Goal: Communication & Community: Answer question/provide support

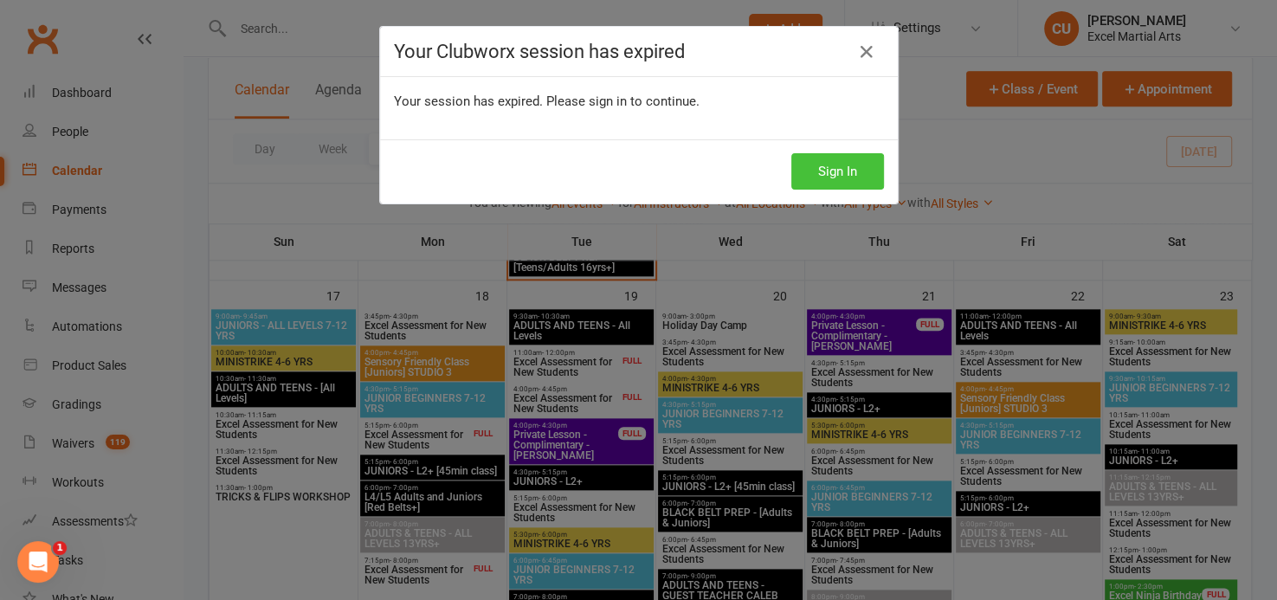
click at [804, 172] on button "Sign In" at bounding box center [837, 171] width 93 height 36
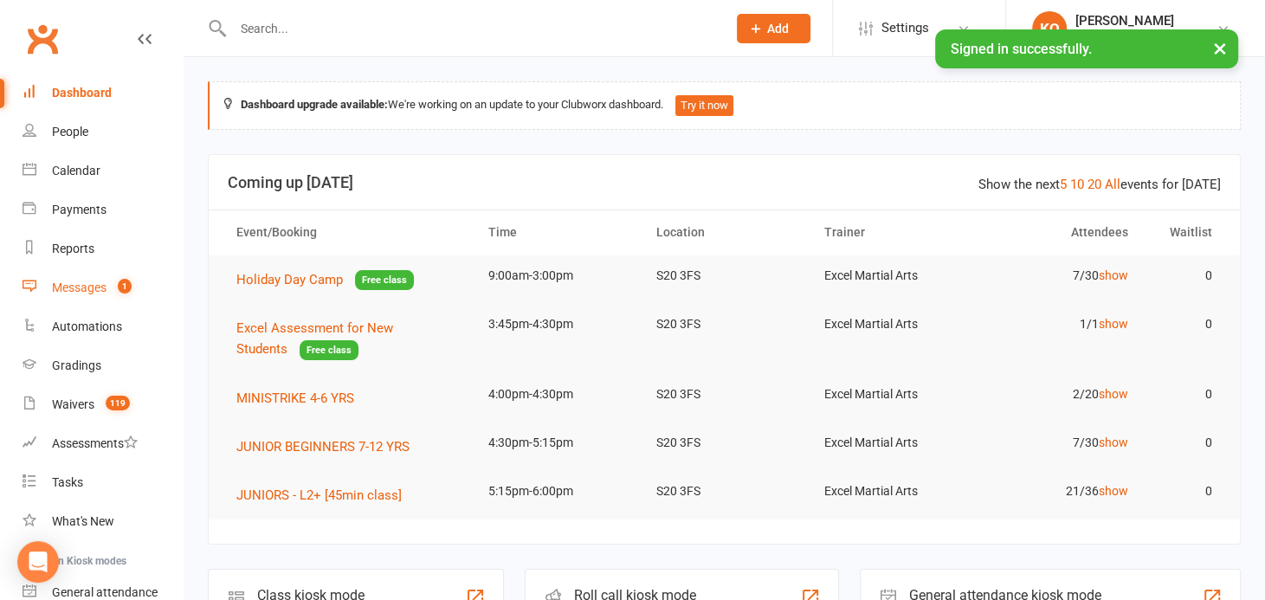
click at [94, 289] on div "Messages" at bounding box center [79, 288] width 55 height 14
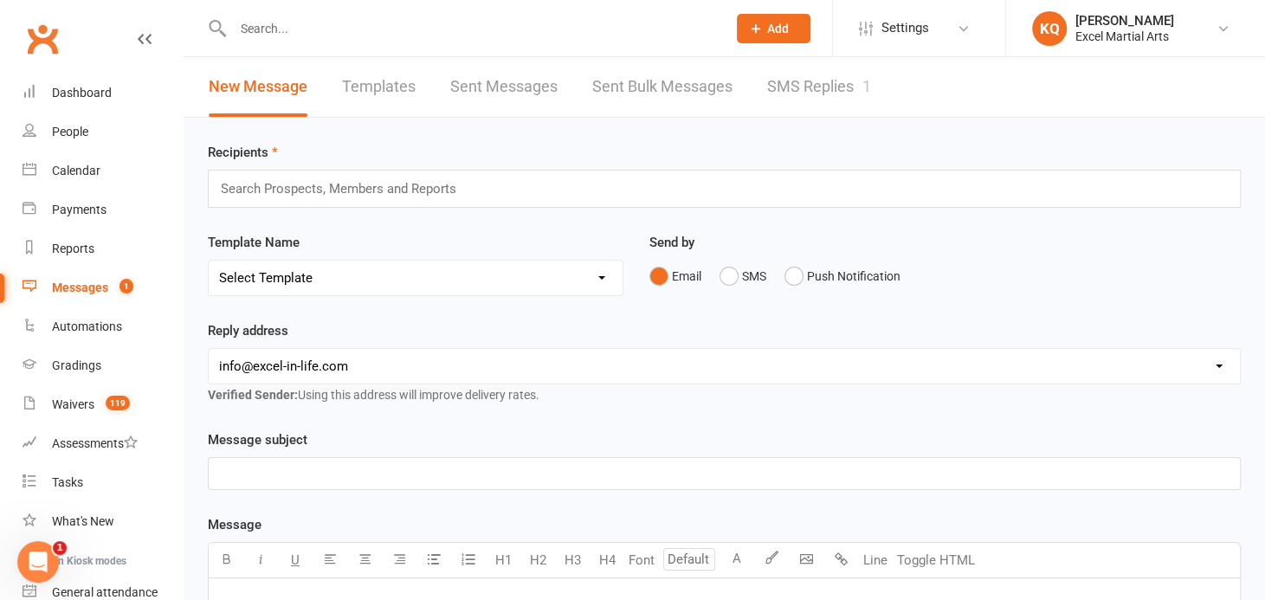
click at [837, 92] on link "SMS Replies 1" at bounding box center [819, 87] width 104 height 60
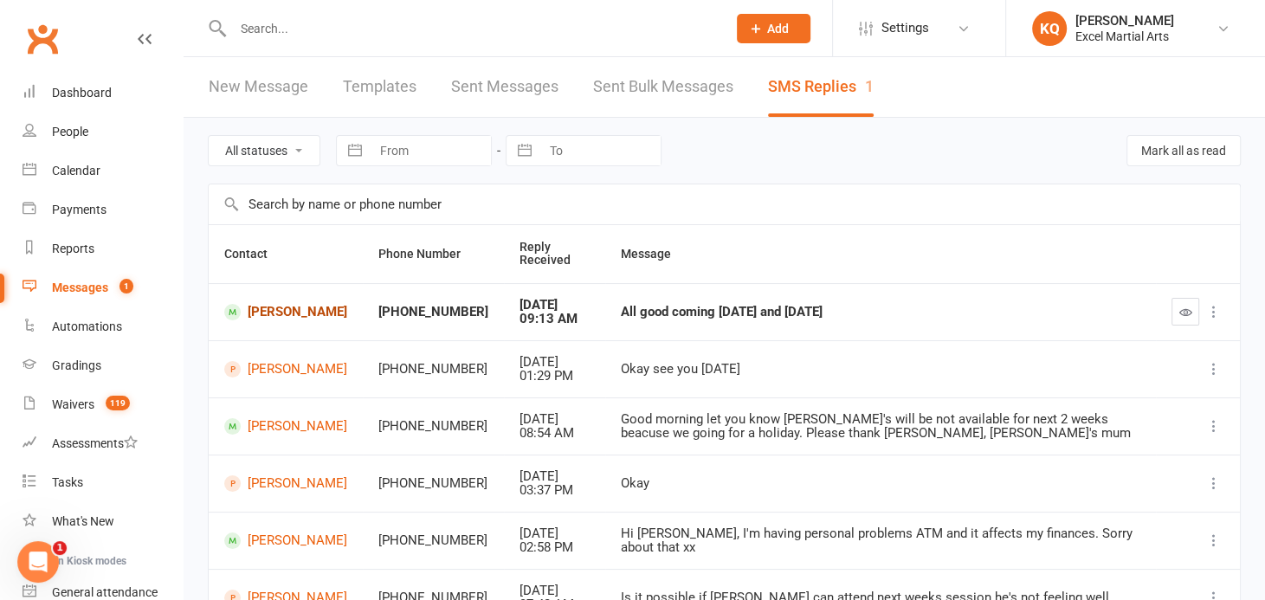
click at [262, 314] on link "Jakub Swiderski" at bounding box center [285, 312] width 123 height 16
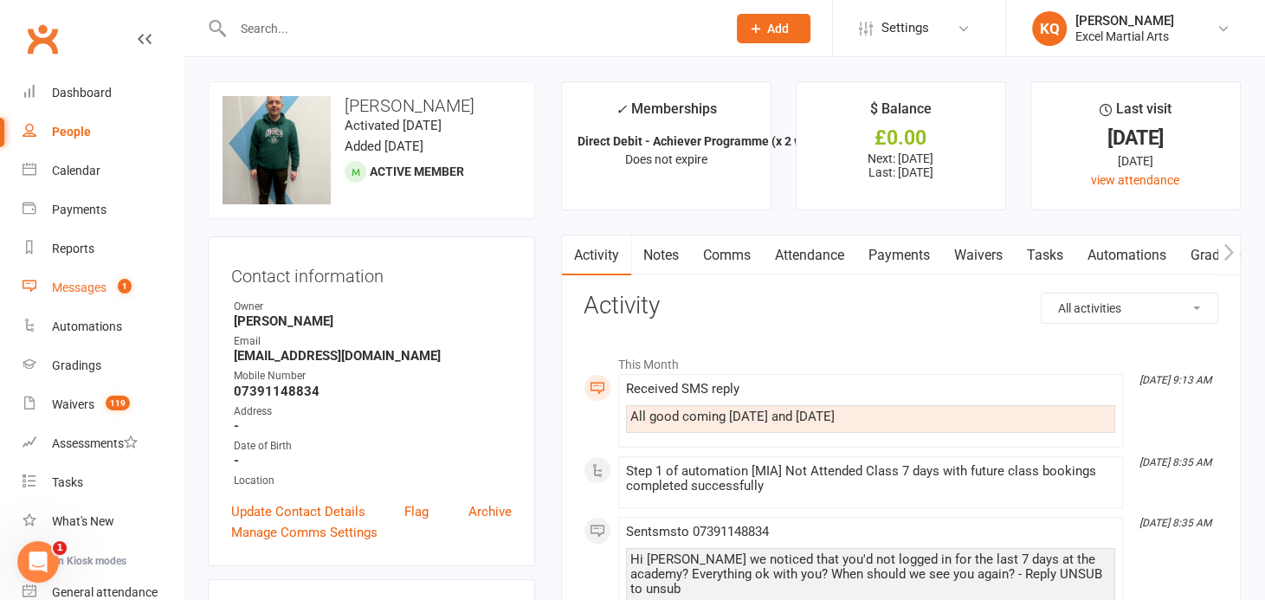
click at [83, 281] on div "Messages" at bounding box center [79, 288] width 55 height 14
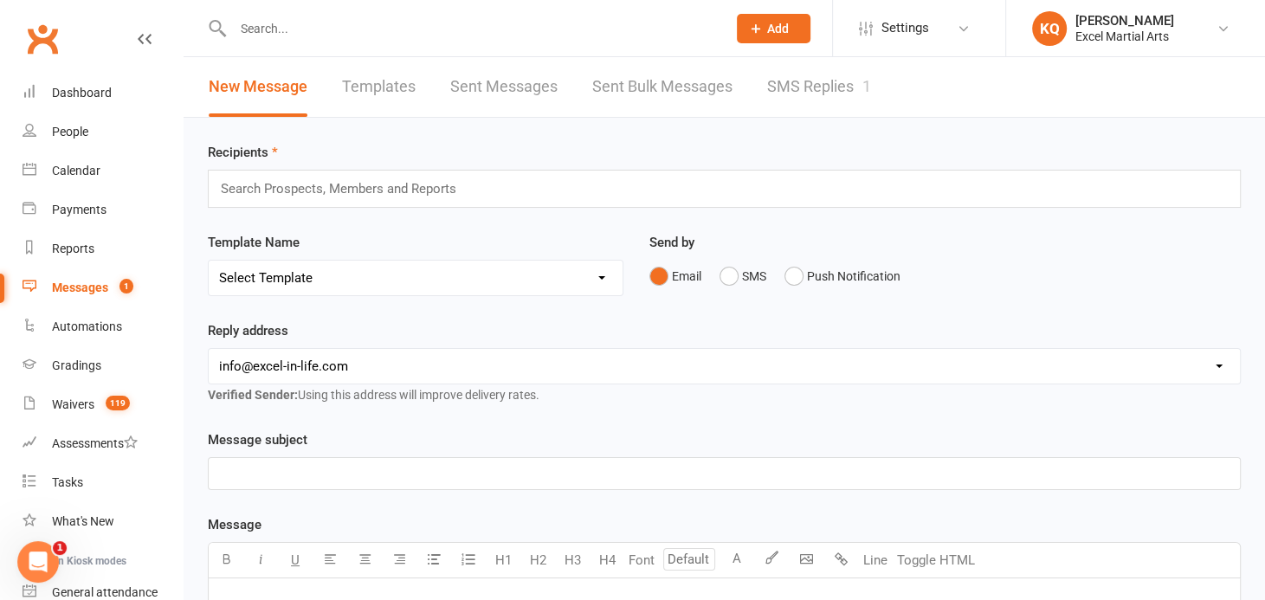
click at [787, 79] on link "SMS Replies 1" at bounding box center [819, 87] width 104 height 60
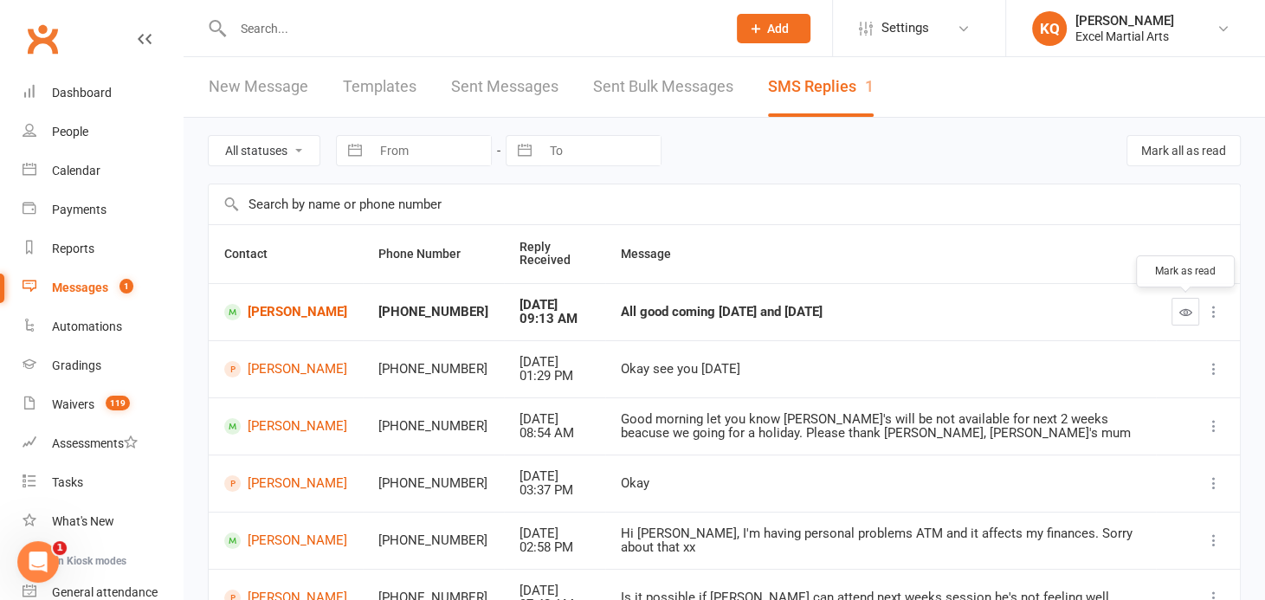
click at [1184, 309] on icon "button" at bounding box center [1185, 312] width 13 height 13
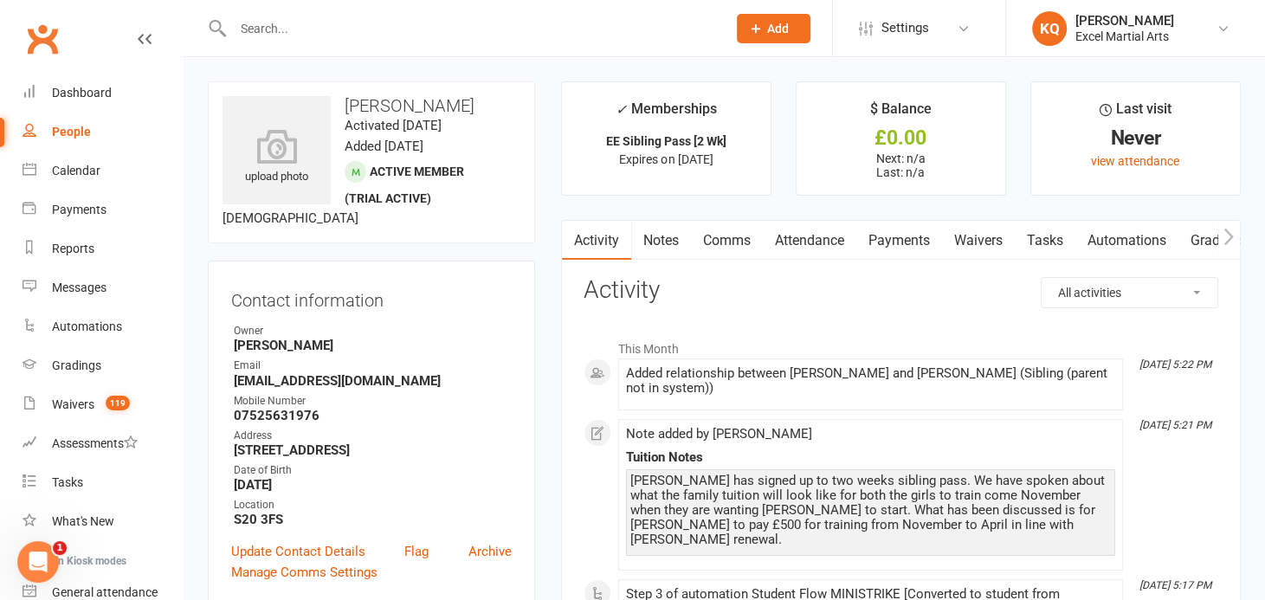
click at [662, 238] on link "Notes" at bounding box center [661, 241] width 60 height 40
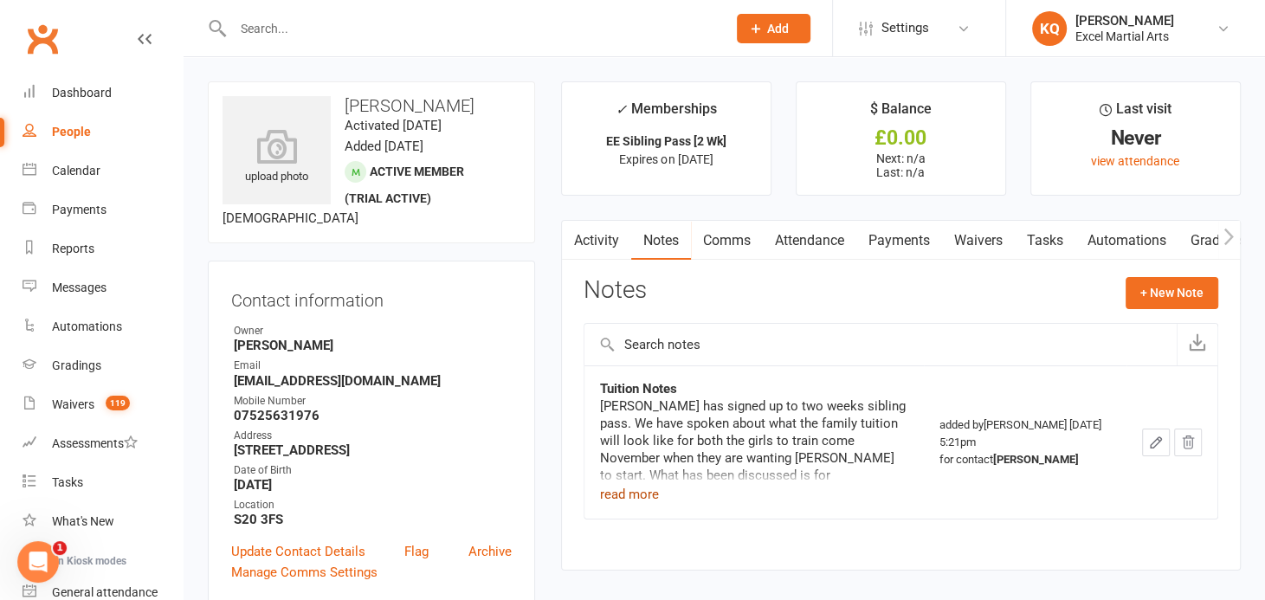
click at [622, 494] on button "read more" at bounding box center [629, 494] width 59 height 21
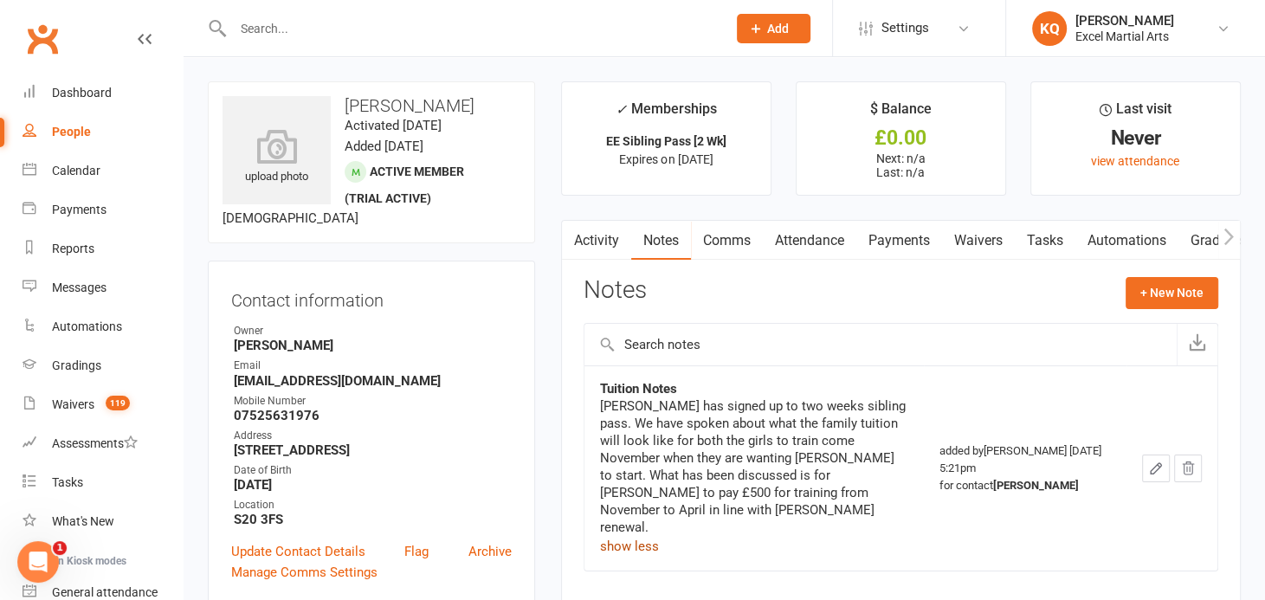
click at [595, 235] on link "Activity" at bounding box center [596, 241] width 69 height 40
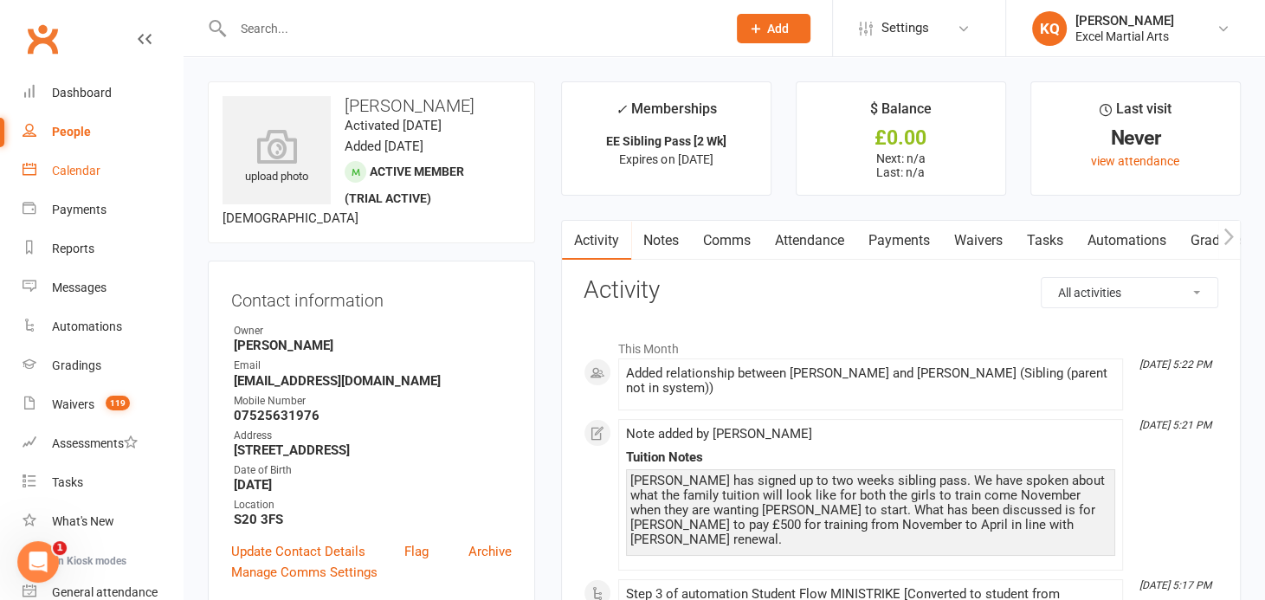
click at [92, 181] on link "Calendar" at bounding box center [103, 171] width 160 height 39
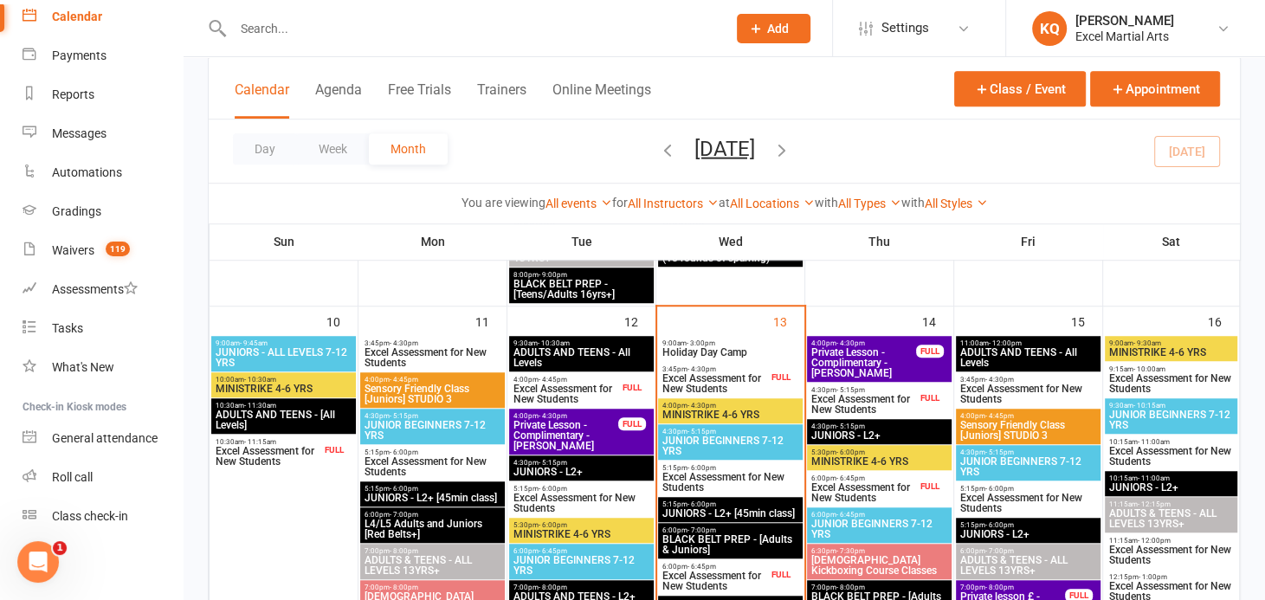
scroll to position [944, 0]
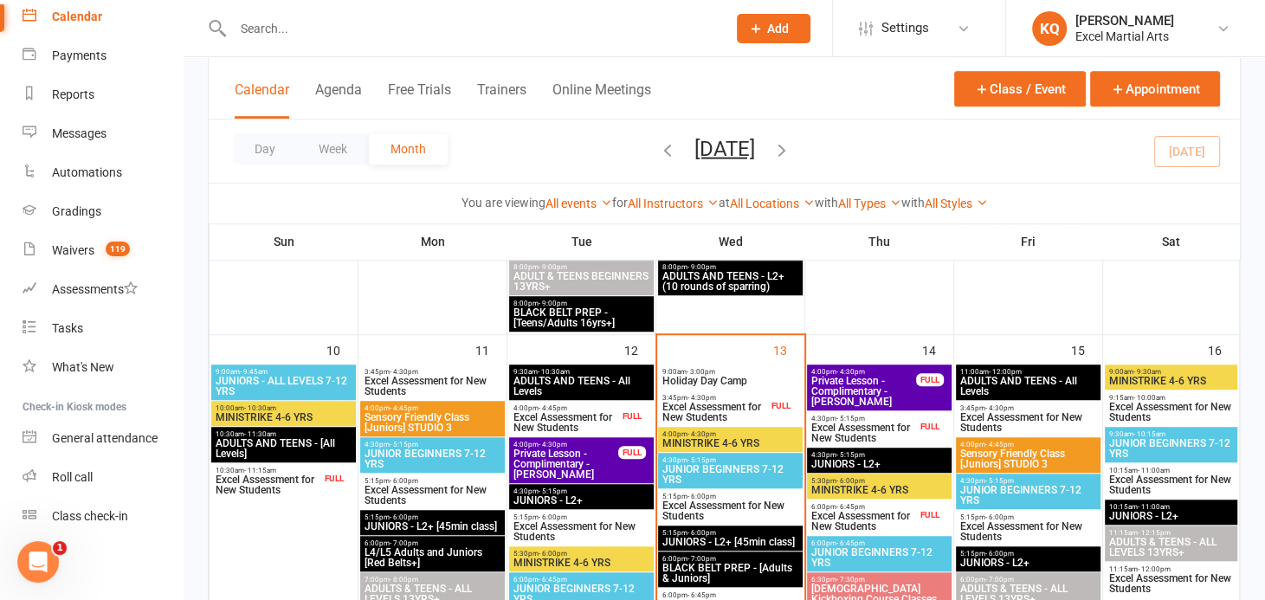
click at [694, 368] on span "- 3:00pm" at bounding box center [701, 372] width 29 height 8
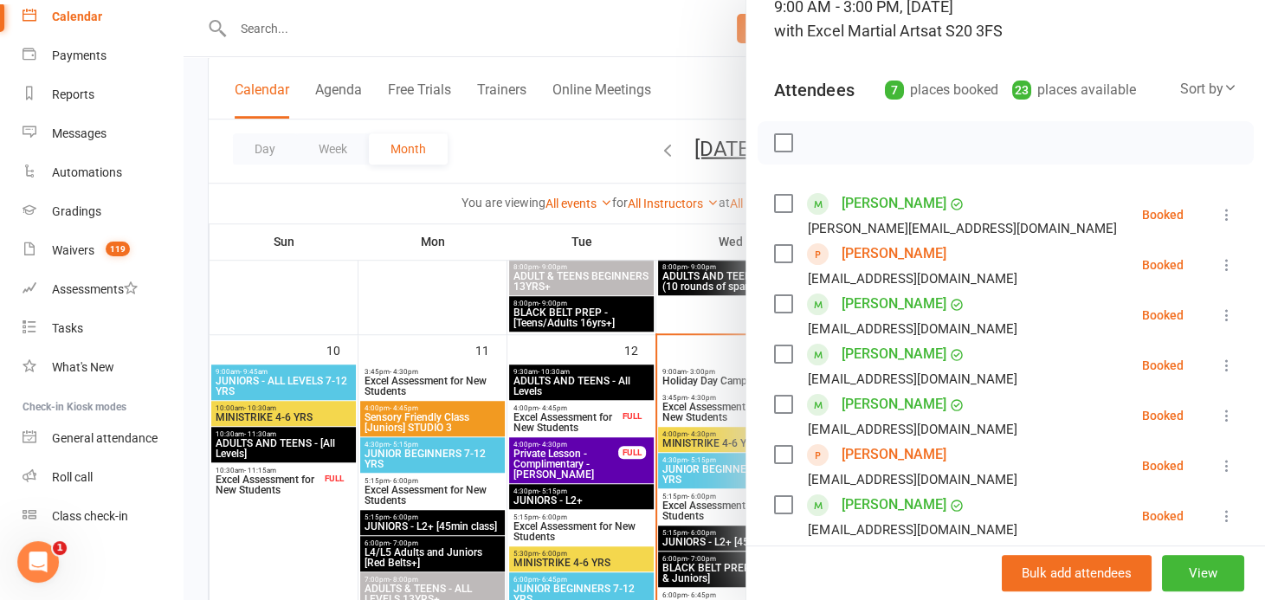
scroll to position [157, 0]
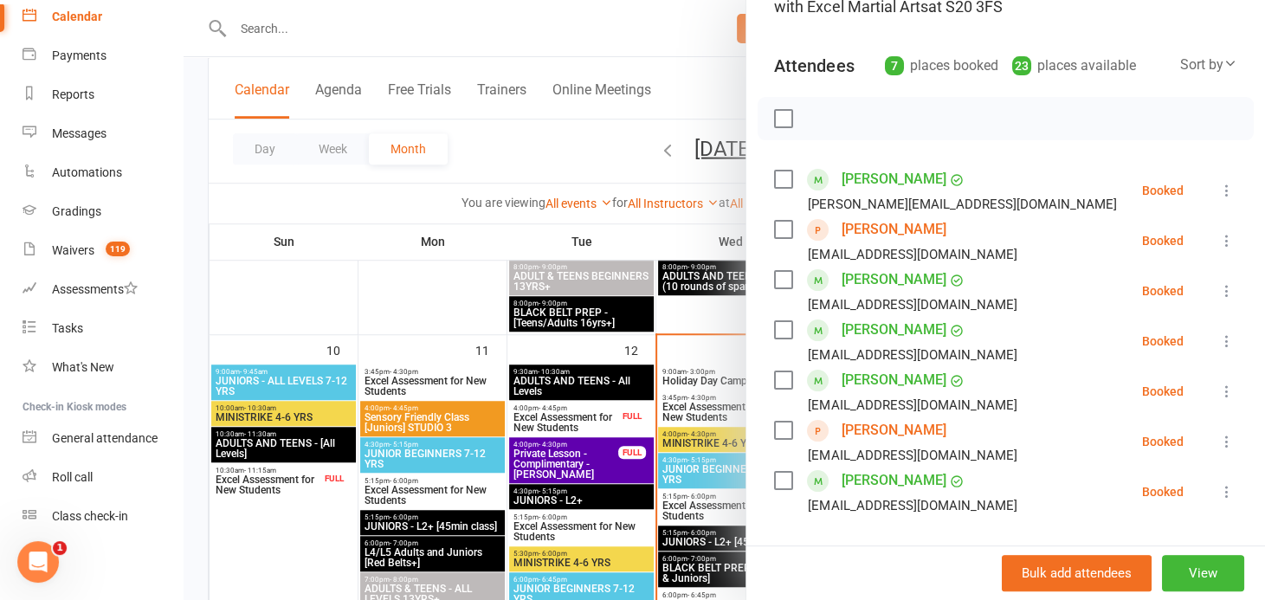
click at [687, 372] on div at bounding box center [725, 300] width 1082 height 600
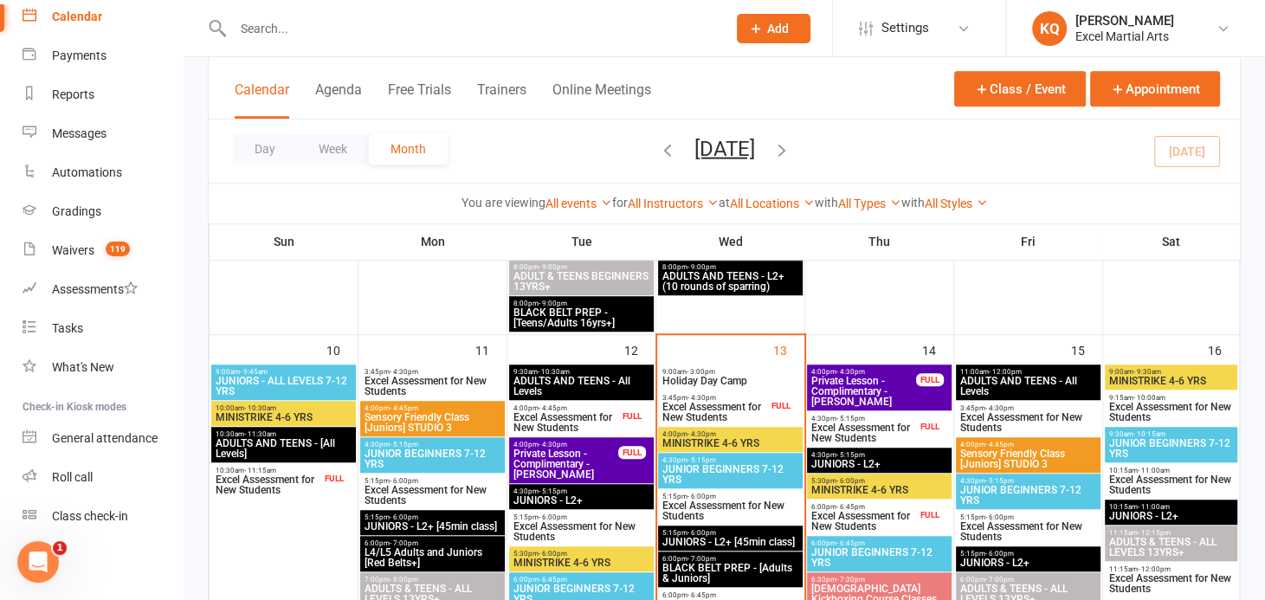
click at [704, 406] on span "Excel Assessment for New Students" at bounding box center [715, 412] width 107 height 21
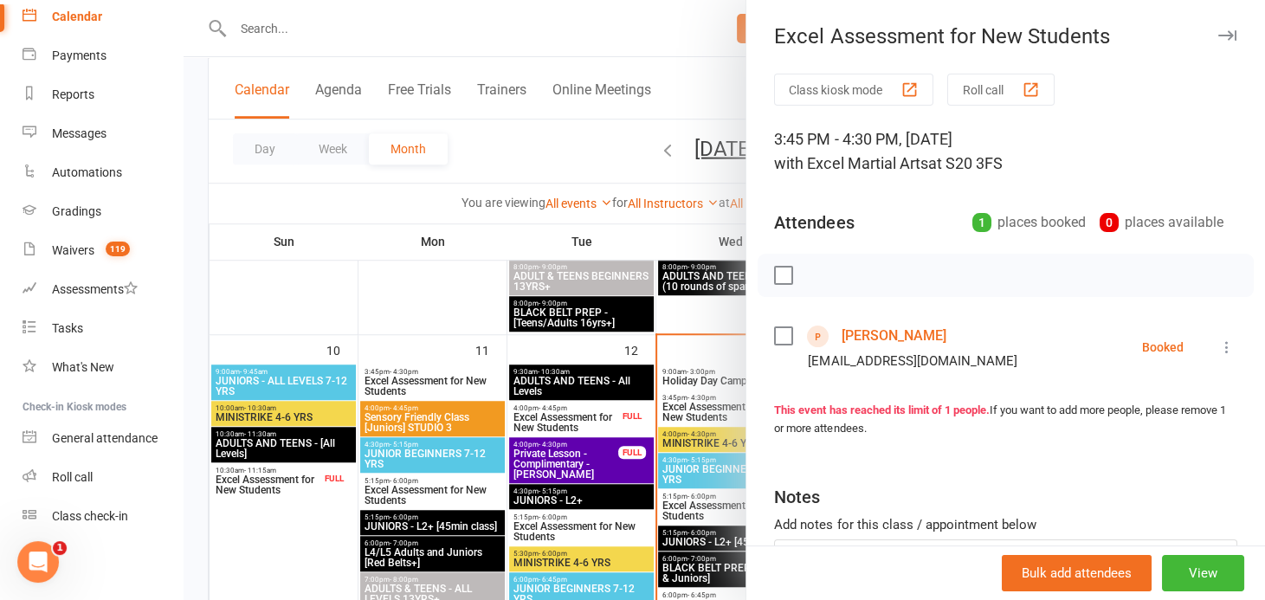
click at [704, 406] on div at bounding box center [725, 300] width 1082 height 600
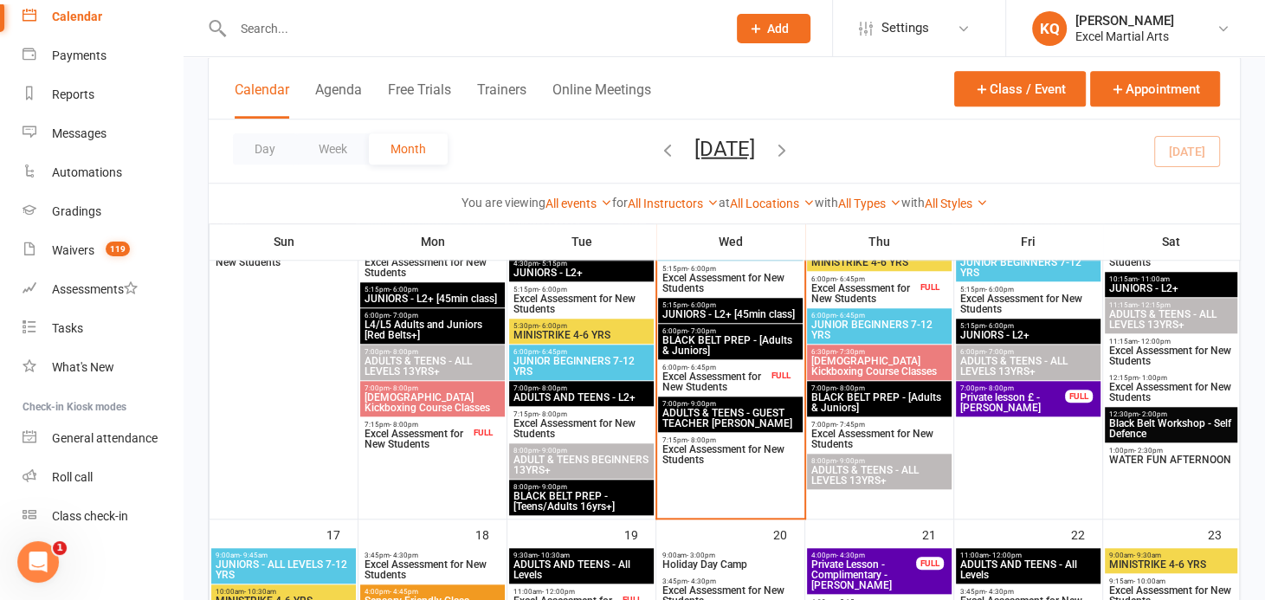
scroll to position [1180, 0]
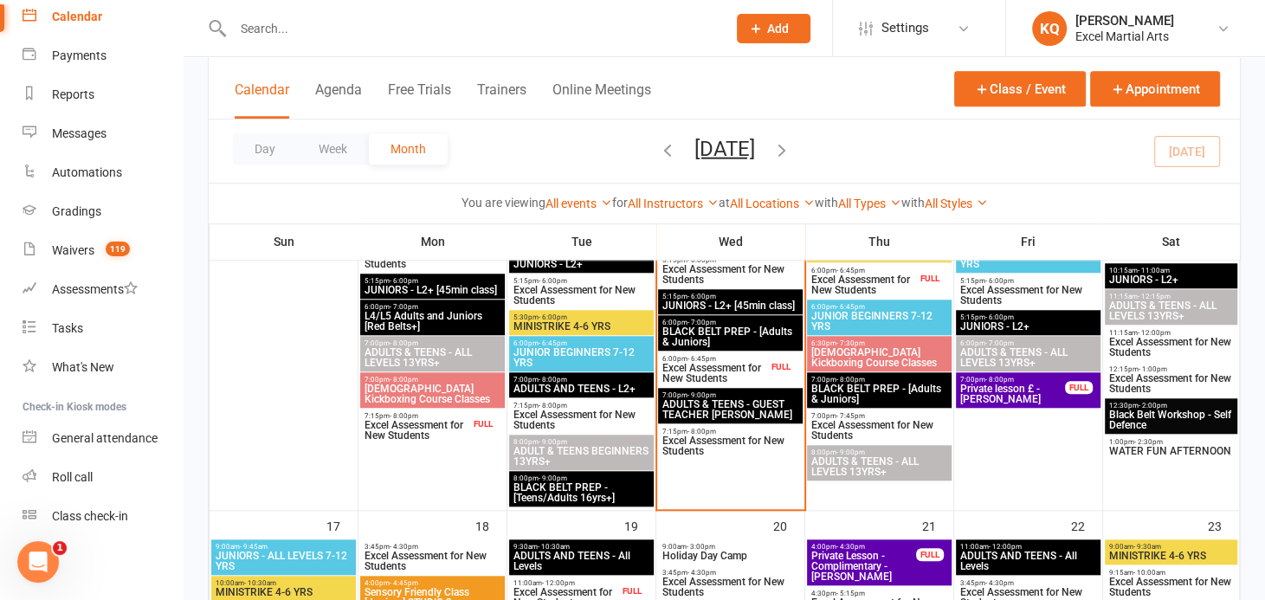
click at [565, 459] on span "ADULT & TEENS BEGINNERS 13YRS+" at bounding box center [582, 456] width 138 height 21
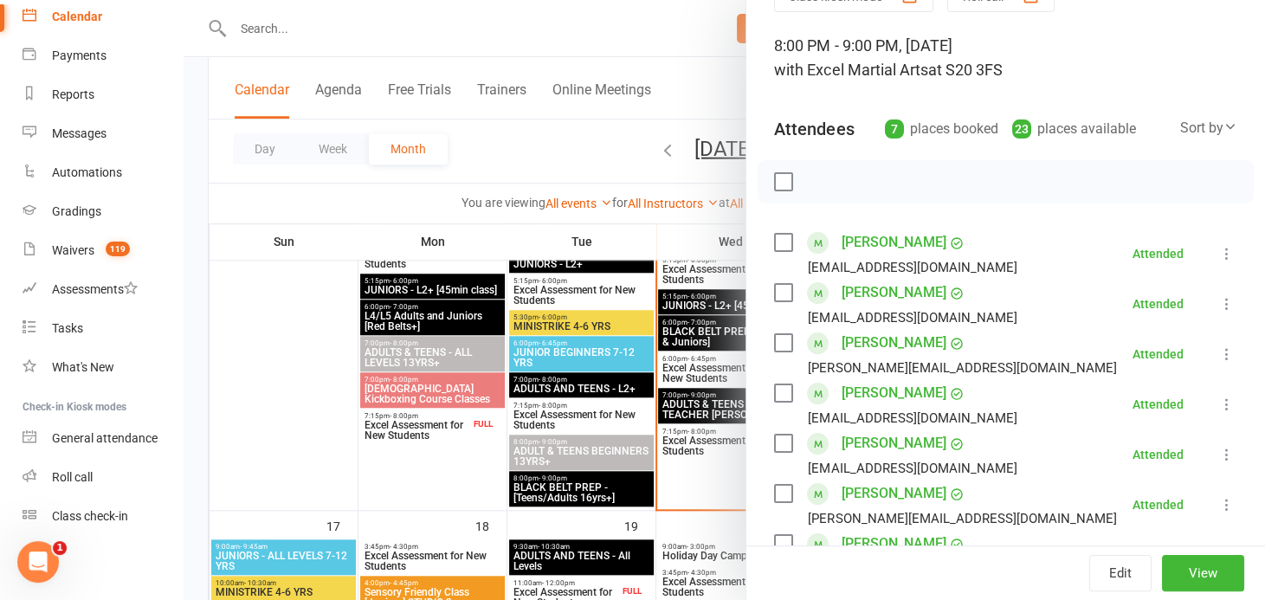
scroll to position [236, 0]
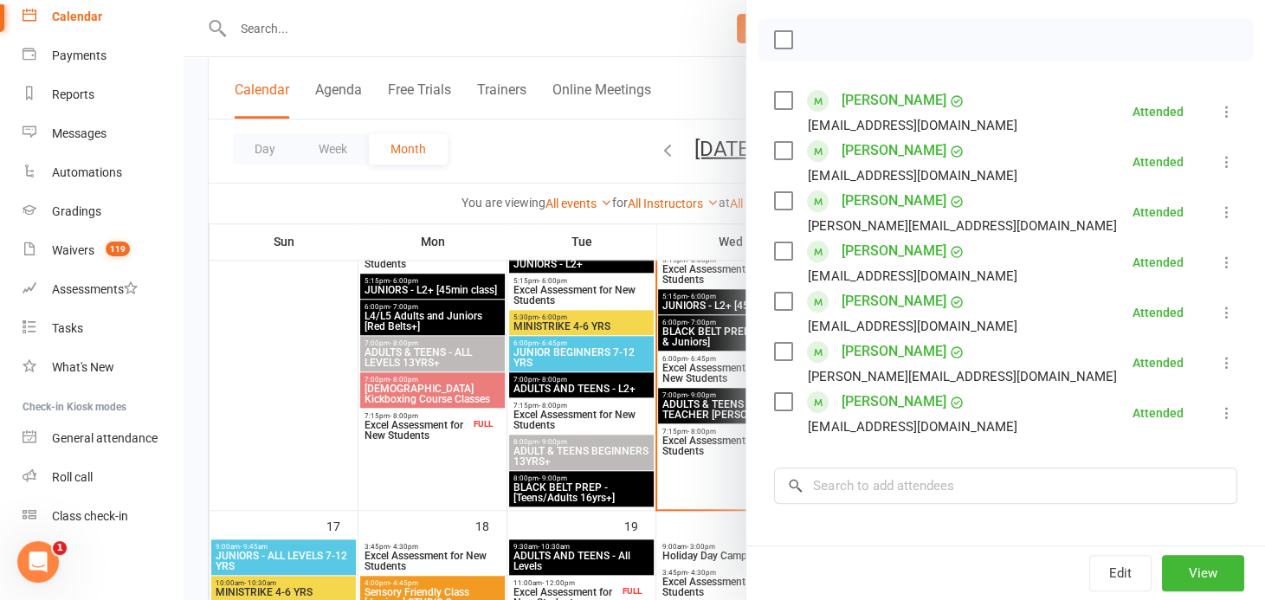
click at [586, 126] on div at bounding box center [725, 300] width 1082 height 600
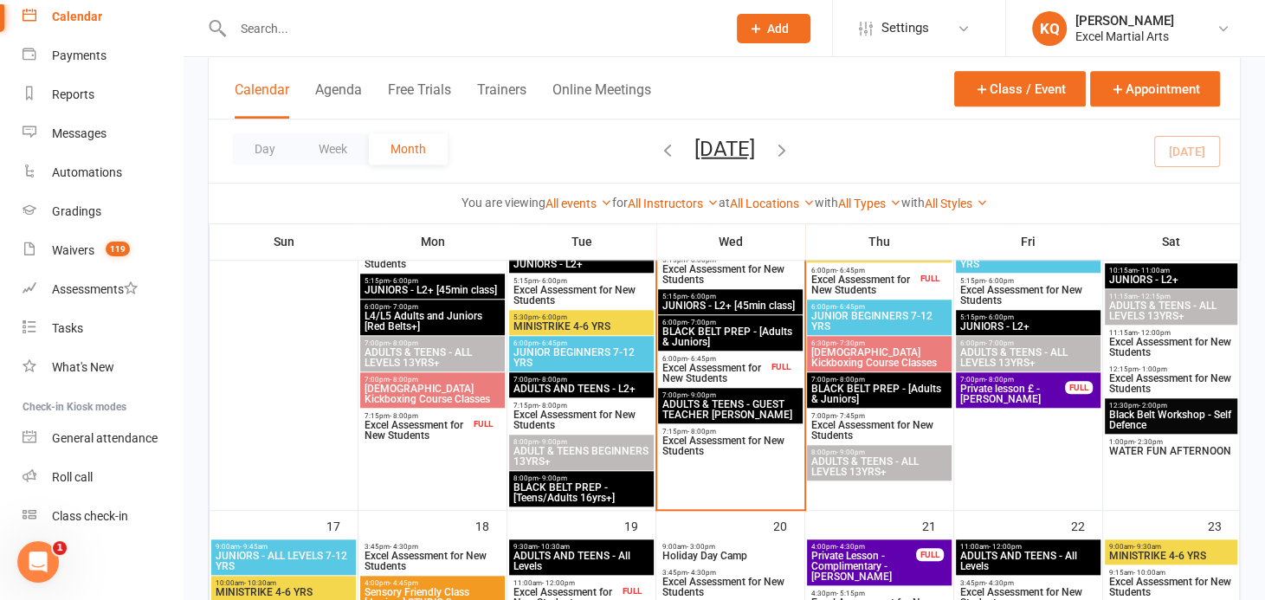
click at [513, 29] on input "text" at bounding box center [471, 28] width 487 height 24
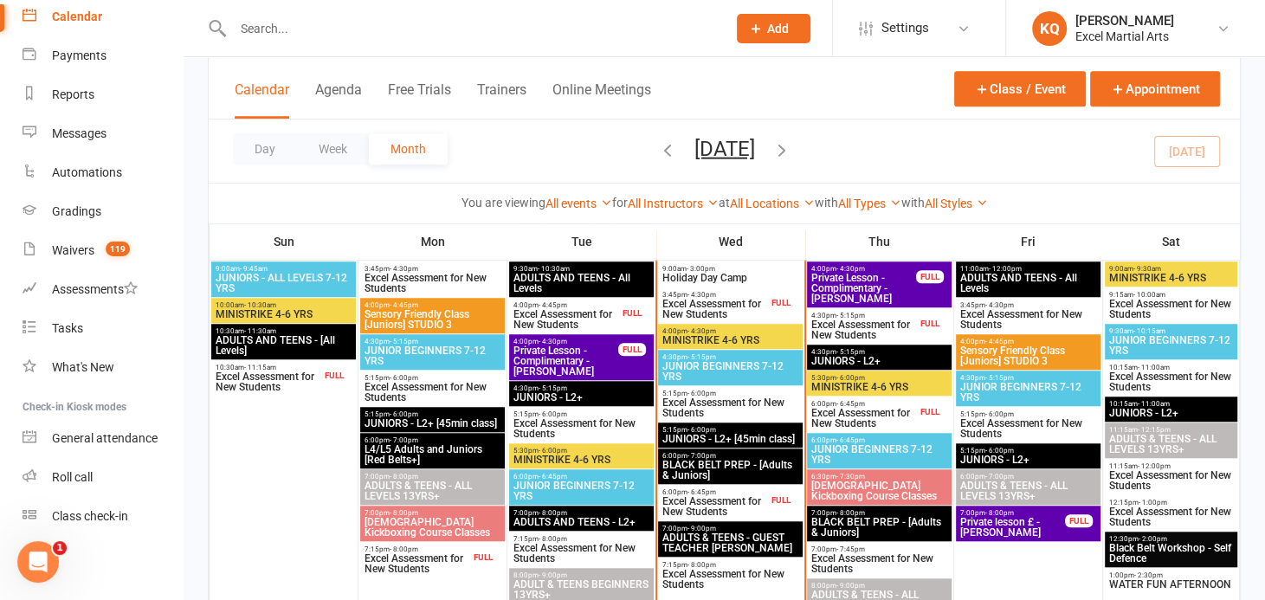
scroll to position [1023, 0]
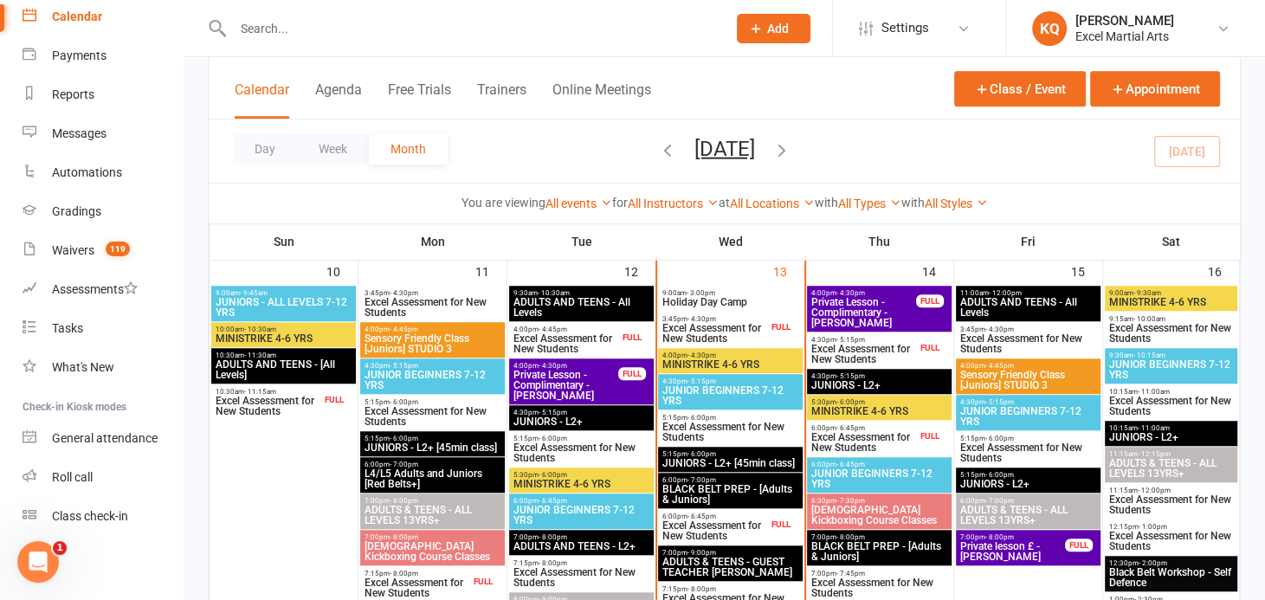
click at [887, 442] on span "Excel Assessment for New Students" at bounding box center [864, 442] width 107 height 21
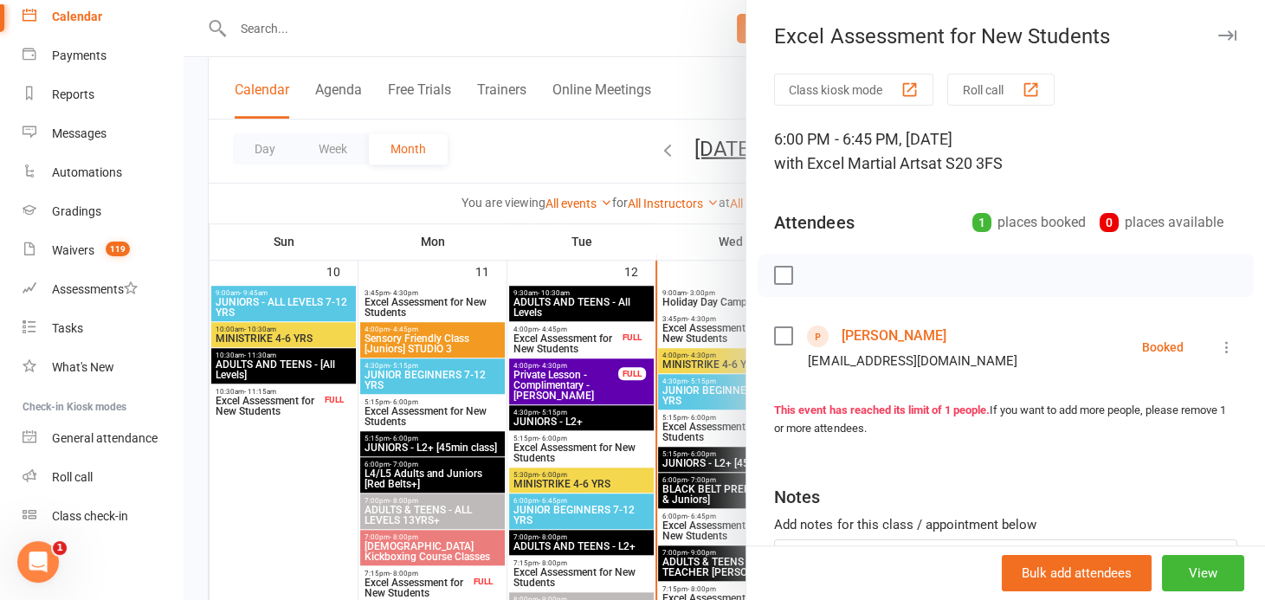
click at [855, 335] on link "[PERSON_NAME]" at bounding box center [893, 336] width 105 height 28
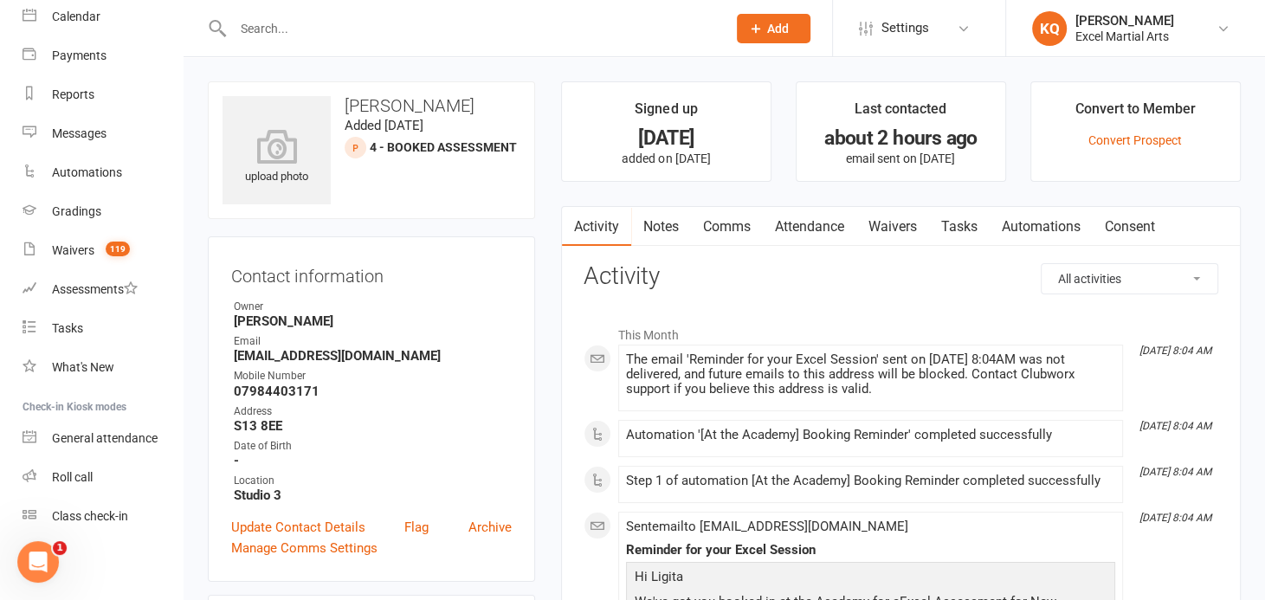
click at [637, 218] on link "Notes" at bounding box center [661, 227] width 60 height 40
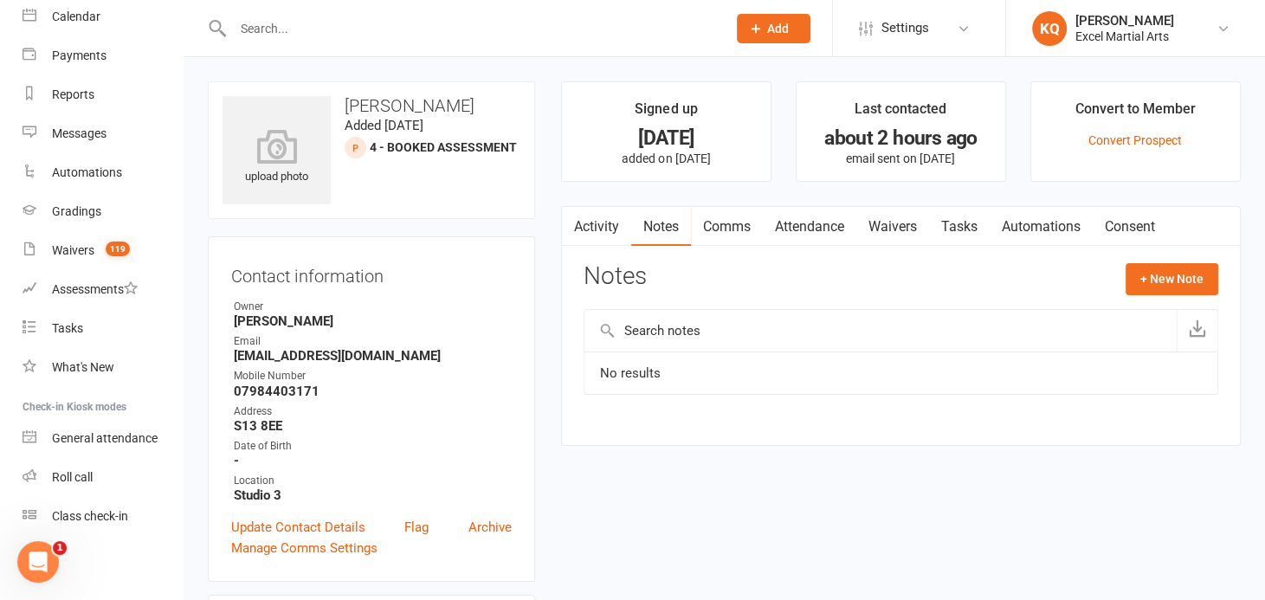
click at [583, 230] on link "Activity" at bounding box center [596, 227] width 69 height 40
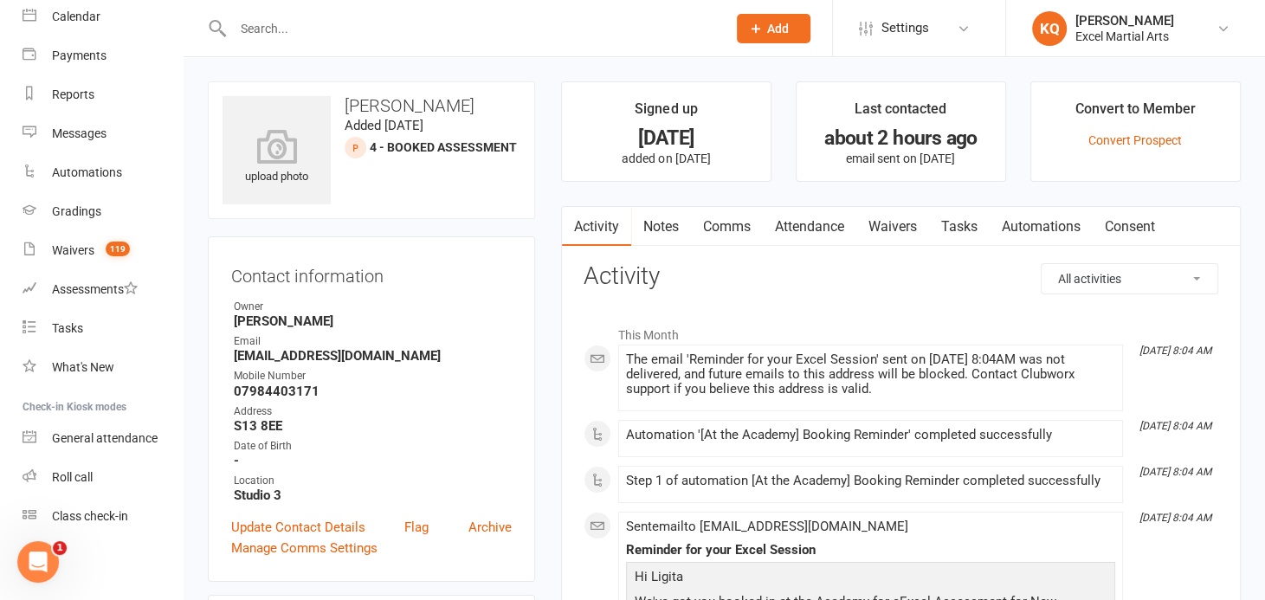
click at [817, 229] on link "Attendance" at bounding box center [810, 227] width 94 height 40
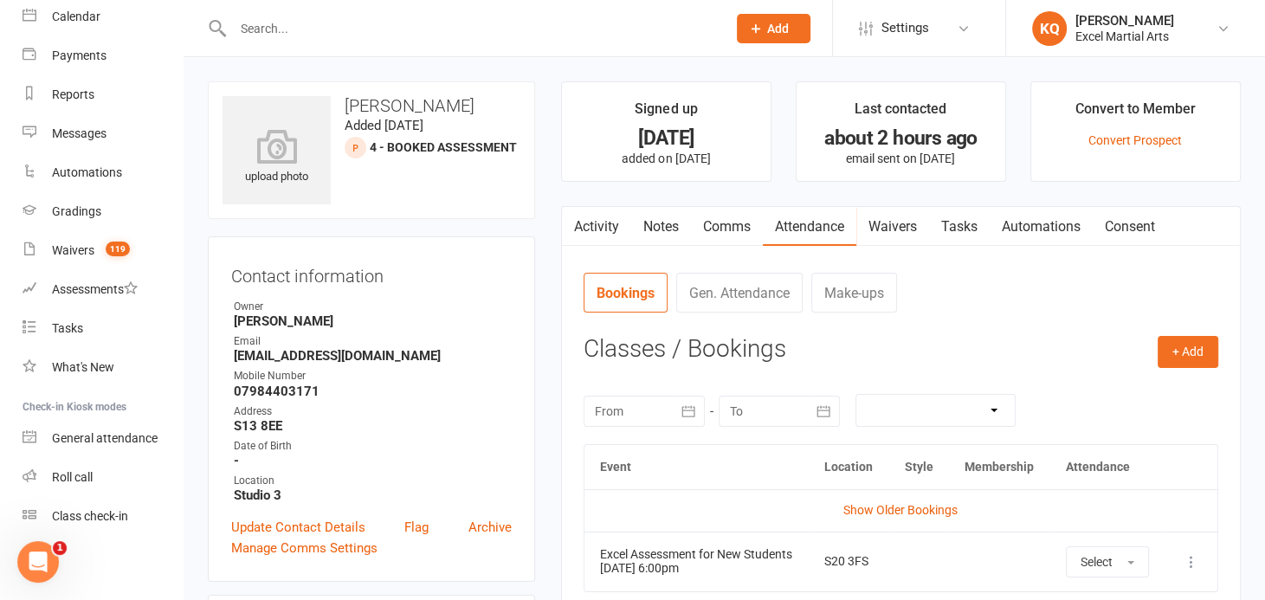
click at [603, 229] on link "Activity" at bounding box center [596, 227] width 69 height 40
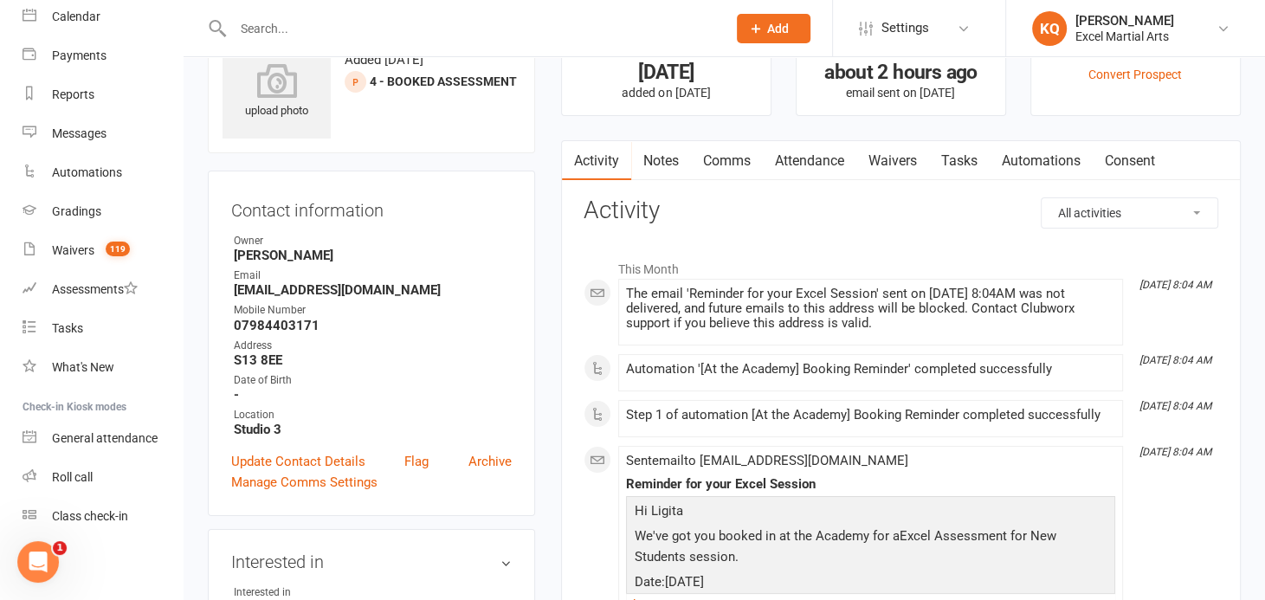
scroll to position [157, 0]
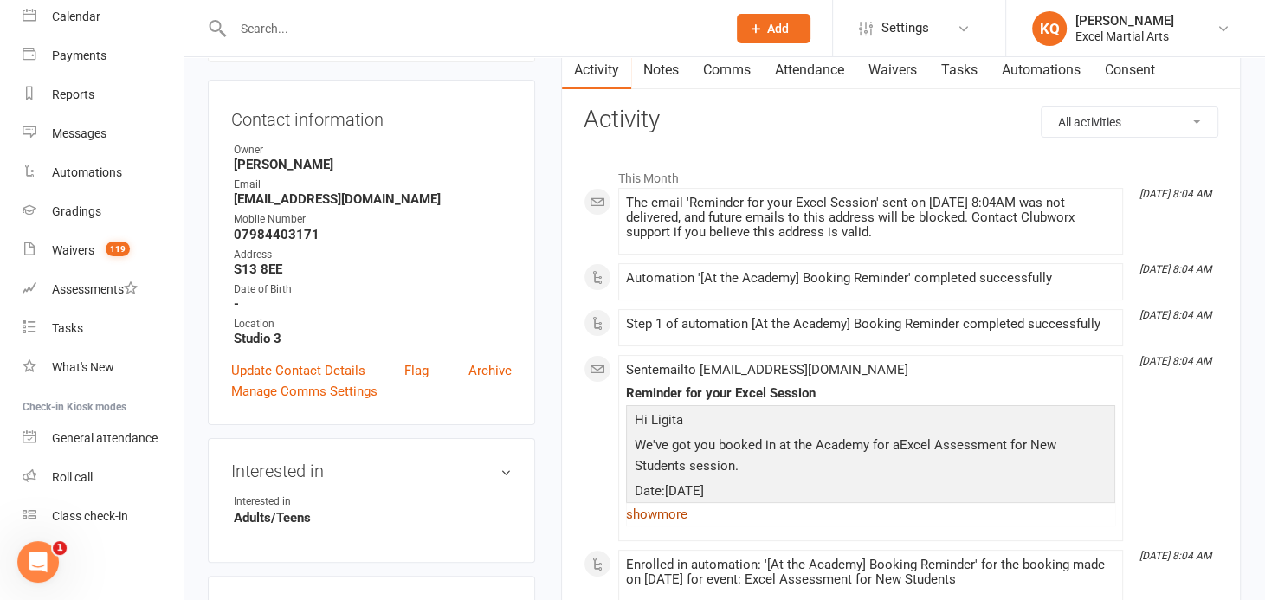
click at [670, 513] on link "show more" at bounding box center [870, 514] width 489 height 24
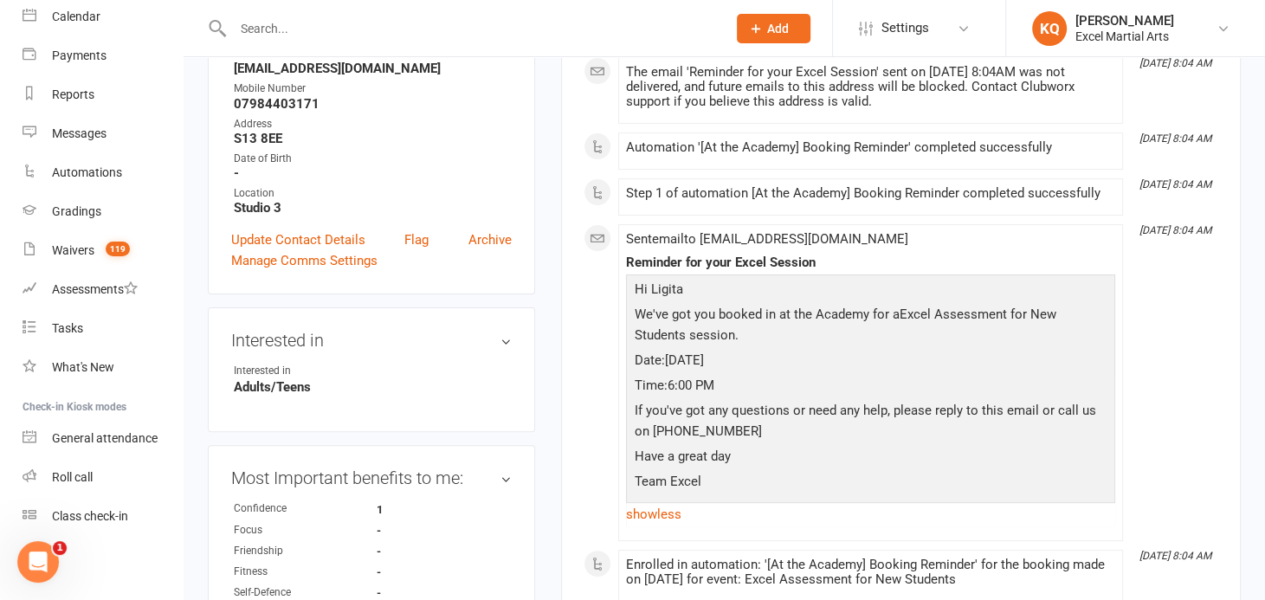
scroll to position [314, 0]
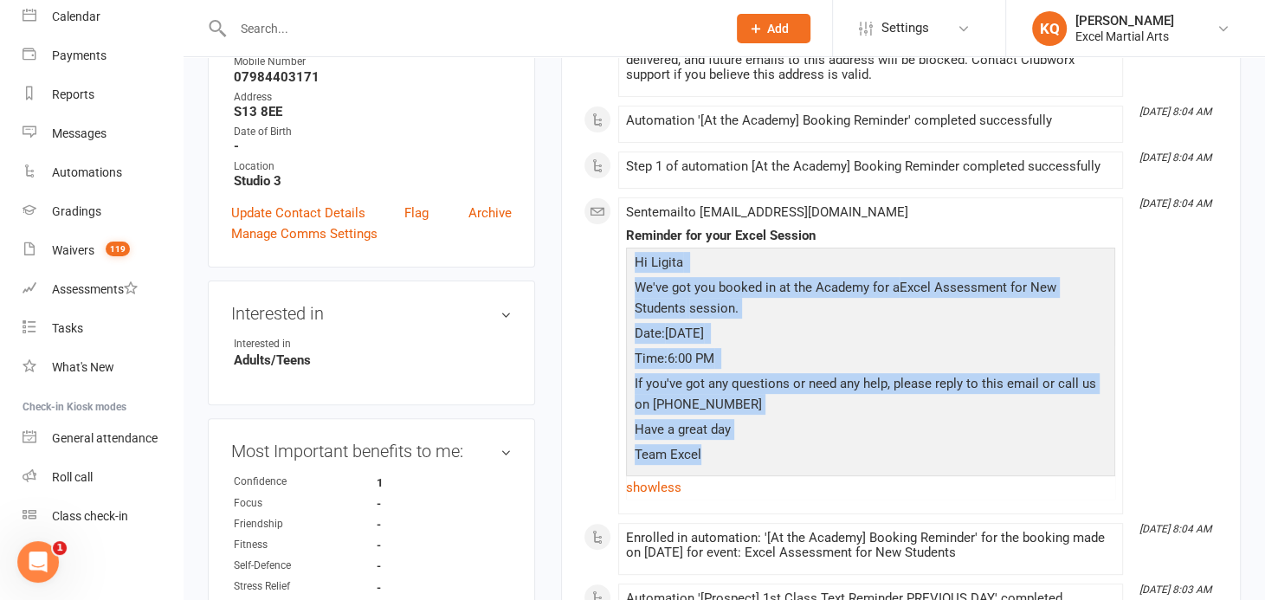
drag, startPoint x: 634, startPoint y: 256, endPoint x: 1071, endPoint y: 458, distance: 481.6
click at [1071, 458] on div "Hi [PERSON_NAME] We've got you booked in at the Academy for a Excel Assessment …" at bounding box center [870, 360] width 481 height 217
copy div "Hi [PERSON_NAME] We've got you booked in at the Academy for a Excel Assessment …"
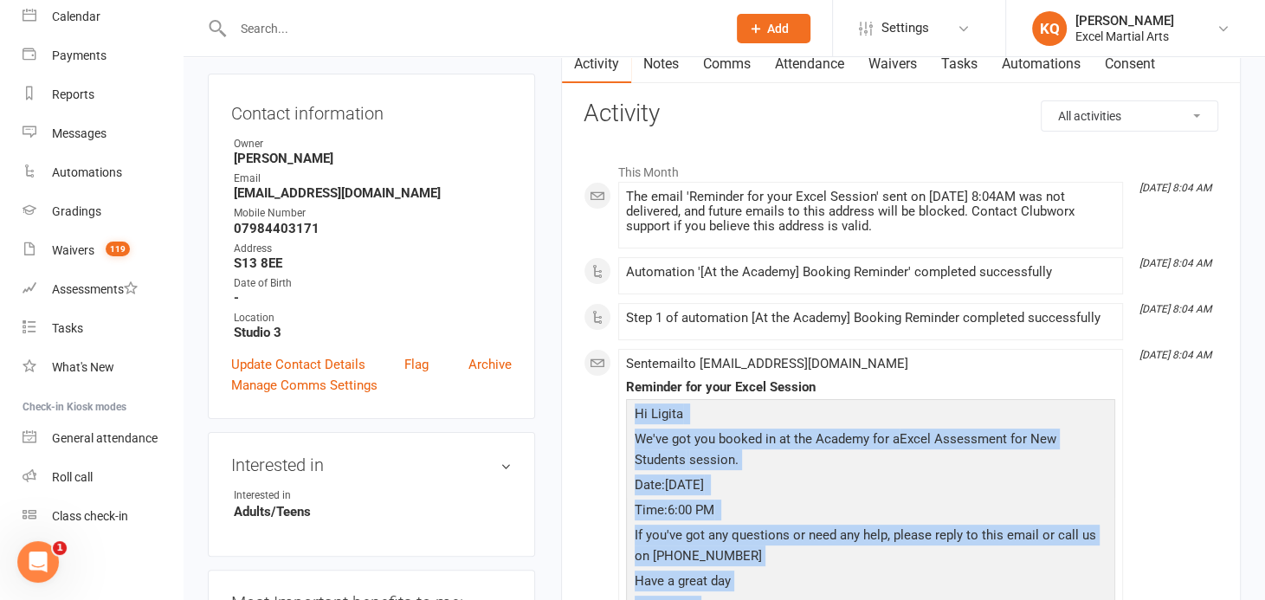
scroll to position [0, 0]
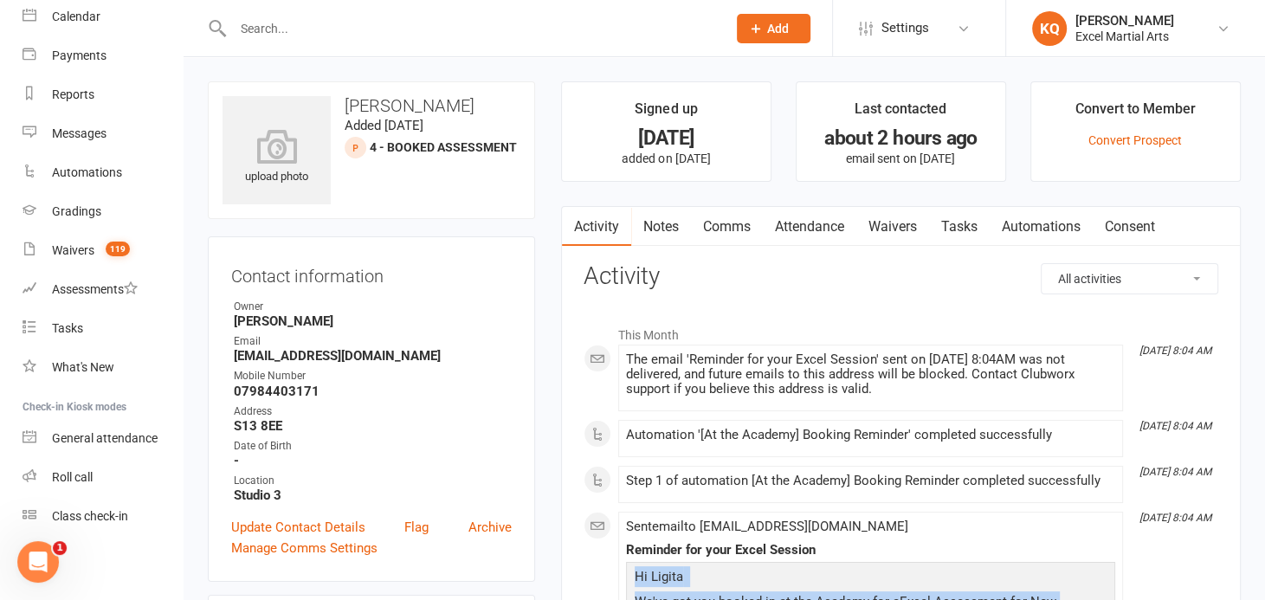
click at [727, 227] on link "Comms" at bounding box center [727, 227] width 72 height 40
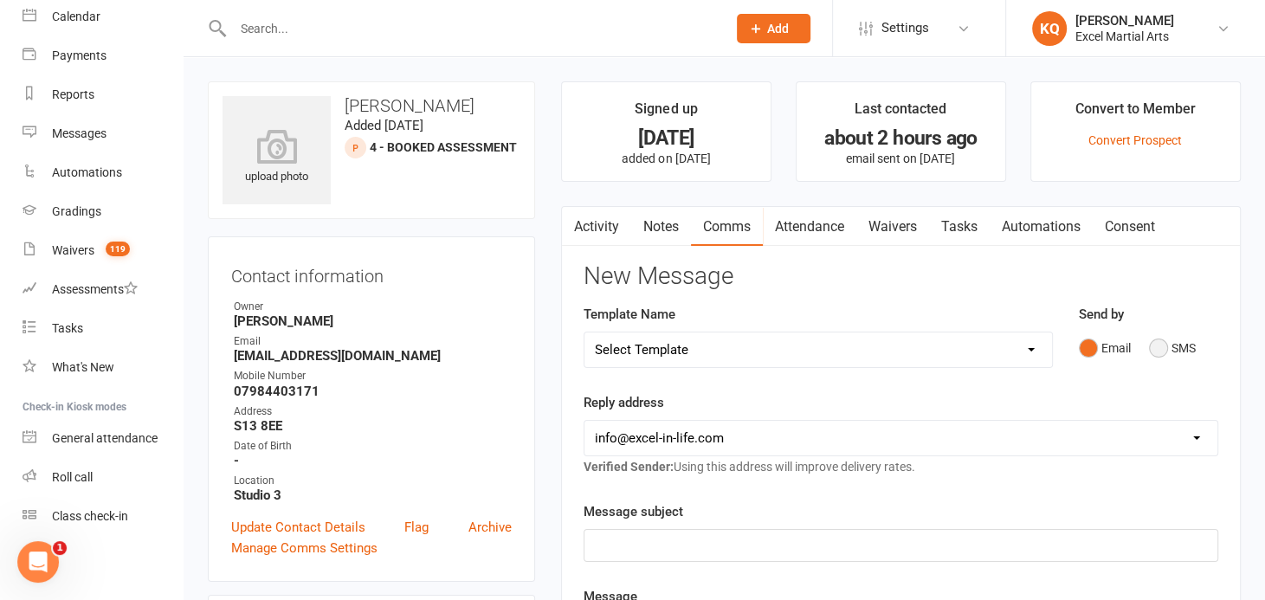
click at [1162, 352] on button "SMS" at bounding box center [1172, 348] width 47 height 33
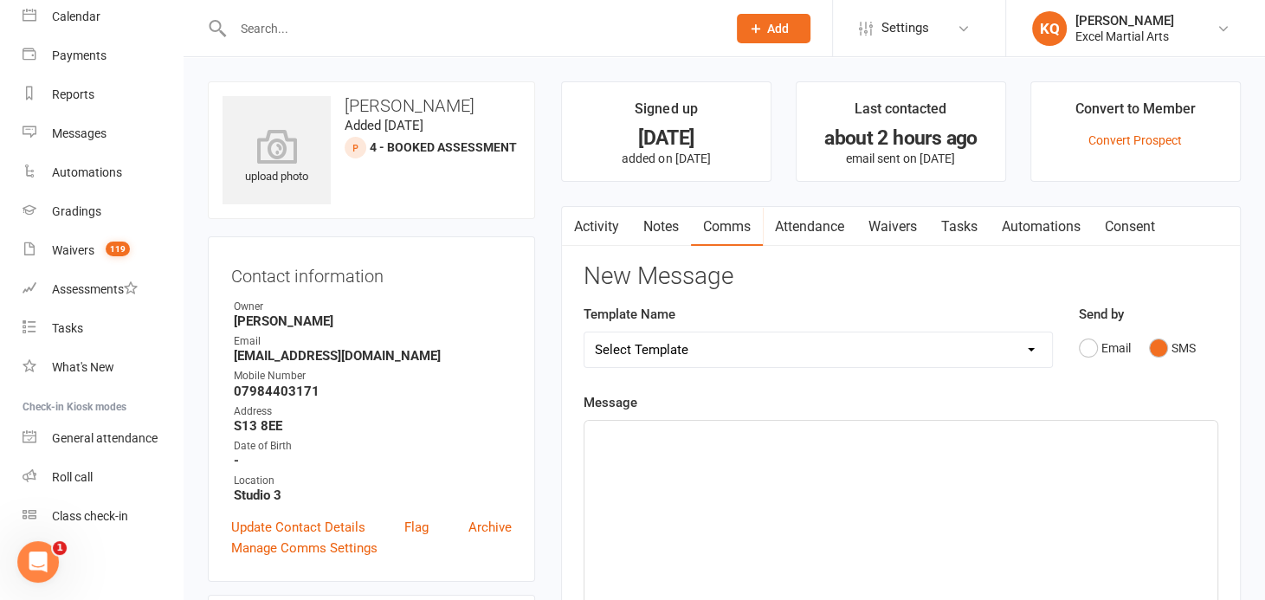
click at [626, 492] on div "﻿" at bounding box center [901, 551] width 633 height 260
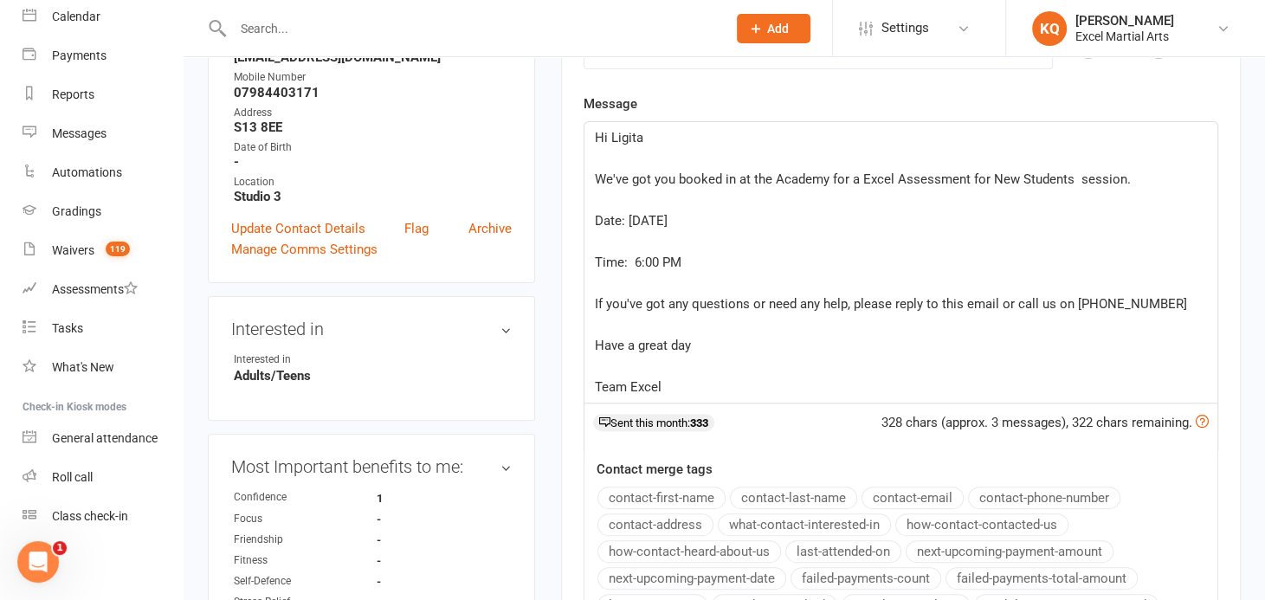
scroll to position [147, 0]
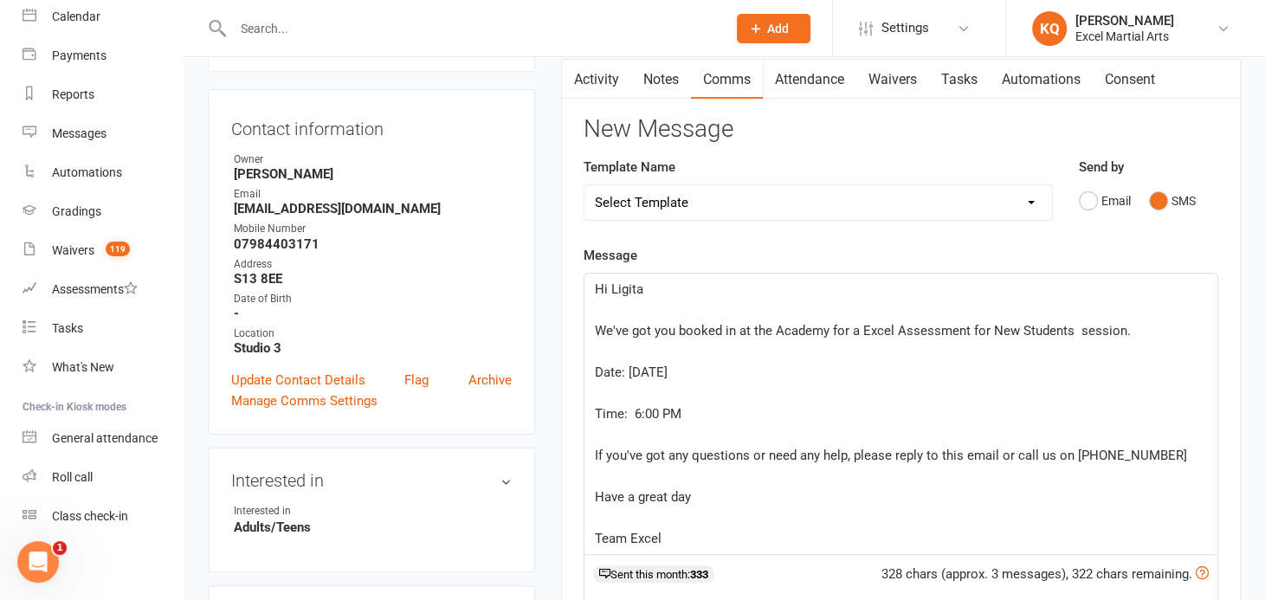
click at [588, 329] on div "Hi [PERSON_NAME] ﻿ We've got you booked in at the Academy for a Excel Assessmen…" at bounding box center [901, 414] width 633 height 281
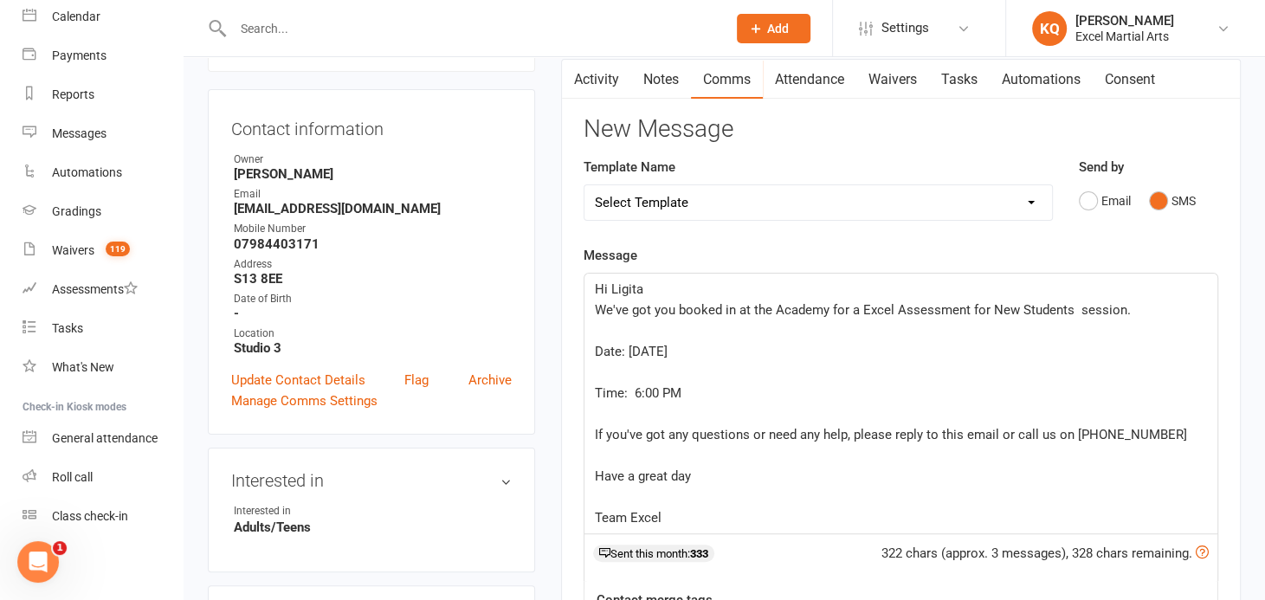
click at [587, 326] on div "Hi [PERSON_NAME] We've got you booked in at the Academy for a Excel Assessment …" at bounding box center [901, 404] width 633 height 260
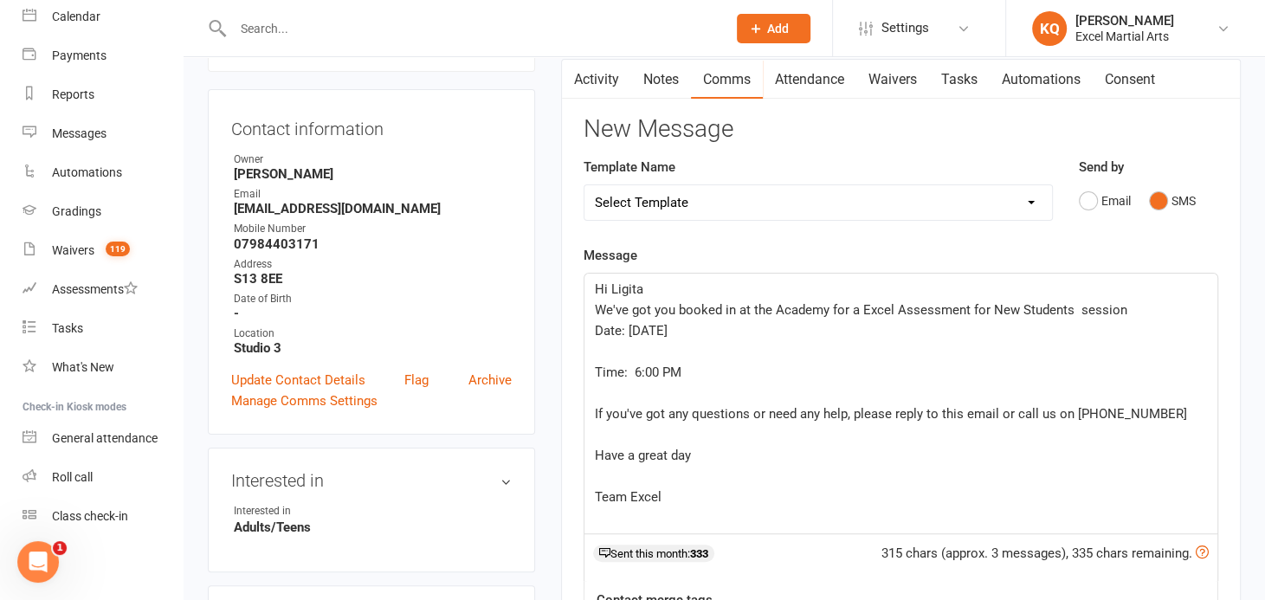
click at [592, 307] on div "Hi [PERSON_NAME] We've got you booked in at the Academy for a Excel Assessment …" at bounding box center [901, 404] width 633 height 260
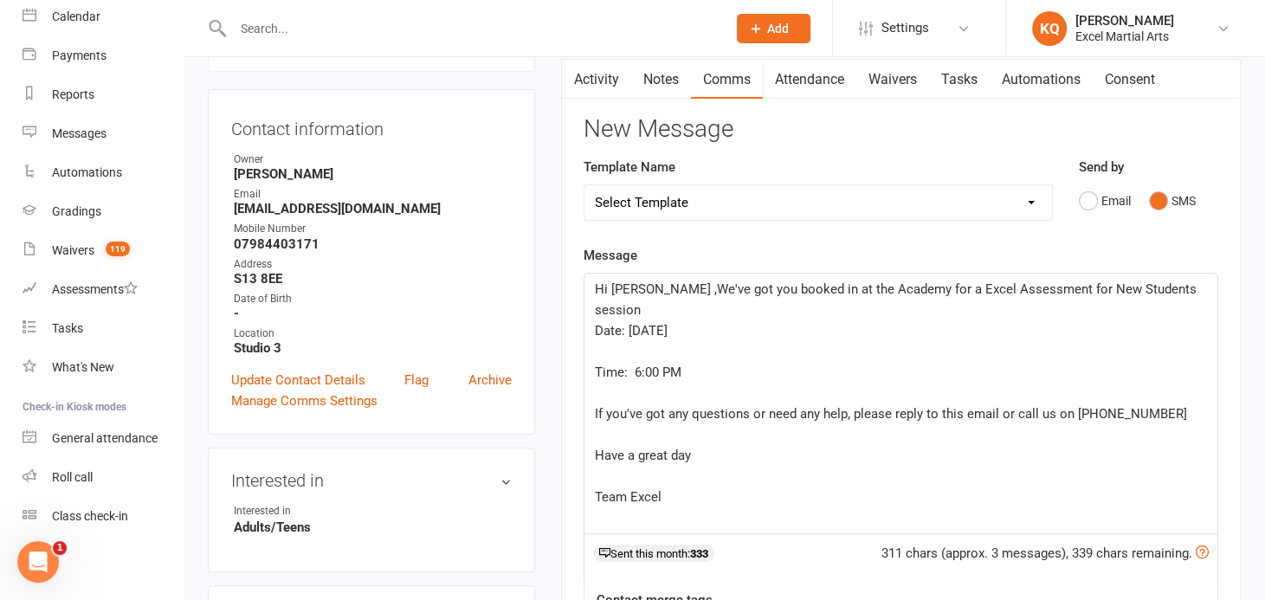
click at [592, 349] on div "Hi [PERSON_NAME] ,We've got you booked in at the Academy for a Excel Assessment…" at bounding box center [901, 404] width 633 height 260
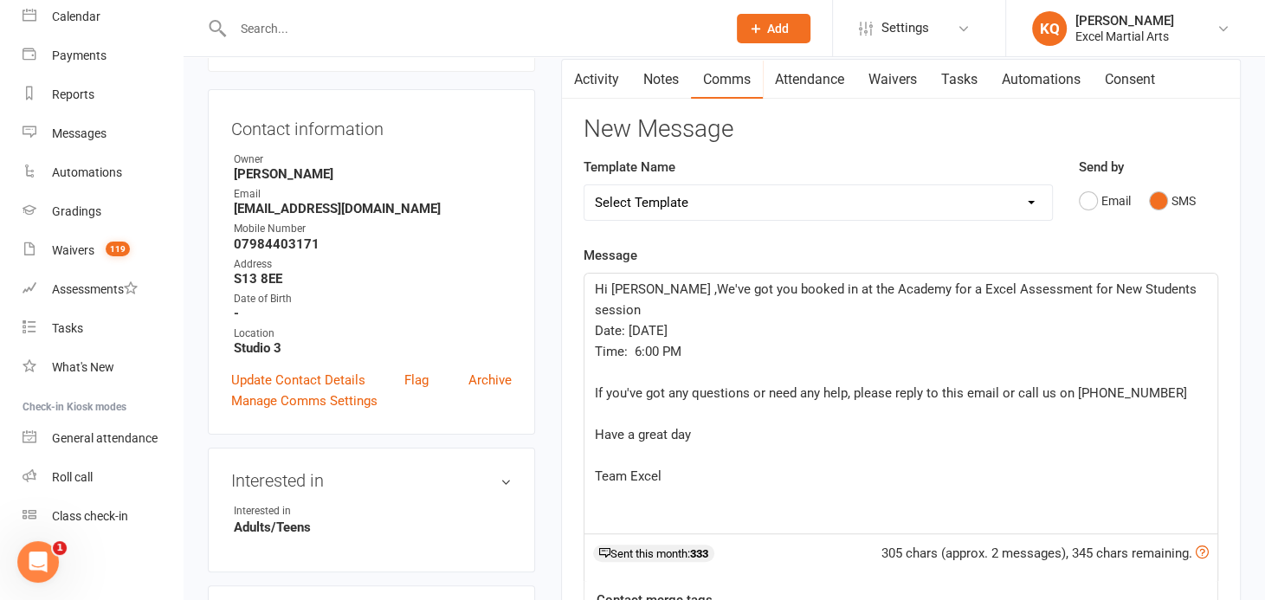
click at [709, 341] on p "Time: 6:00 PM" at bounding box center [901, 351] width 612 height 21
click at [592, 332] on div "Hi [PERSON_NAME] ,We've got you booked in at the Academy for a Excel Assessment…" at bounding box center [901, 404] width 633 height 260
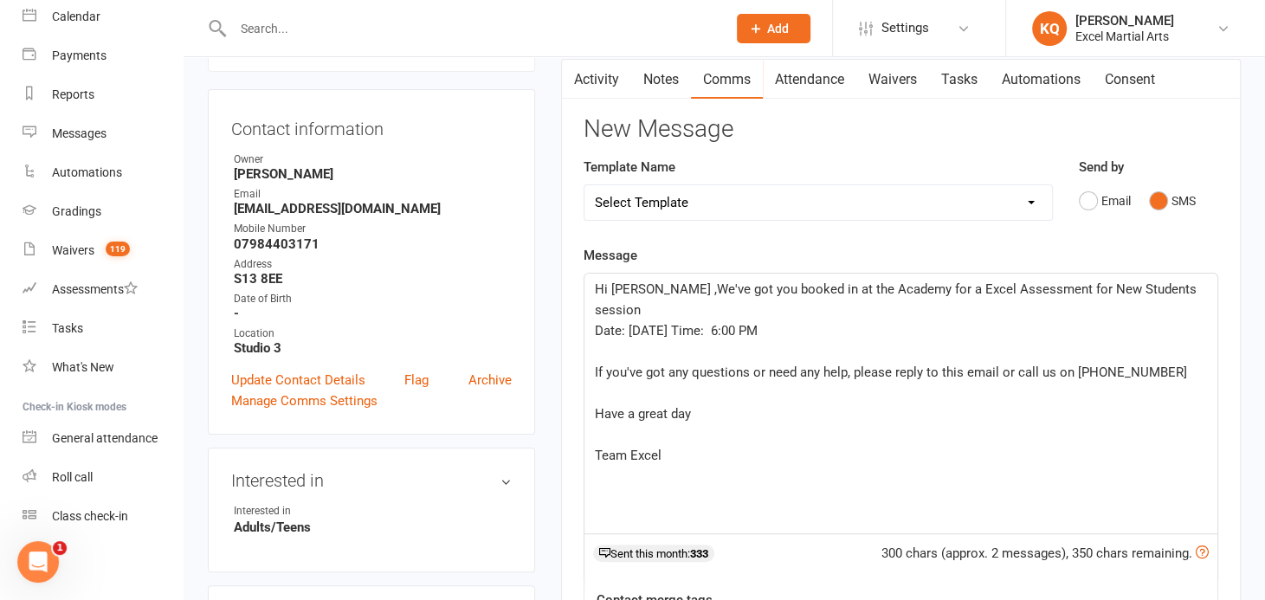
click at [592, 332] on div "Hi [PERSON_NAME] ,We've got you booked in at the Academy for a Excel Assessment…" at bounding box center [901, 404] width 633 height 260
click at [725, 323] on span "Date: [DATE] Time: 6:00 PM" at bounding box center [676, 331] width 163 height 16
click at [845, 341] on p "﻿" at bounding box center [901, 351] width 612 height 21
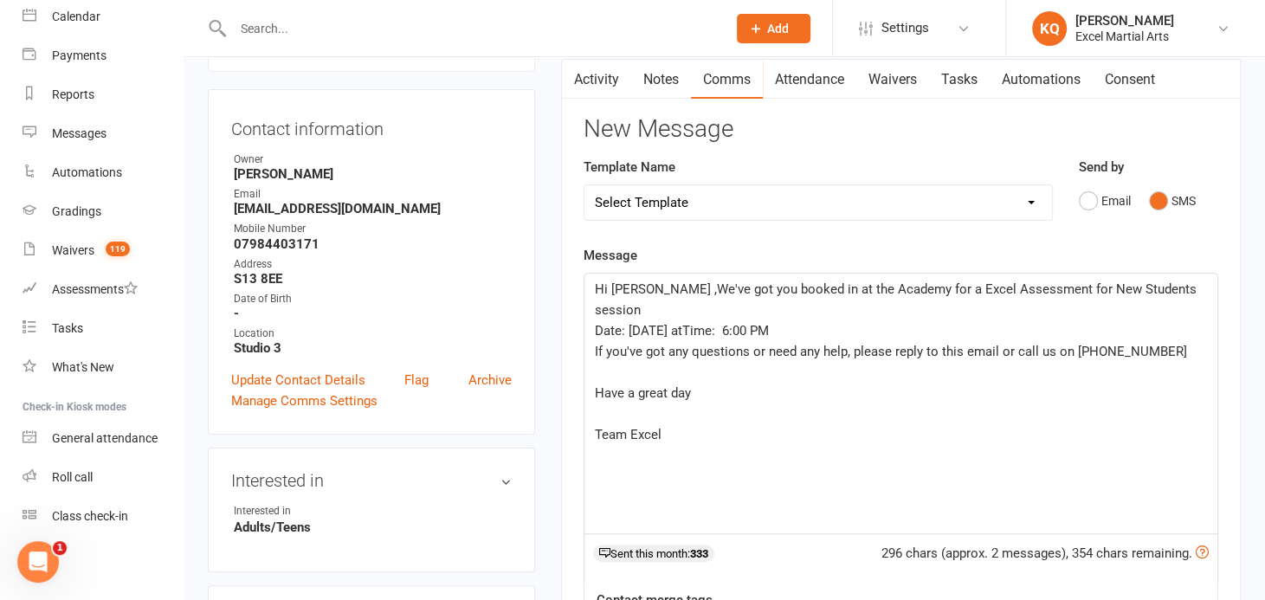
click at [734, 323] on span "Date: [DATE] atTime: 6:00 PM" at bounding box center [682, 331] width 174 height 16
click at [595, 385] on span "Have a great day" at bounding box center [643, 393] width 96 height 16
click at [583, 390] on div "Activity Notes Comms Attendance Waivers Tasks Automations Consent Attendance Nu…" at bounding box center [901, 506] width 680 height 894
click at [592, 387] on div "Hi [PERSON_NAME] ,We've got you booked in at the Academy for a Excel Assessment…" at bounding box center [901, 404] width 633 height 260
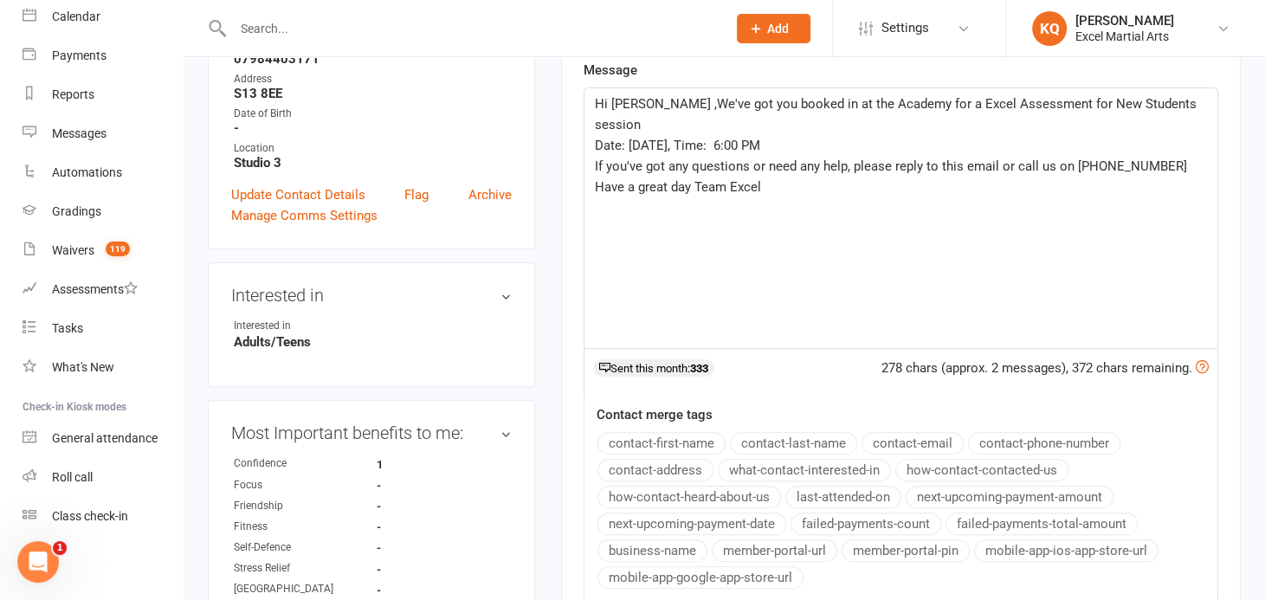
scroll to position [619, 0]
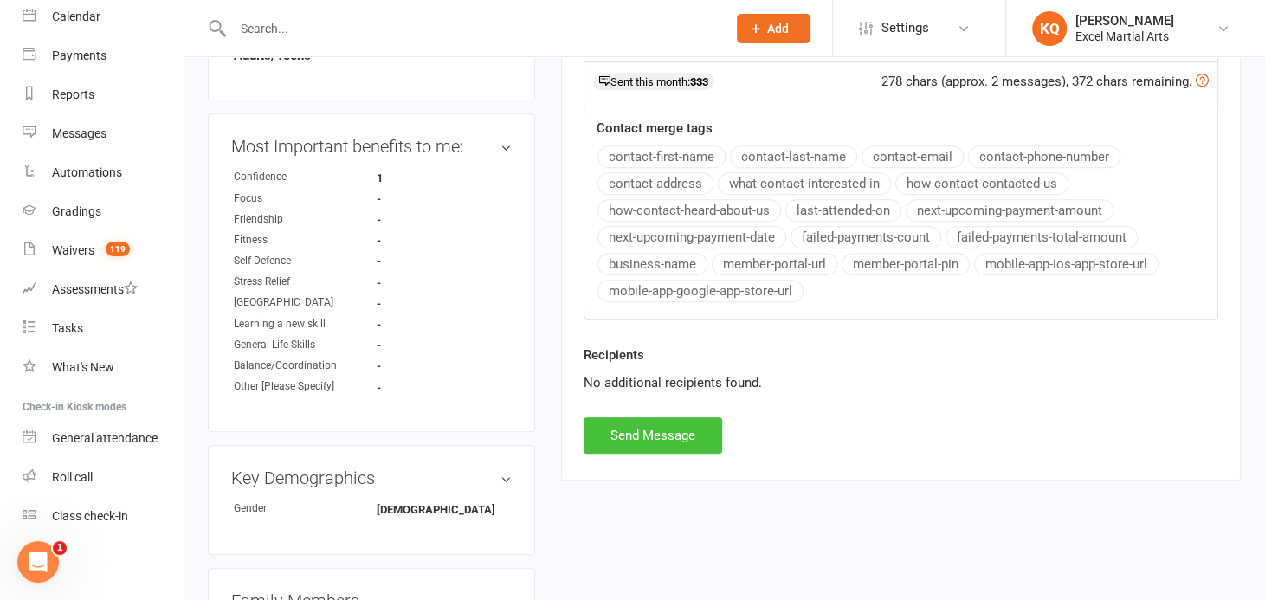
click at [696, 423] on button "Send Message" at bounding box center [653, 435] width 139 height 36
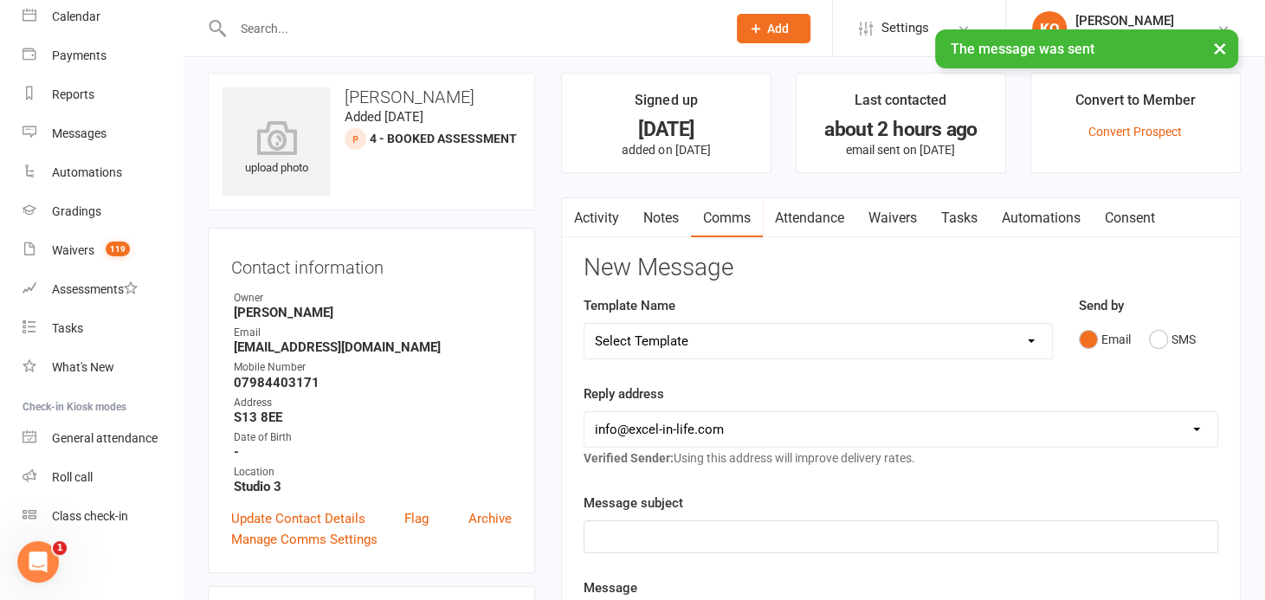
scroll to position [0, 0]
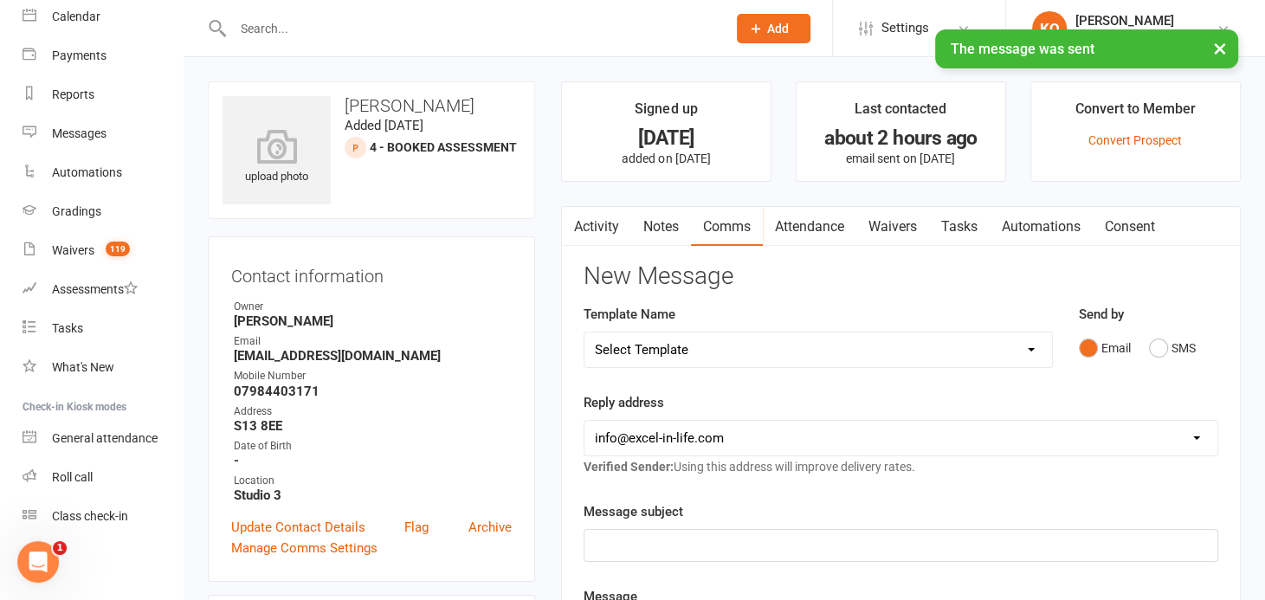
click at [599, 223] on link "Activity" at bounding box center [596, 227] width 69 height 40
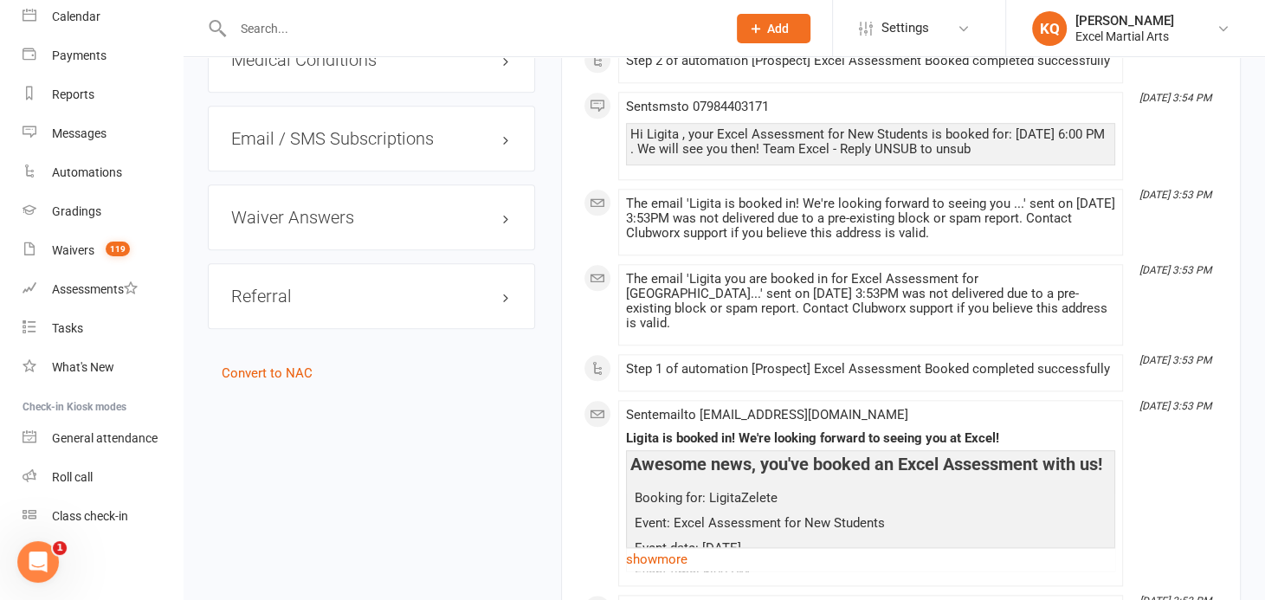
scroll to position [1495, 0]
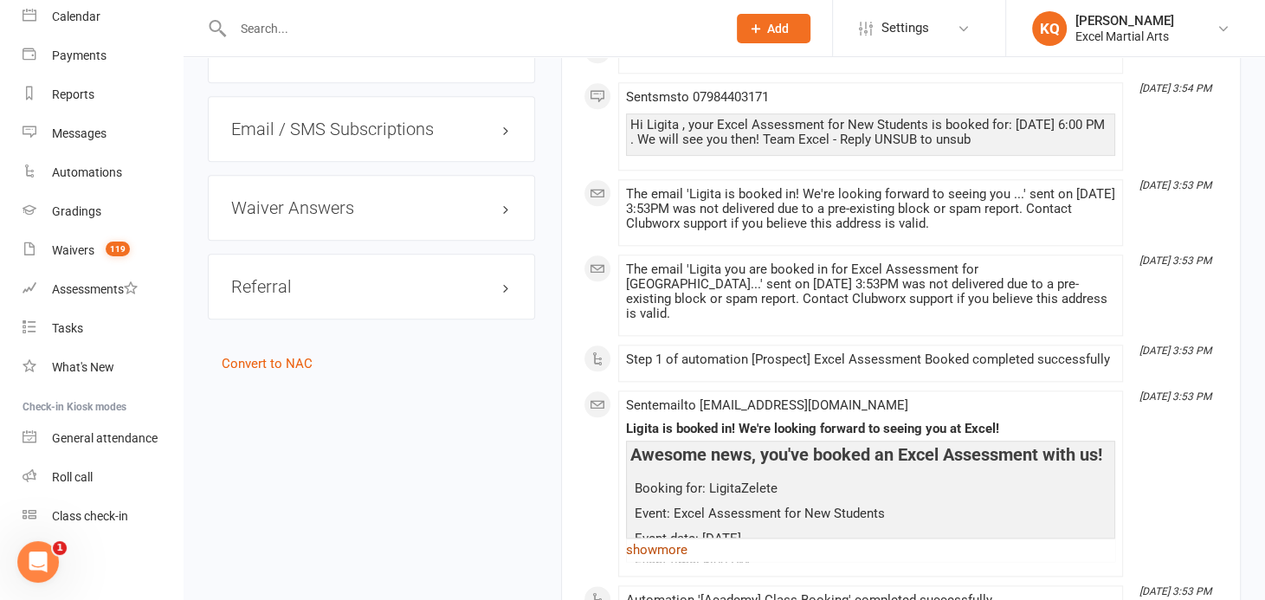
click at [646, 538] on link "show more" at bounding box center [870, 550] width 489 height 24
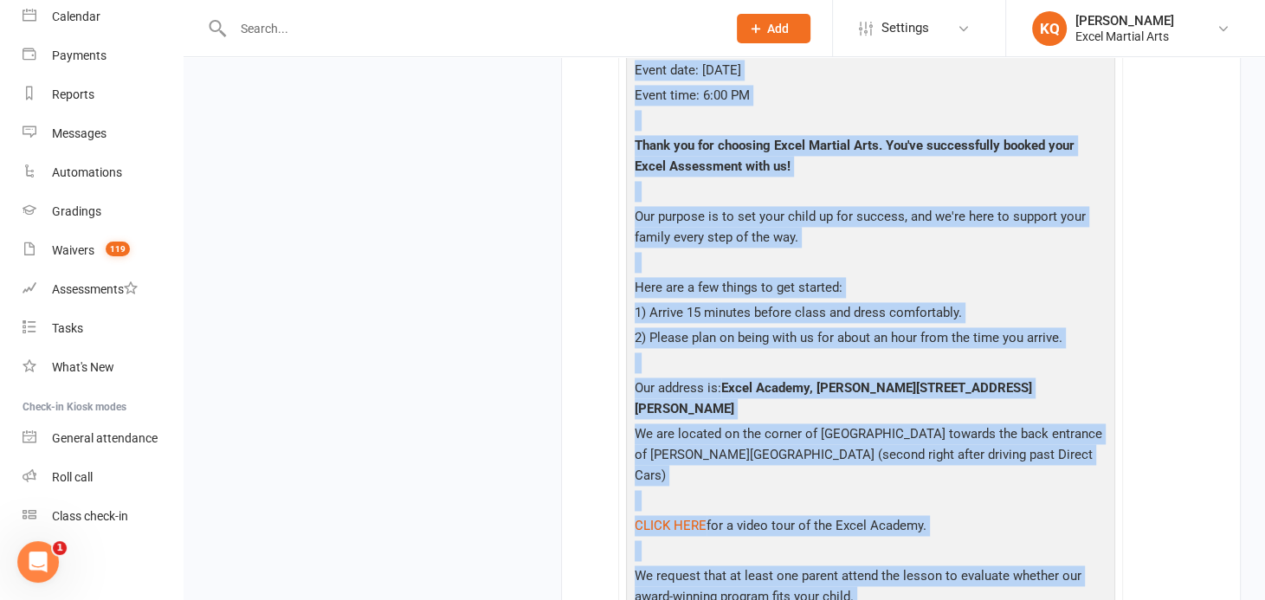
scroll to position [2138, 0]
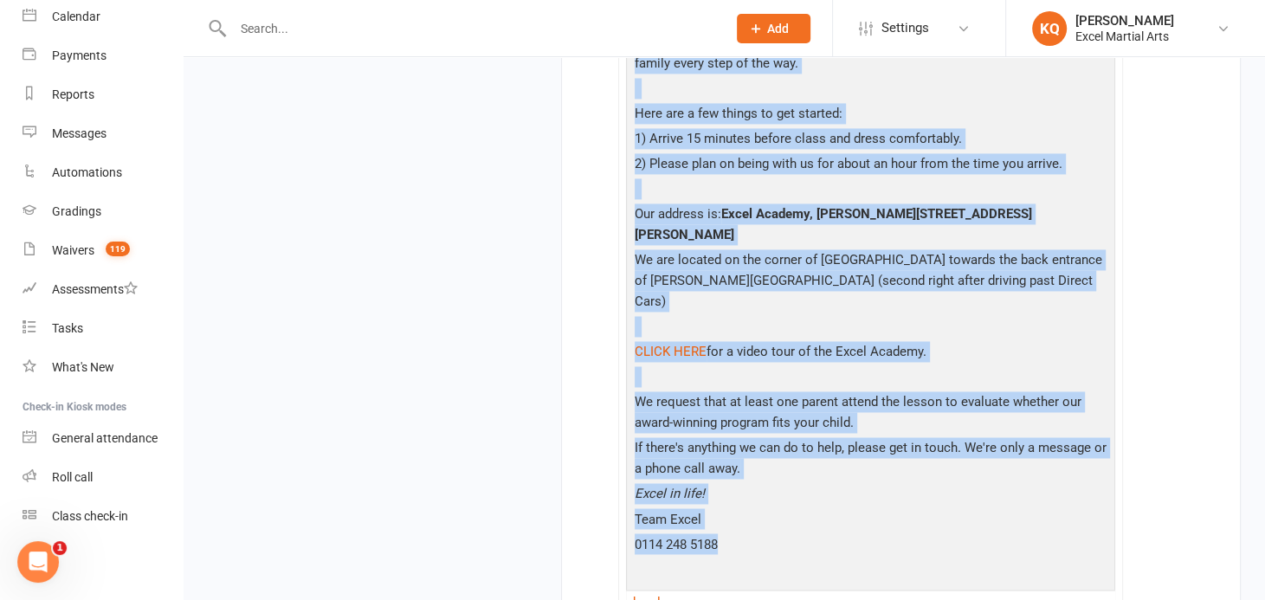
drag, startPoint x: 627, startPoint y: 192, endPoint x: 979, endPoint y: 501, distance: 467.6
click at [979, 501] on div "Awesome news, you've booked an Excel Assessment with us! Booking for: LigitaZel…" at bounding box center [870, 206] width 489 height 816
drag, startPoint x: 979, startPoint y: 501, endPoint x: 900, endPoint y: 474, distance: 83.2
copy div "Loremip dolo, sit'am consec ad Elits Doeiusmodt inci ut! Laboree dol: MagnaaLiq…"
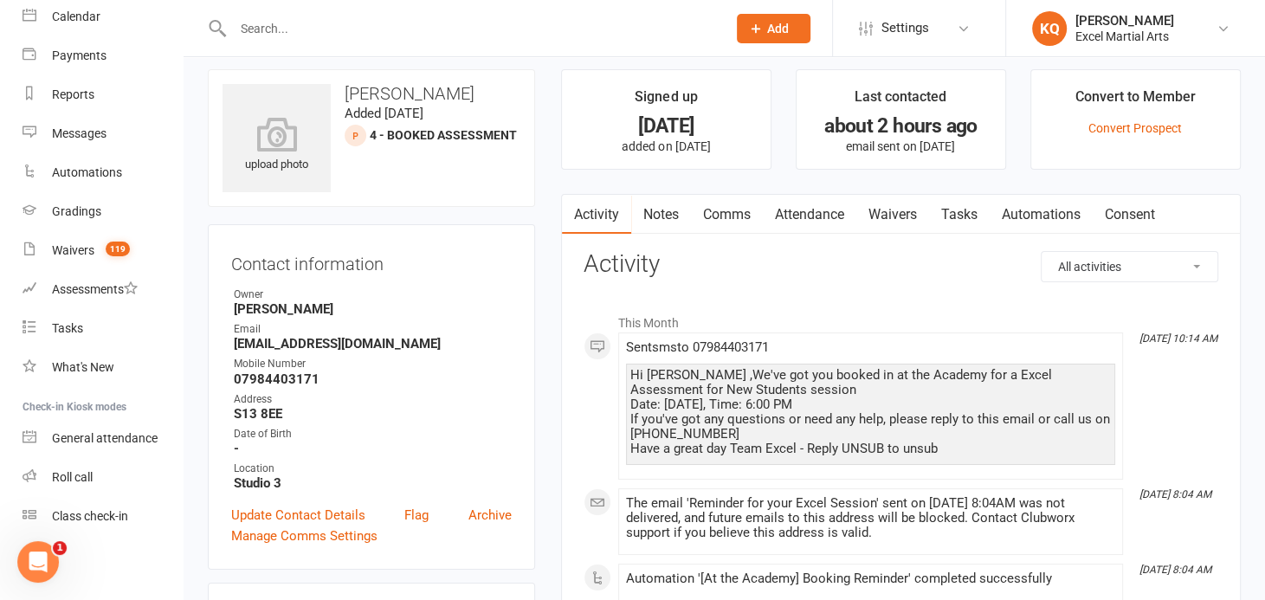
scroll to position [0, 0]
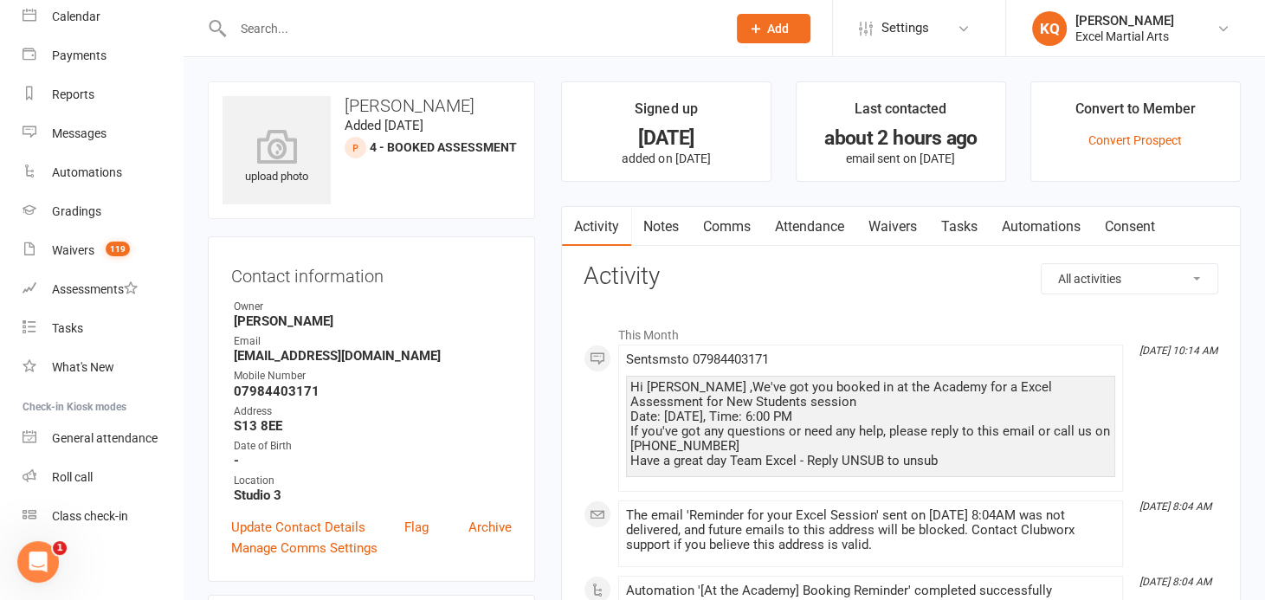
click at [727, 228] on link "Comms" at bounding box center [727, 227] width 72 height 40
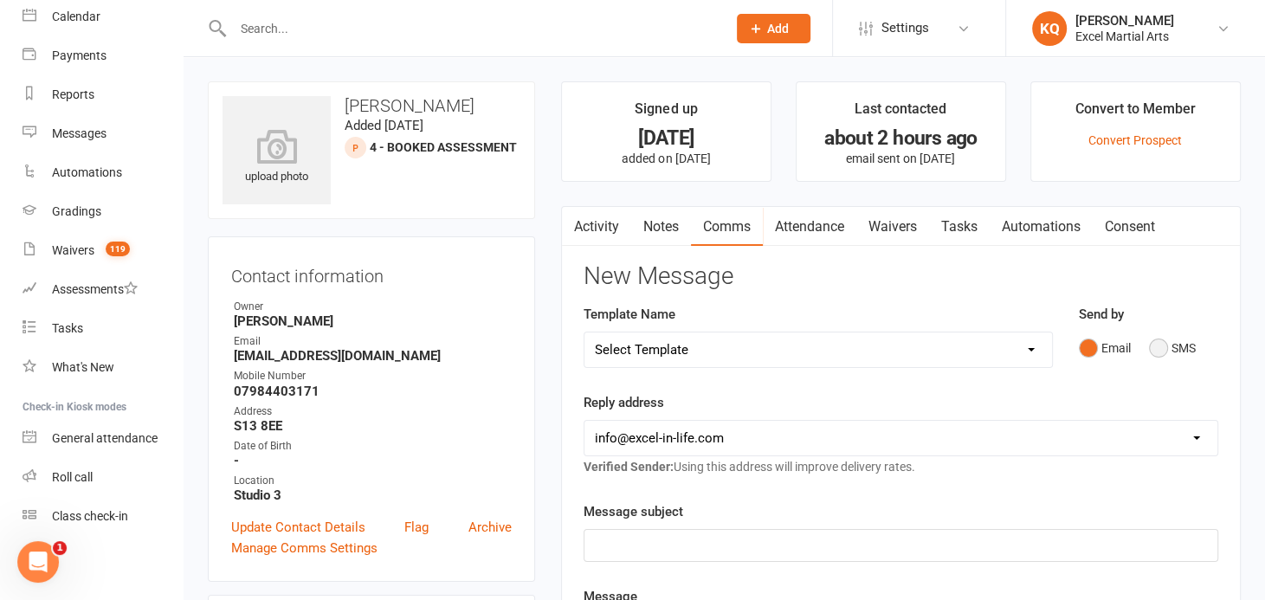
click at [1156, 348] on button "SMS" at bounding box center [1172, 348] width 47 height 33
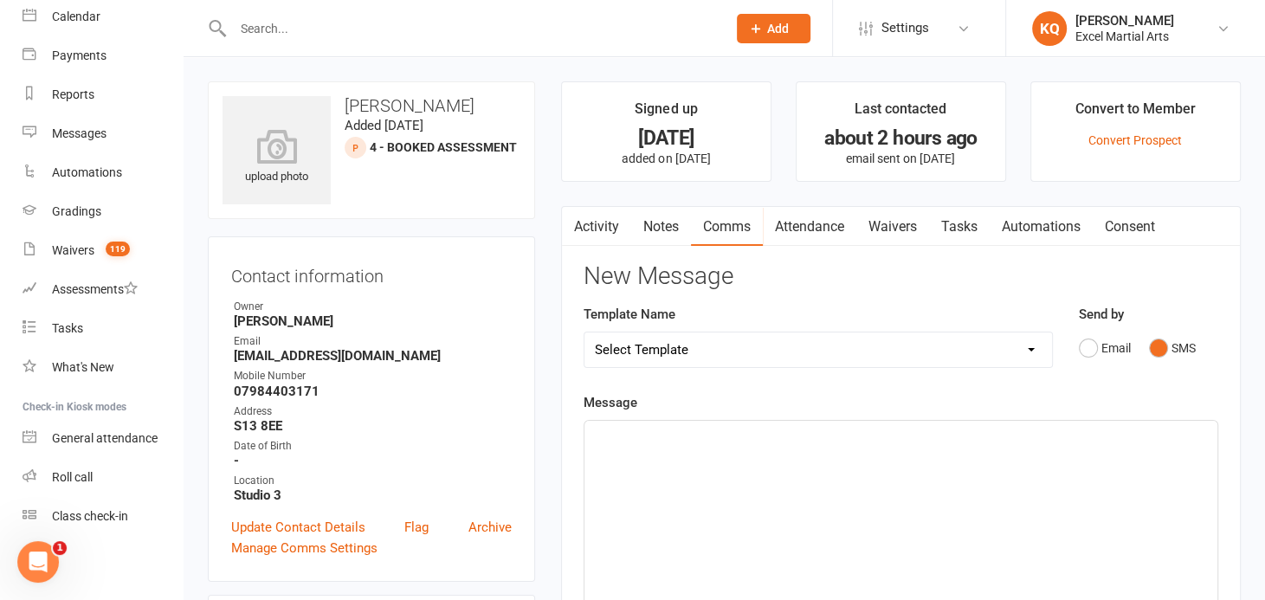
click at [820, 464] on div "﻿" at bounding box center [901, 551] width 633 height 260
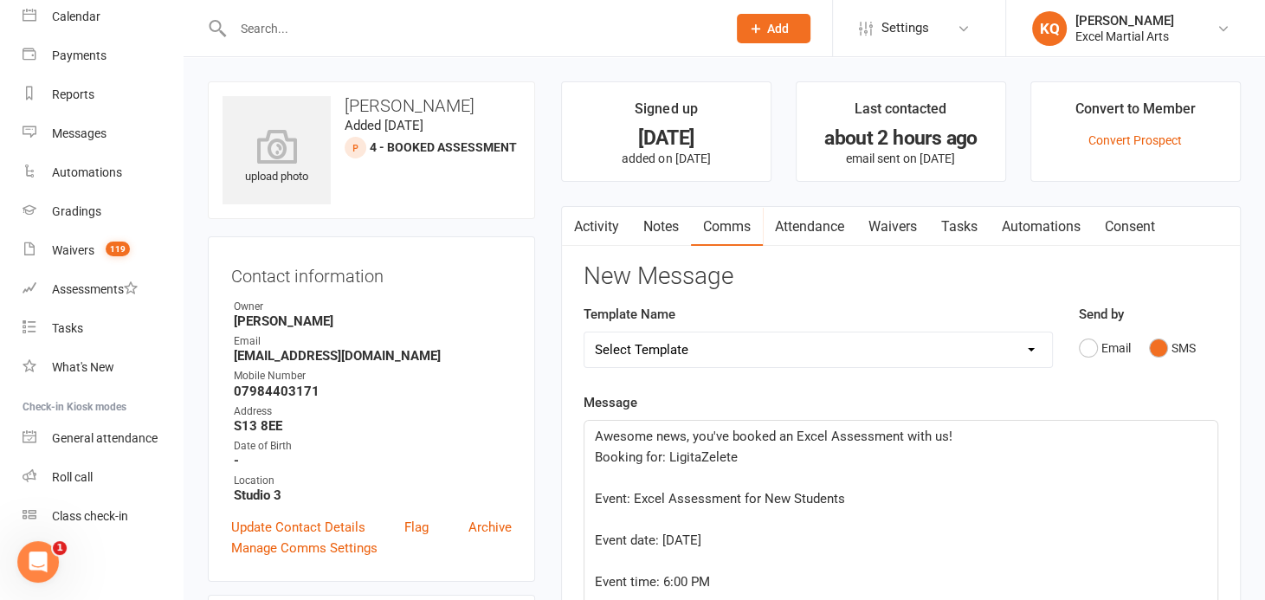
click at [697, 458] on span "Booking for: LigitaZelete" at bounding box center [666, 457] width 143 height 16
click at [758, 462] on p "Booking for: LigitaZelete" at bounding box center [901, 457] width 612 height 21
click at [665, 453] on span "Booking for: Ligita" at bounding box center [648, 457] width 107 height 16
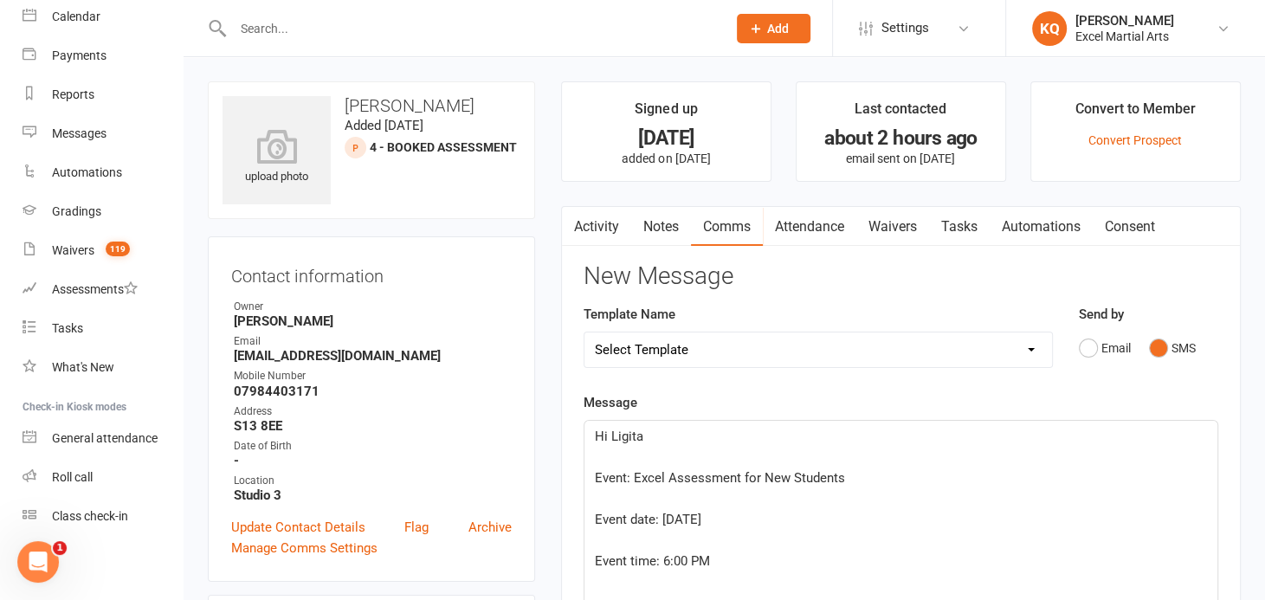
scroll to position [236, 0]
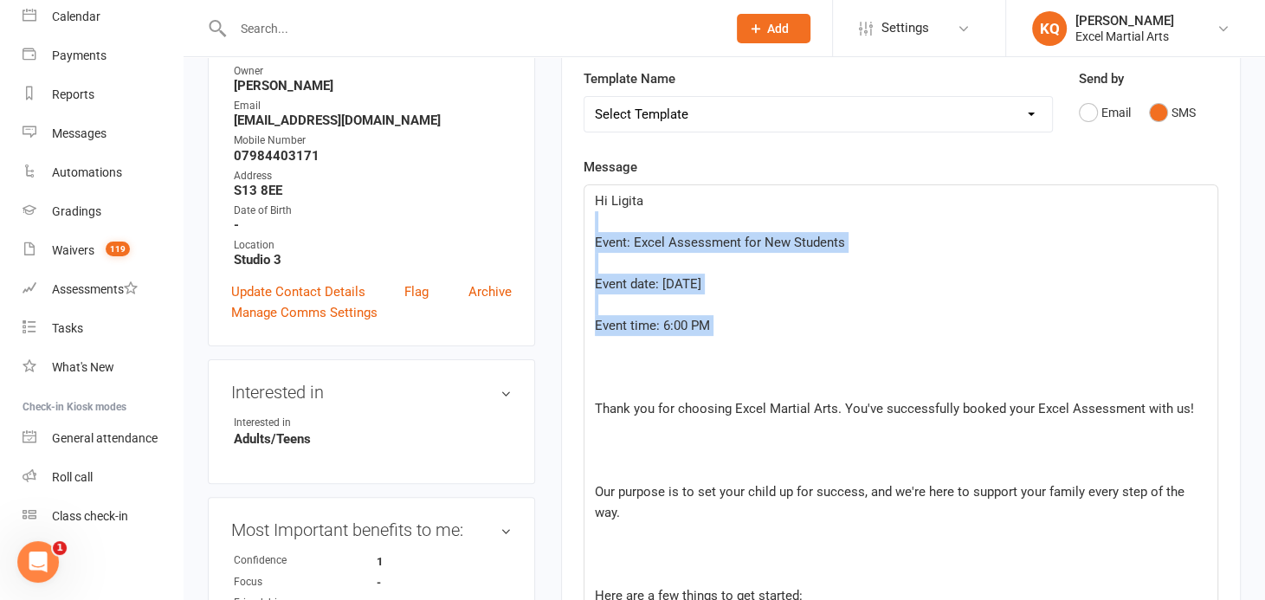
drag, startPoint x: 609, startPoint y: 320, endPoint x: 580, endPoint y: 229, distance: 95.3
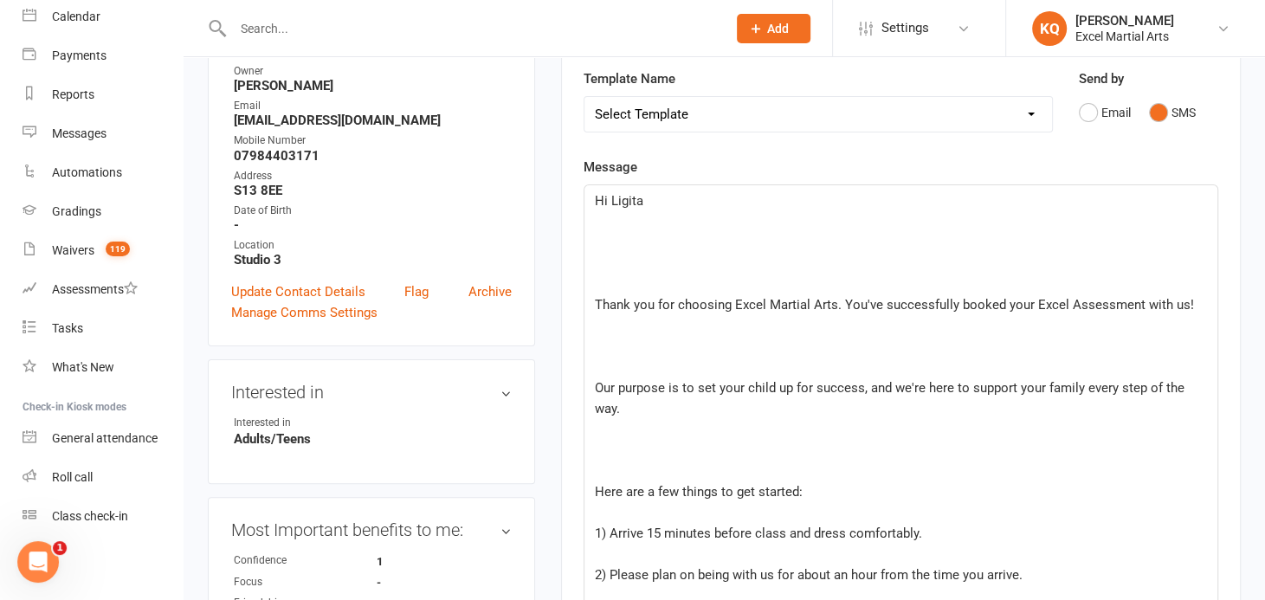
click at [595, 299] on span "Thank you for choosing Excel Martial Arts. You've successfully booked your Exce…" at bounding box center [894, 305] width 599 height 16
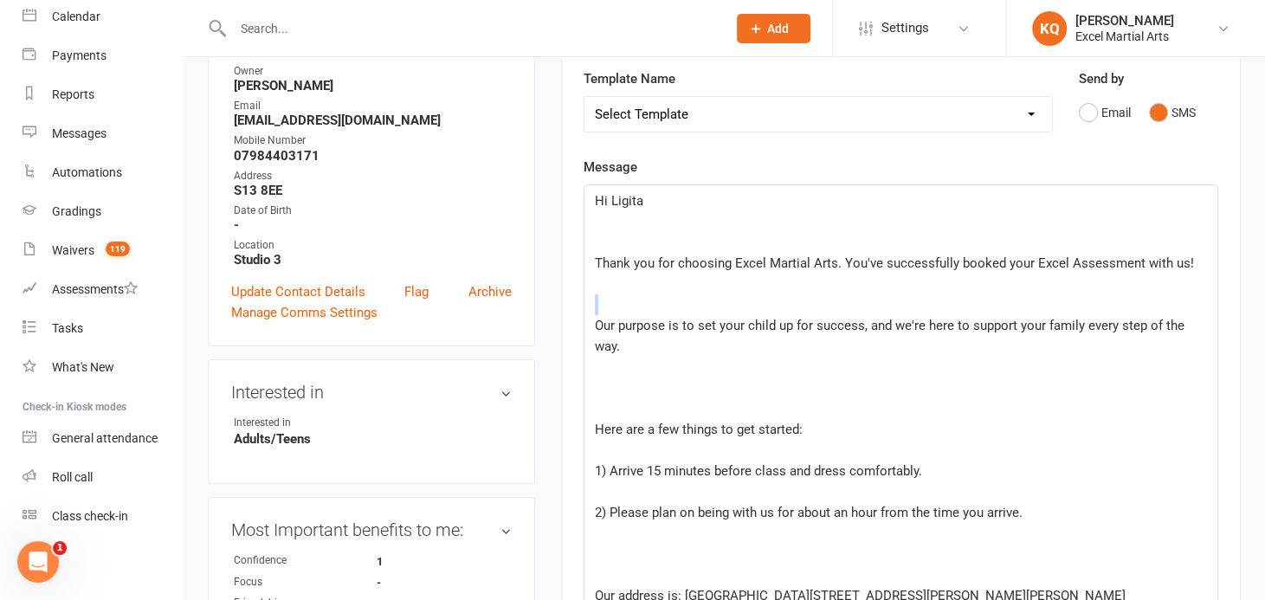
click at [595, 299] on p "﻿" at bounding box center [901, 304] width 612 height 21
click at [591, 260] on div "Hi [PERSON_NAME] ﻿ ﻿ Thank you for choosing Excel Martial Arts. You've successf…" at bounding box center [901, 606] width 633 height 842
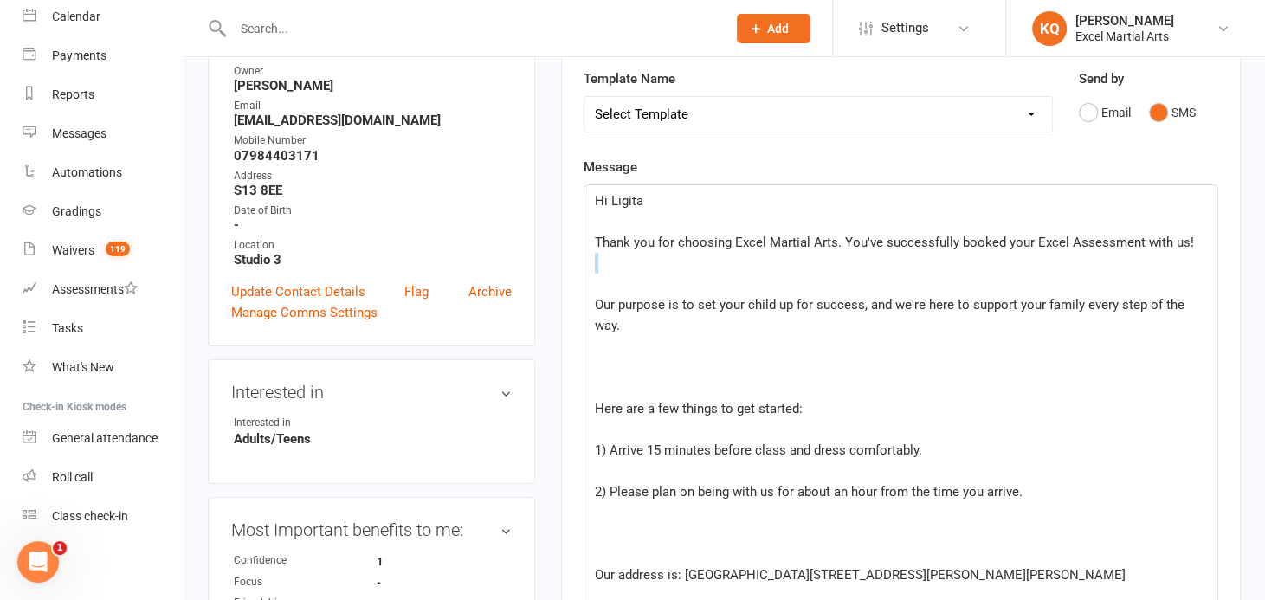
click at [591, 260] on div "Hi [PERSON_NAME] ﻿ Thank you for choosing Excel Martial Arts. You've successful…" at bounding box center [901, 595] width 633 height 821
click at [598, 242] on span "Thank you for choosing Excel Martial Arts. You've successfully booked your Exce…" at bounding box center [894, 243] width 599 height 16
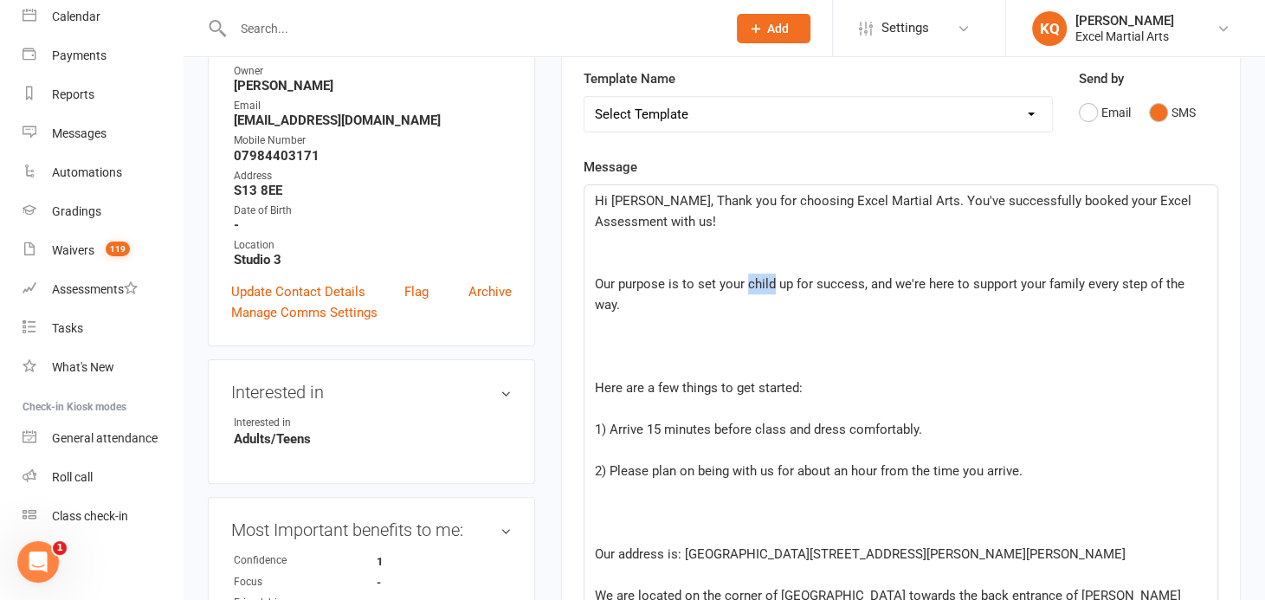
drag, startPoint x: 773, startPoint y: 282, endPoint x: 744, endPoint y: 281, distance: 29.5
click at [744, 281] on span "Our purpose is to set your child up for success, and we're here to support your…" at bounding box center [891, 294] width 593 height 36
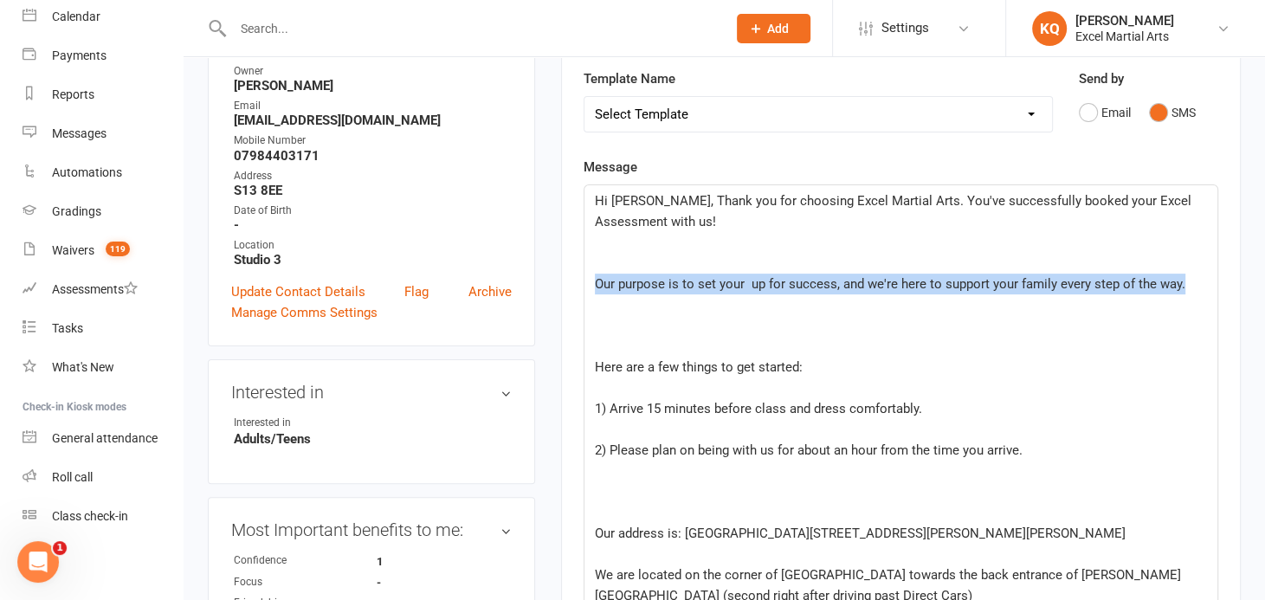
drag, startPoint x: 1188, startPoint y: 275, endPoint x: 590, endPoint y: 281, distance: 598.4
click at [590, 281] on div "Hi [PERSON_NAME], Thank you for choosing Excel Martial Arts. You've successfull…" at bounding box center [901, 574] width 633 height 779
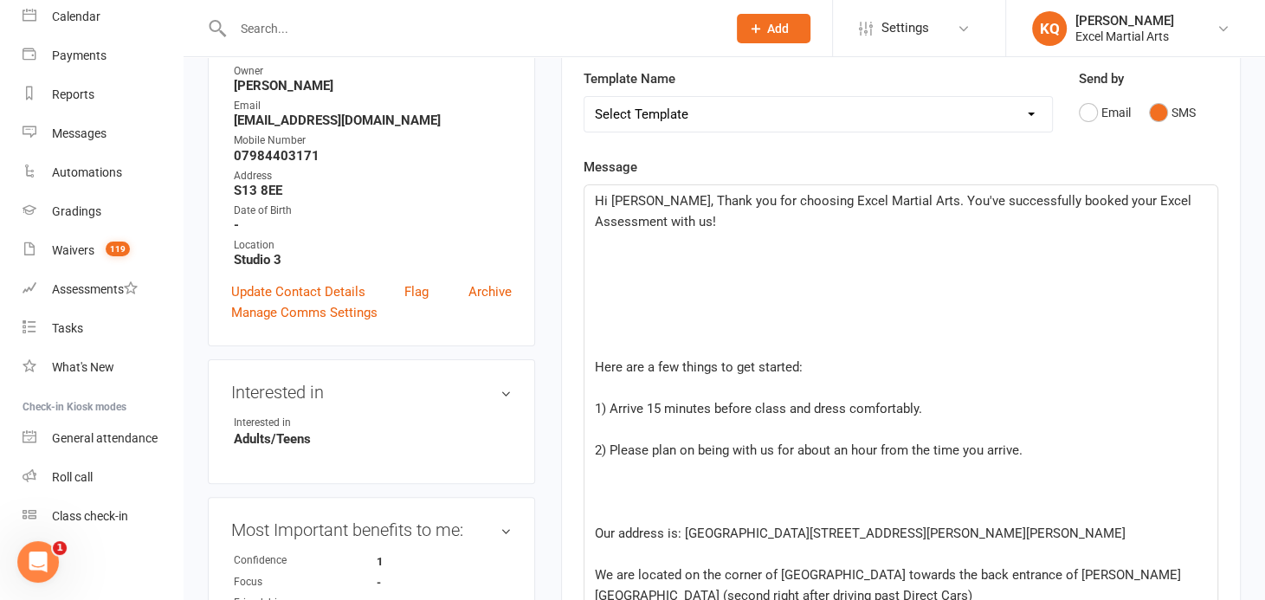
click at [598, 362] on span "Here are a few things to get started:" at bounding box center [699, 367] width 208 height 16
click at [595, 363] on span "Here are a few things to get started:" at bounding box center [699, 367] width 208 height 16
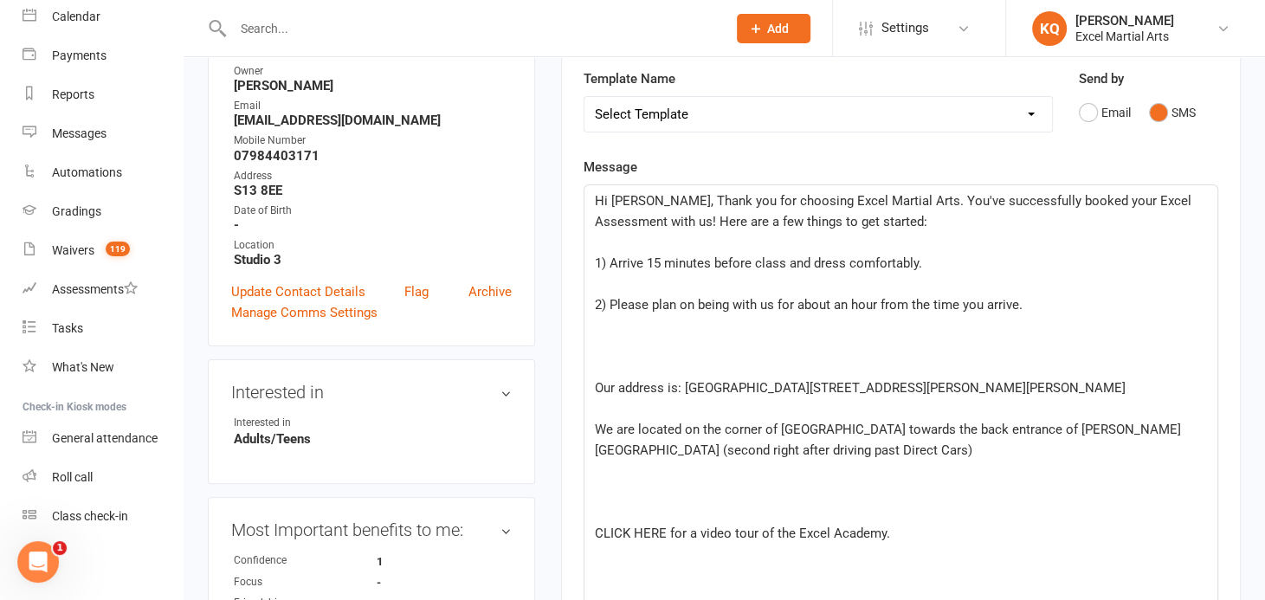
click at [660, 262] on span "1) Arrive 15 minutes before class and dress comfortably." at bounding box center [758, 263] width 327 height 16
click at [592, 260] on div "Hi [PERSON_NAME], Thank you for choosing Excel Martial Arts. You've successfull…" at bounding box center [901, 502] width 633 height 634
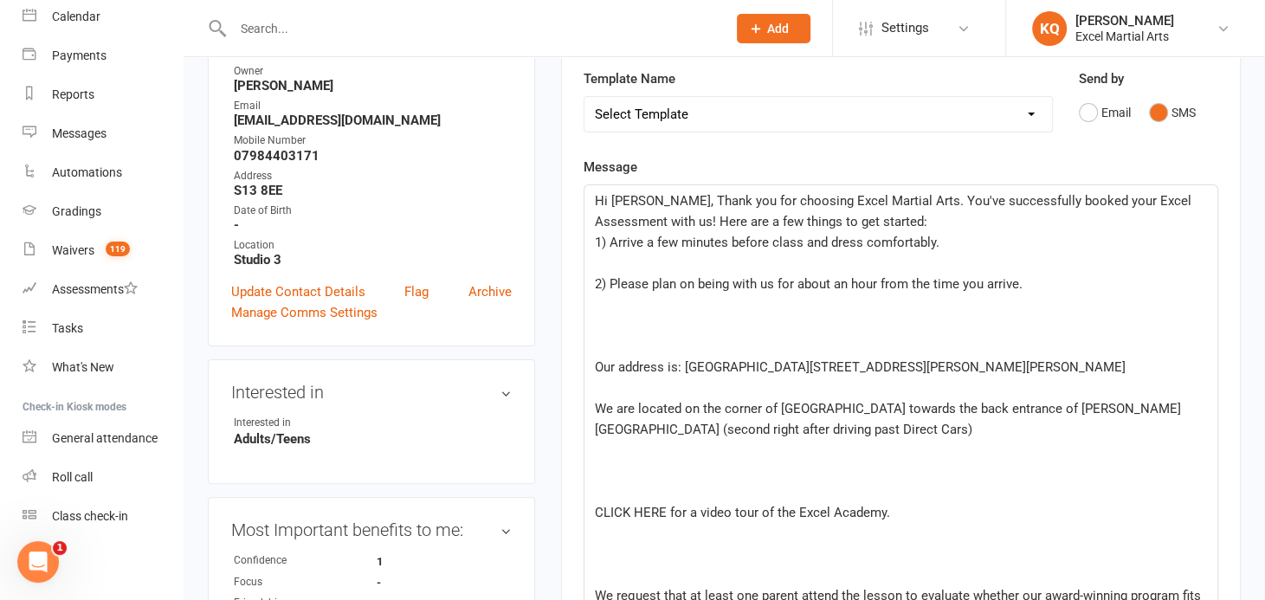
click at [591, 280] on div "Hi [PERSON_NAME], Thank you for choosing Excel Martial Arts. You've successfull…" at bounding box center [901, 491] width 633 height 613
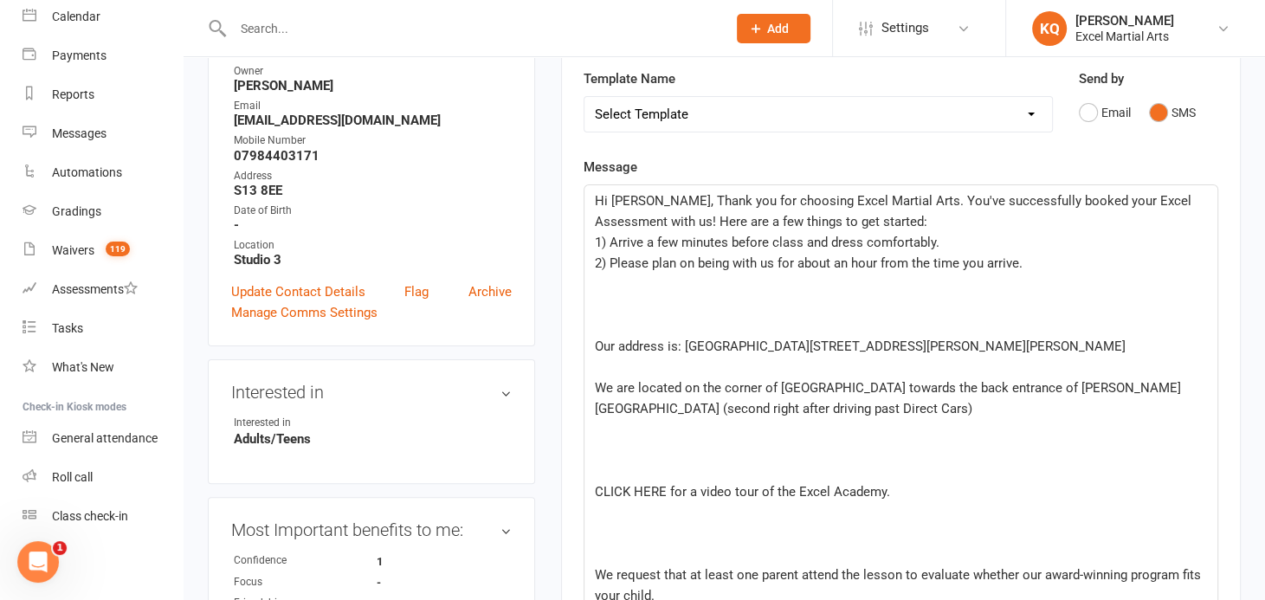
click at [586, 341] on div "Hi [PERSON_NAME], Thank you for choosing Excel Martial Arts. You've successfull…" at bounding box center [901, 481] width 633 height 592
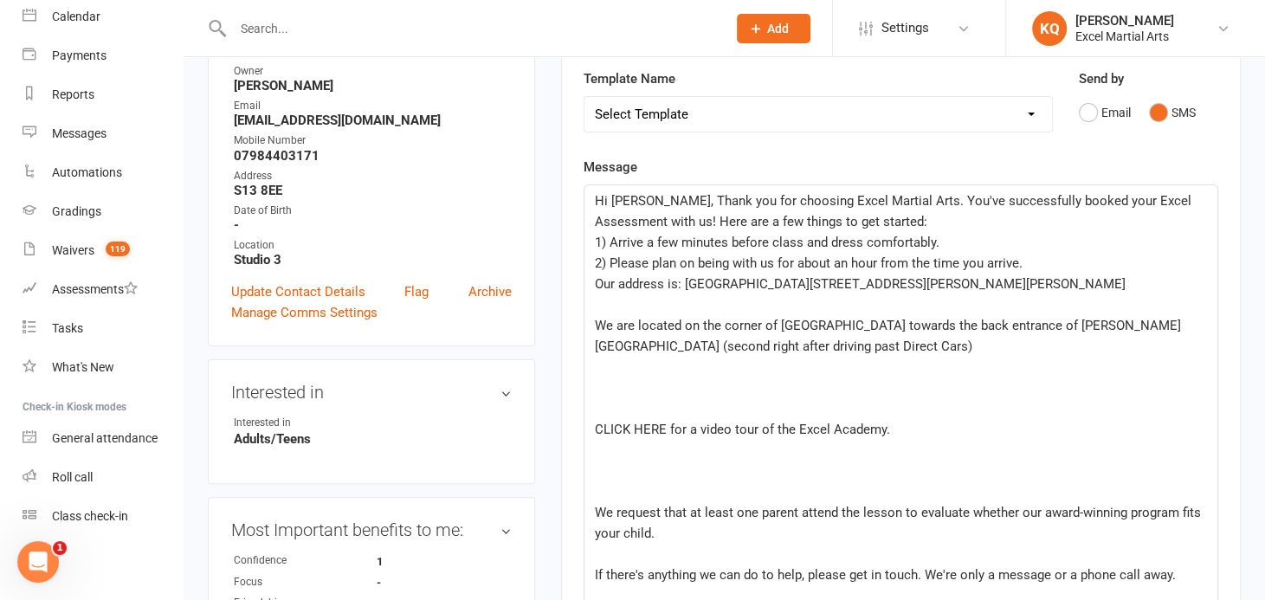
click at [589, 320] on div "Hi [PERSON_NAME], Thank you for choosing Excel Martial Arts. You've successfull…" at bounding box center [901, 450] width 633 height 530
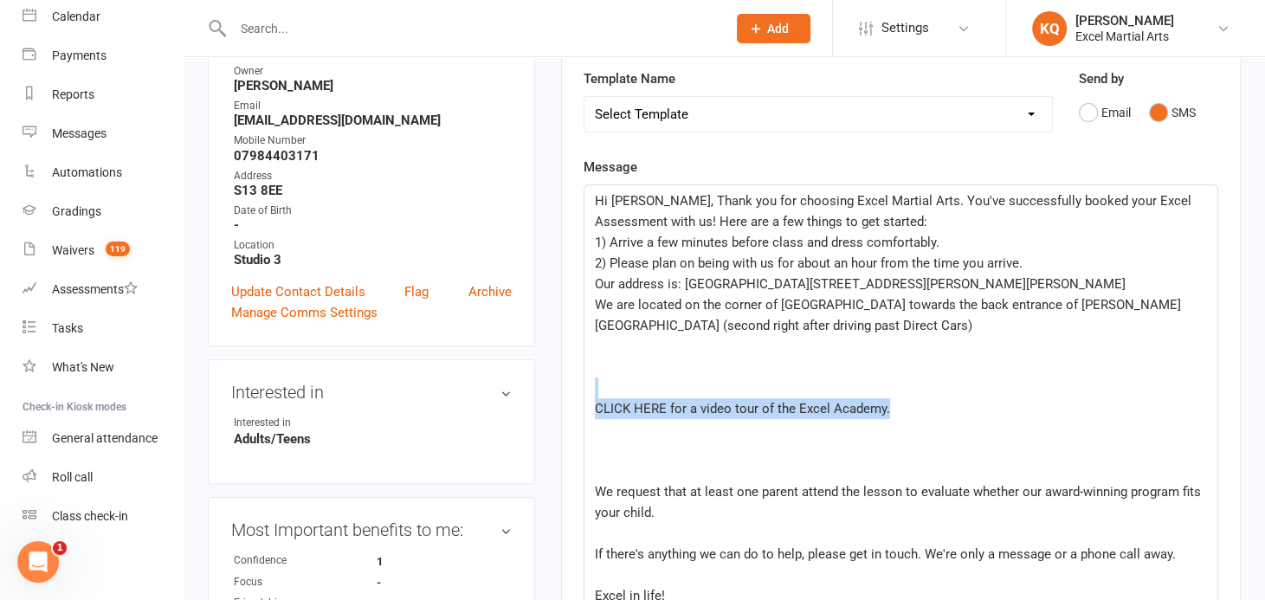
drag, startPoint x: 900, startPoint y: 402, endPoint x: 651, endPoint y: 374, distance: 250.1
click at [651, 374] on div "Hi [PERSON_NAME], Thank you for choosing Excel Martial Arts. You've successfull…" at bounding box center [901, 439] width 633 height 509
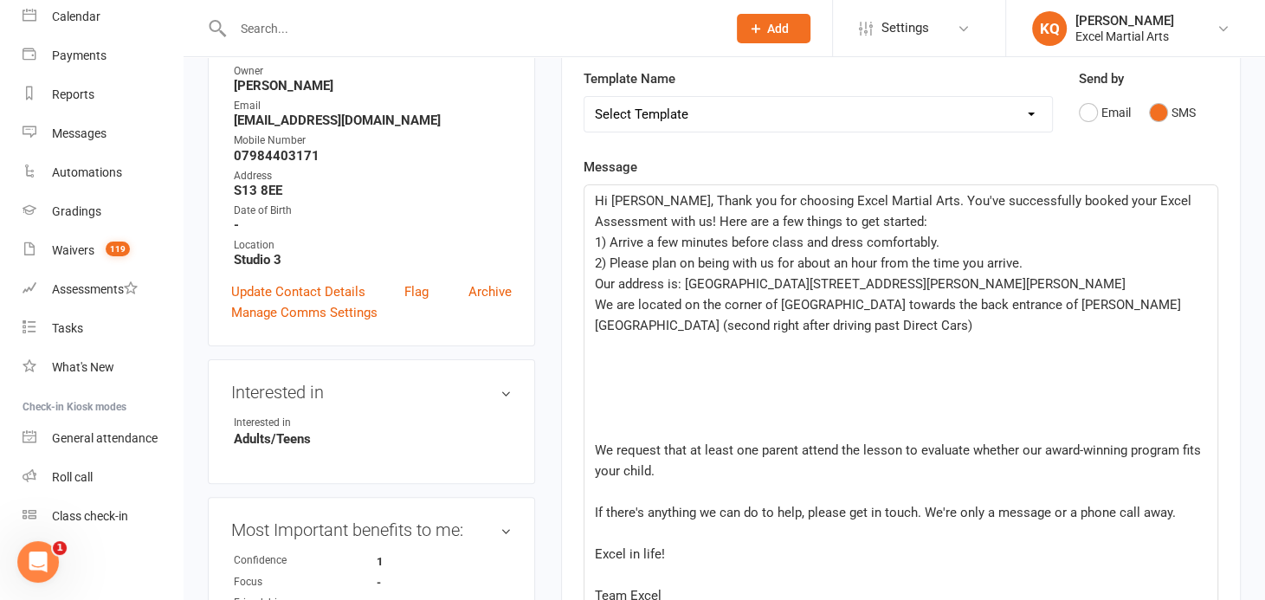
click at [591, 447] on div "Hi [PERSON_NAME], Thank you for choosing Excel Martial Arts. You've successfull…" at bounding box center [901, 419] width 633 height 468
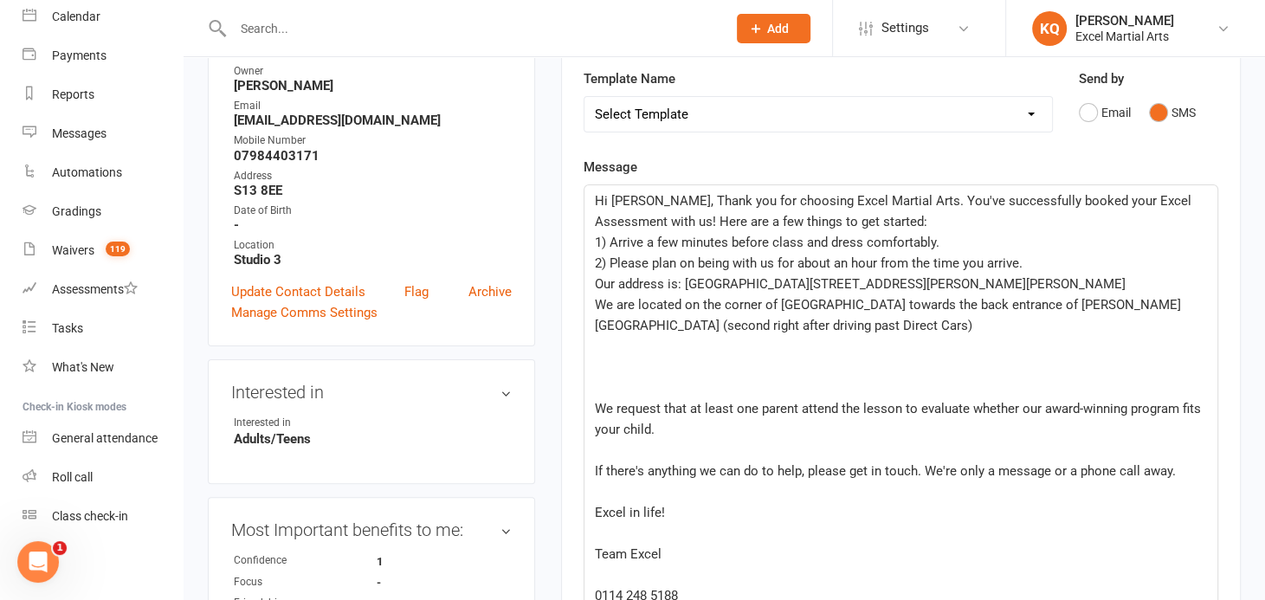
click at [591, 447] on div "Hi [PERSON_NAME], Thank you for choosing Excel Martial Arts. You've successfull…" at bounding box center [901, 398] width 633 height 426
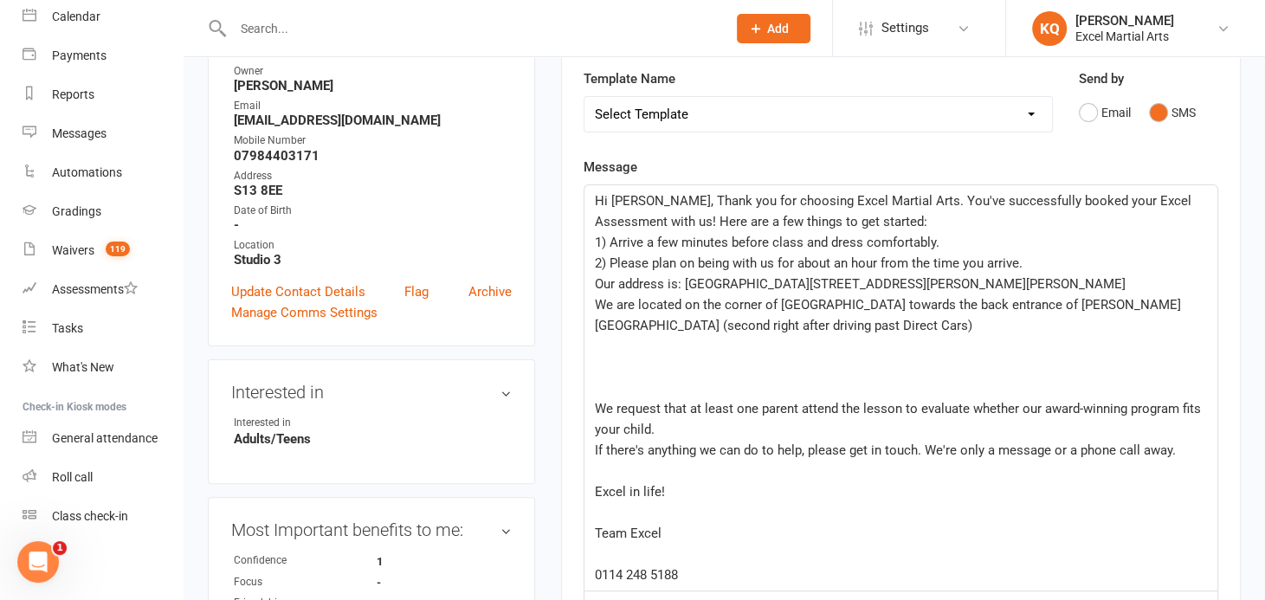
click at [591, 447] on div "Hi [PERSON_NAME], Thank you for choosing Excel Martial Arts. You've successfull…" at bounding box center [901, 387] width 633 height 405
drag, startPoint x: 675, startPoint y: 431, endPoint x: 591, endPoint y: 410, distance: 86.5
click at [591, 410] on div "Hi [PERSON_NAME], Thank you for choosing Excel Martial Arts. You've successfull…" at bounding box center [901, 387] width 633 height 405
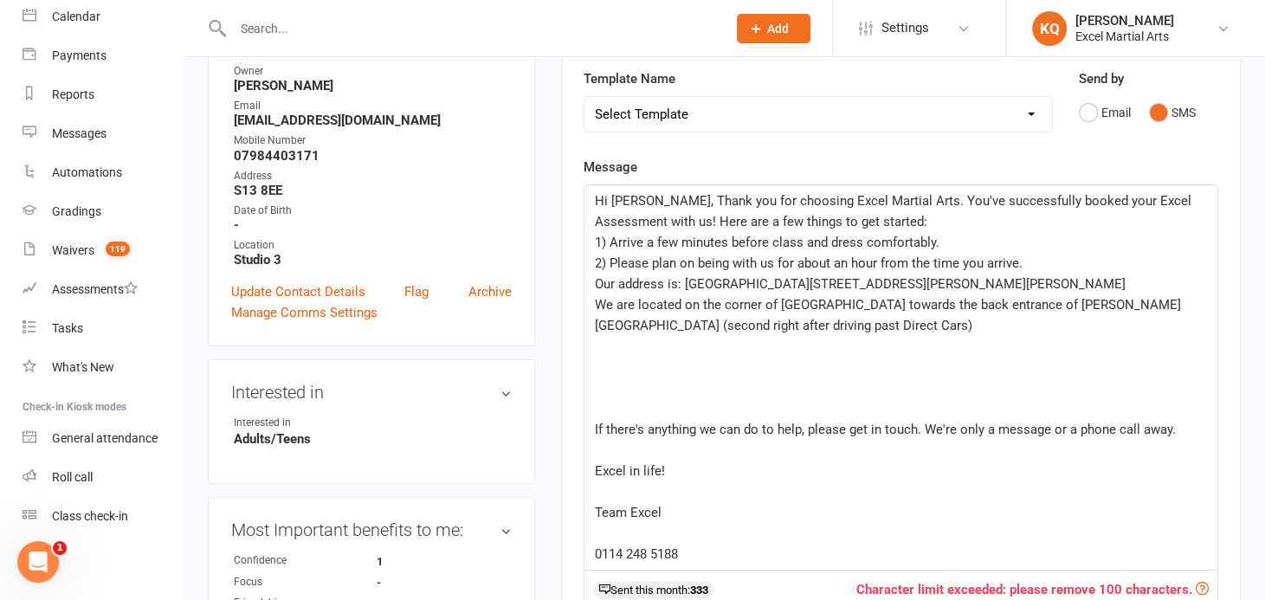
click at [591, 427] on div "Hi [PERSON_NAME], Thank you for choosing Excel Martial Arts. You've successfull…" at bounding box center [901, 377] width 633 height 384
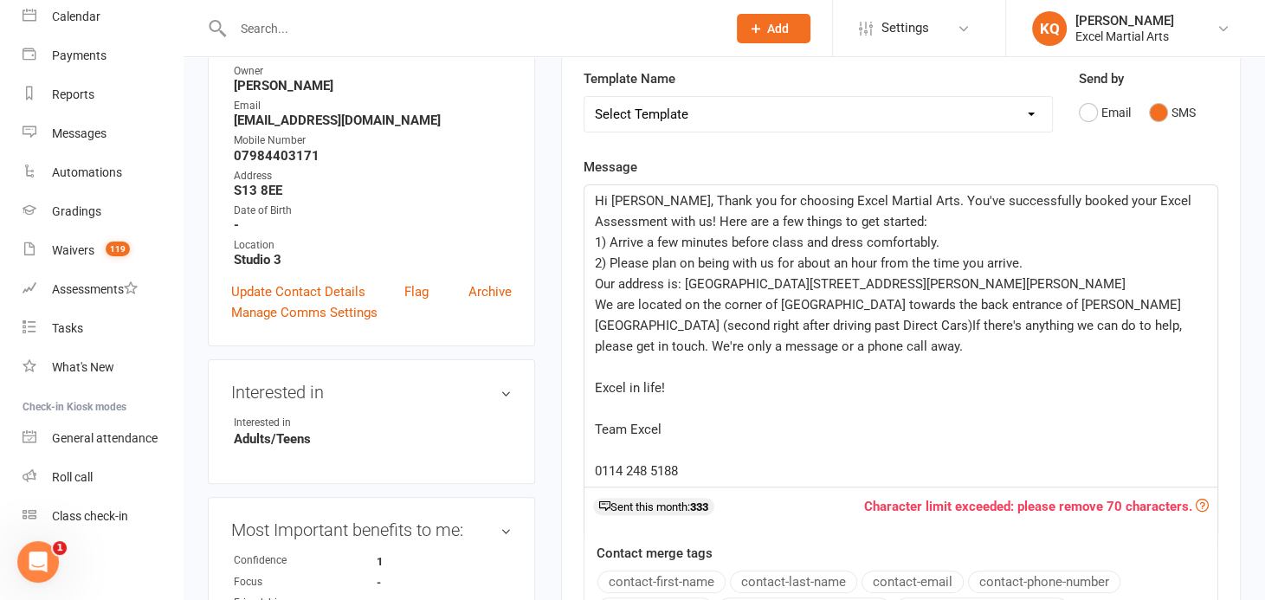
click at [642, 463] on span "0114 248 5188" at bounding box center [636, 471] width 83 height 16
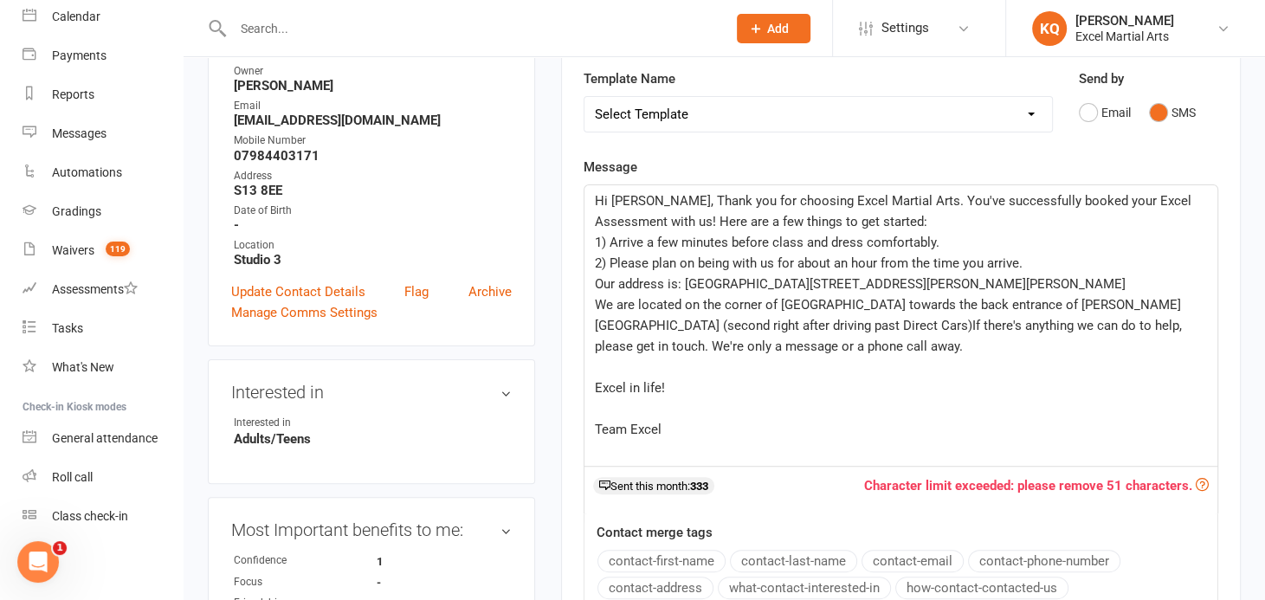
drag, startPoint x: 636, startPoint y: 383, endPoint x: 686, endPoint y: 384, distance: 49.4
click at [638, 382] on span "Excel in life!" at bounding box center [630, 388] width 70 height 16
drag, startPoint x: 686, startPoint y: 384, endPoint x: 688, endPoint y: 368, distance: 16.7
click at [688, 368] on div "Hi [PERSON_NAME], Thank you for choosing Excel Martial Arts. You've successfull…" at bounding box center [901, 325] width 633 height 281
drag, startPoint x: 671, startPoint y: 423, endPoint x: 583, endPoint y: 415, distance: 88.7
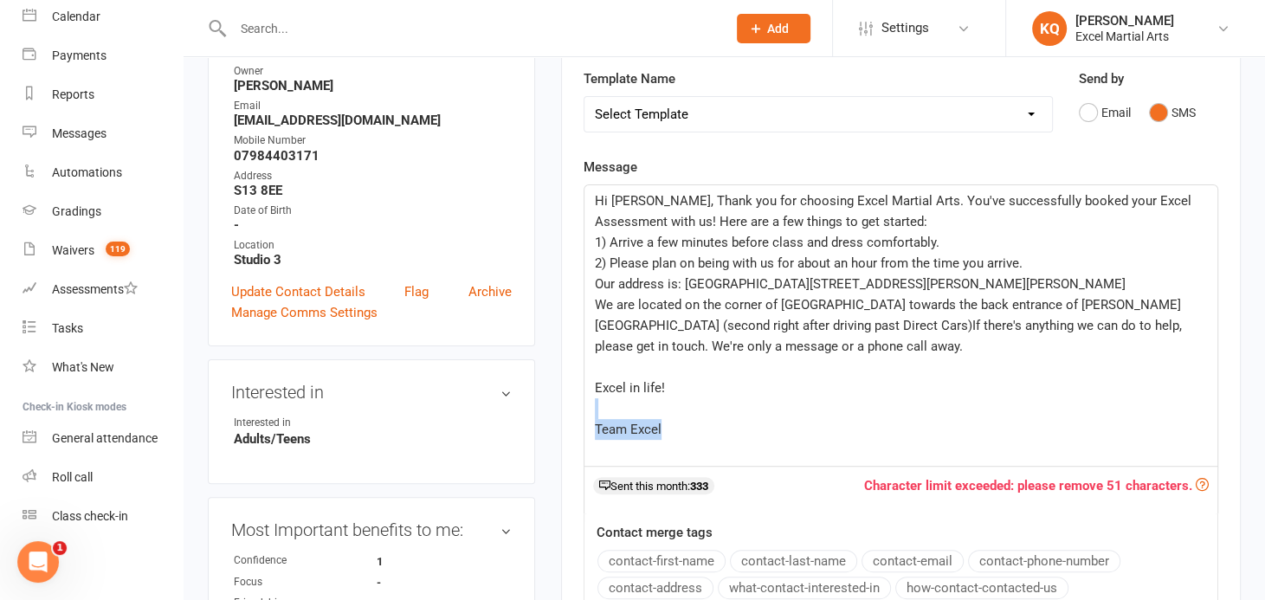
click at [584, 415] on div "Hi [PERSON_NAME], Thank you for choosing Excel Martial Arts. You've successfull…" at bounding box center [901, 325] width 635 height 282
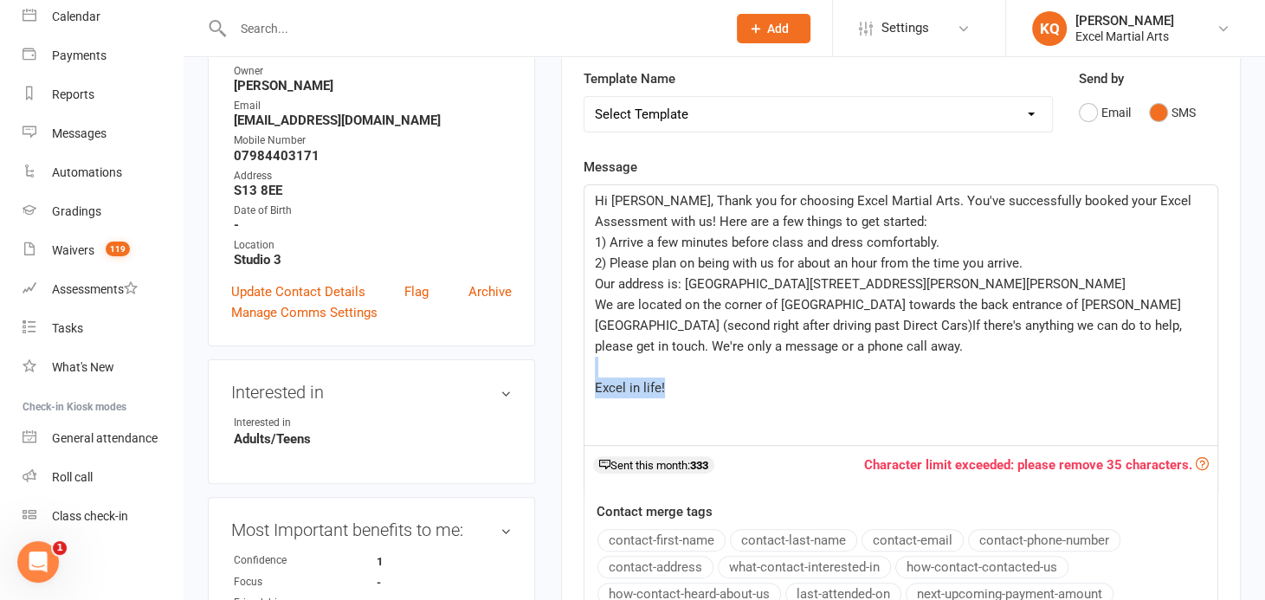
drag, startPoint x: 675, startPoint y: 386, endPoint x: 589, endPoint y: 374, distance: 86.6
click at [589, 374] on div "Hi [PERSON_NAME], Thank you for choosing Excel Martial Arts. You've successfull…" at bounding box center [901, 315] width 633 height 260
drag, startPoint x: 646, startPoint y: 397, endPoint x: 639, endPoint y: 417, distance: 21.1
click at [637, 414] on div "Hi [PERSON_NAME], Thank you for choosing Excel Martial Arts. You've successfull…" at bounding box center [901, 315] width 633 height 260
click at [624, 426] on div "Hi [PERSON_NAME], Thank you for choosing Excel Martial Arts. You've successfull…" at bounding box center [901, 315] width 633 height 260
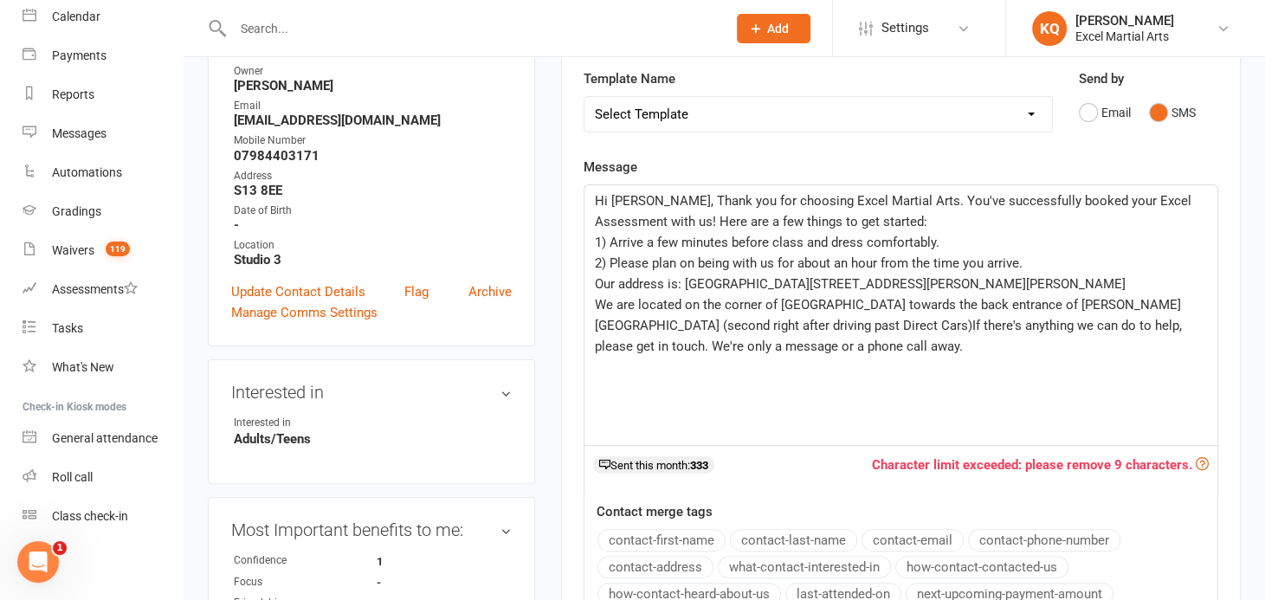
click at [595, 430] on div "Hi [PERSON_NAME], Thank you for choosing Excel Martial Arts. You've successfull…" at bounding box center [901, 315] width 633 height 260
click at [681, 436] on div "Hi [PERSON_NAME], Thank you for choosing Excel Martial Arts. You've successfull…" at bounding box center [901, 315] width 633 height 260
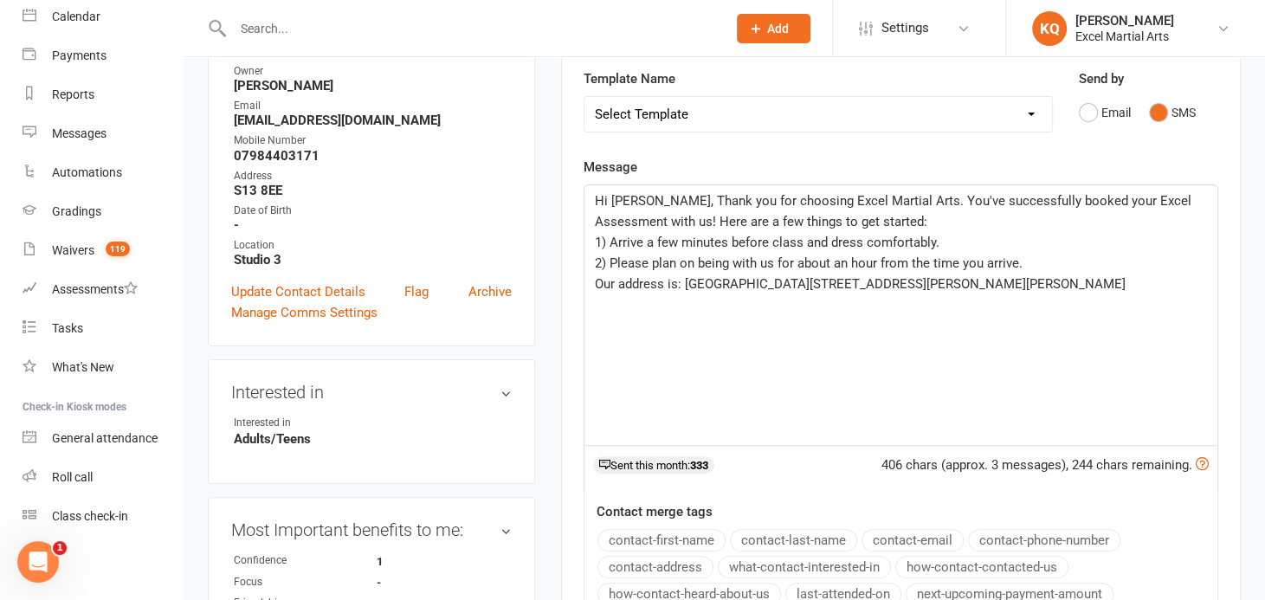
click at [681, 436] on div "Hi [PERSON_NAME], Thank you for choosing Excel Martial Arts. You've successfull…" at bounding box center [901, 315] width 633 height 260
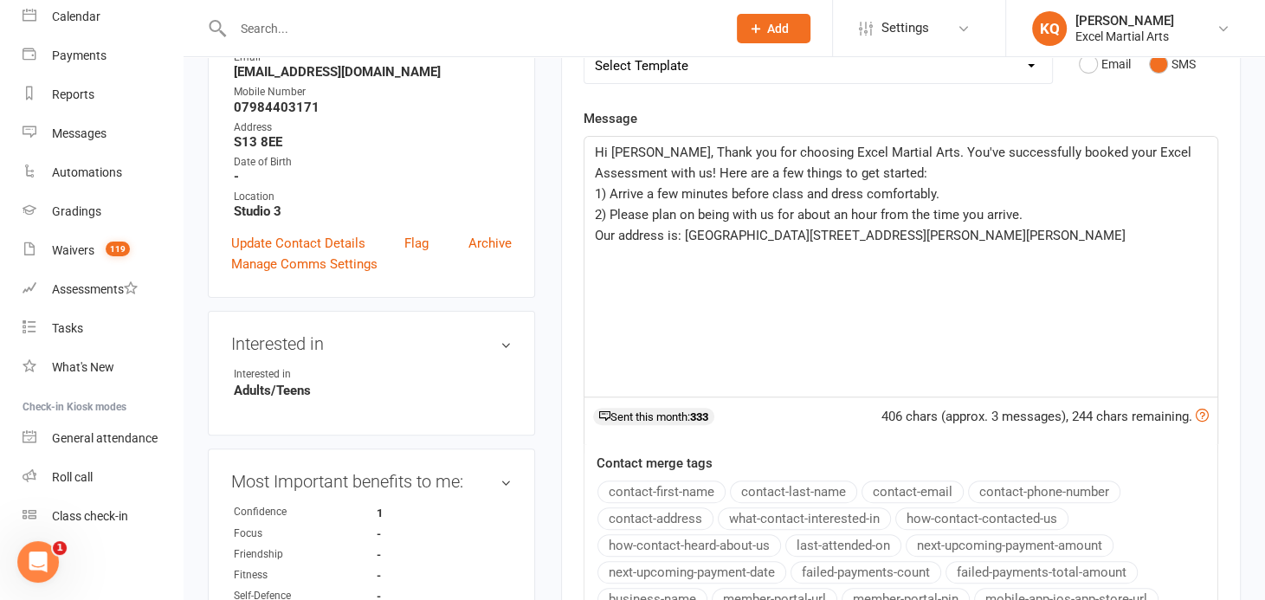
scroll to position [236, 0]
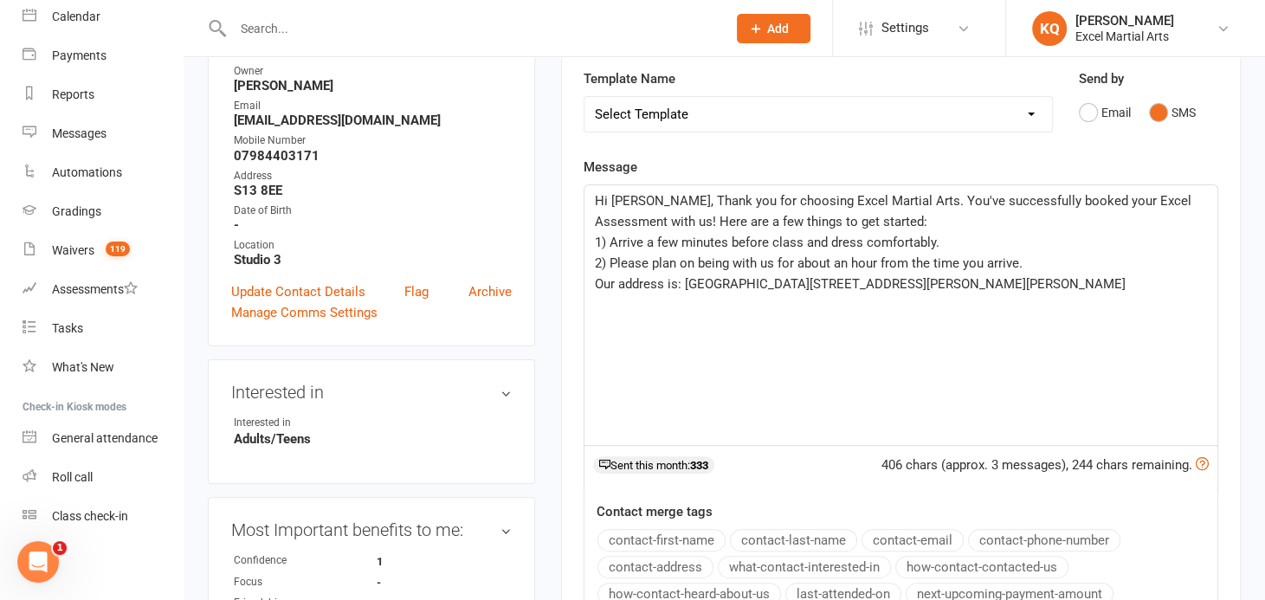
click at [1172, 279] on p "Our address is: [GEOGRAPHIC_DATA][STREET_ADDRESS][PERSON_NAME][PERSON_NAME]" at bounding box center [901, 284] width 612 height 21
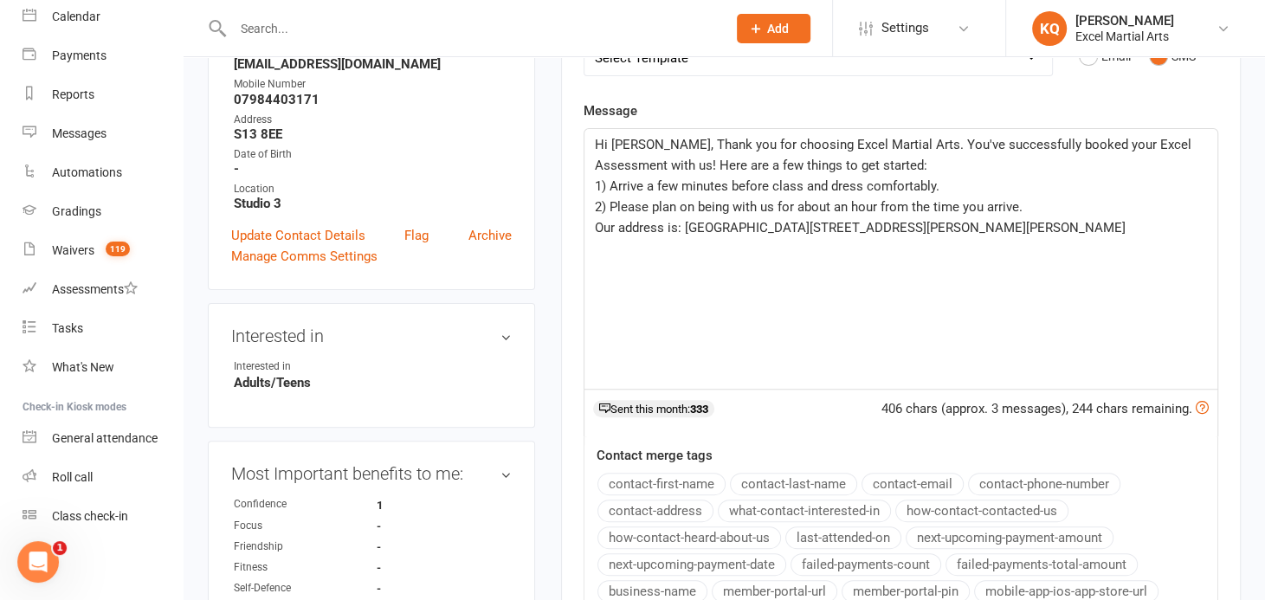
scroll to position [393, 0]
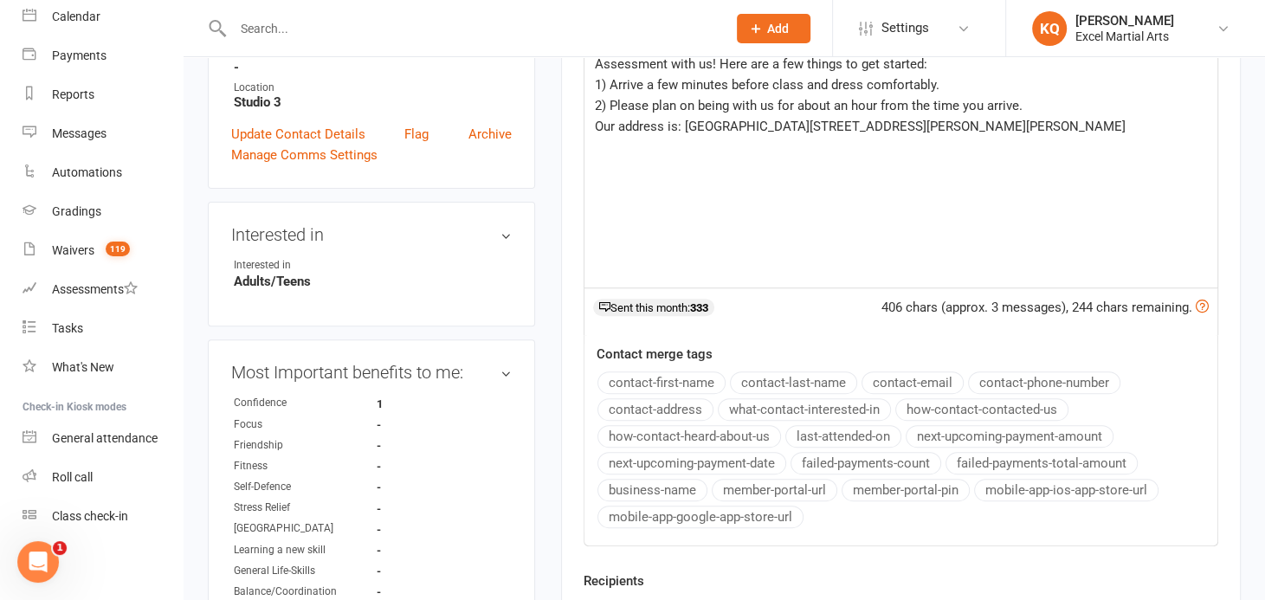
click at [1097, 163] on div "Hi [PERSON_NAME], Thank you for choosing Excel Martial Arts. You've successfull…" at bounding box center [901, 158] width 633 height 260
click at [1177, 137] on p "﻿" at bounding box center [901, 147] width 612 height 21
click at [1175, 118] on p "Our address is: [GEOGRAPHIC_DATA][STREET_ADDRESS][PERSON_NAME][PERSON_NAME]" at bounding box center [901, 126] width 612 height 21
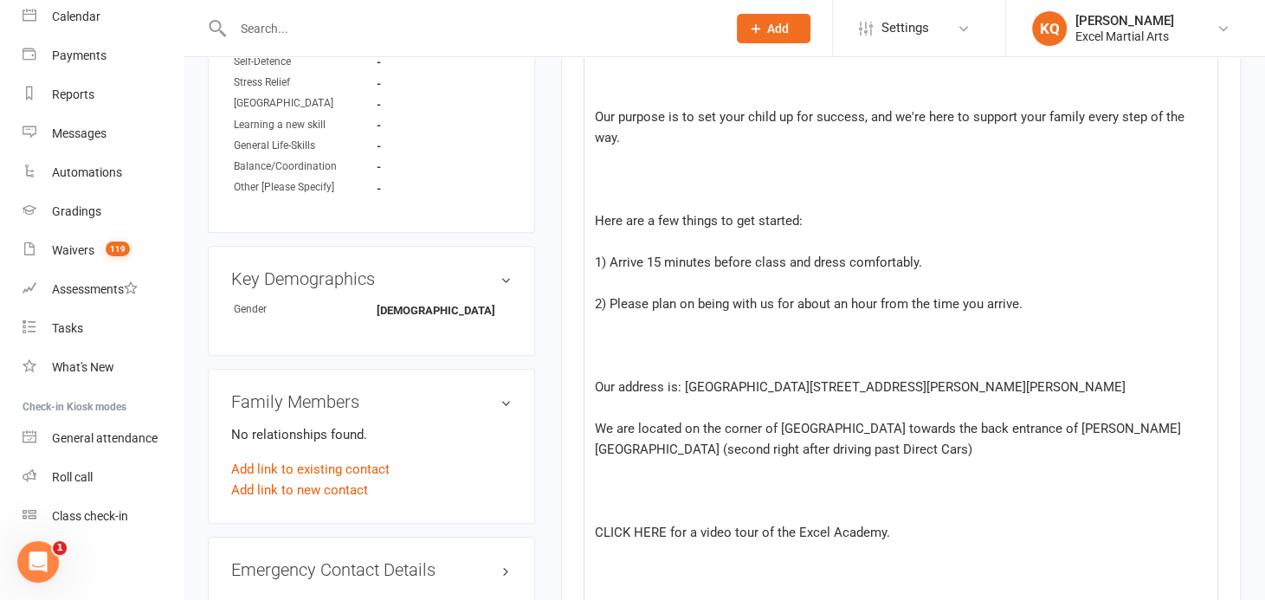
scroll to position [847, 0]
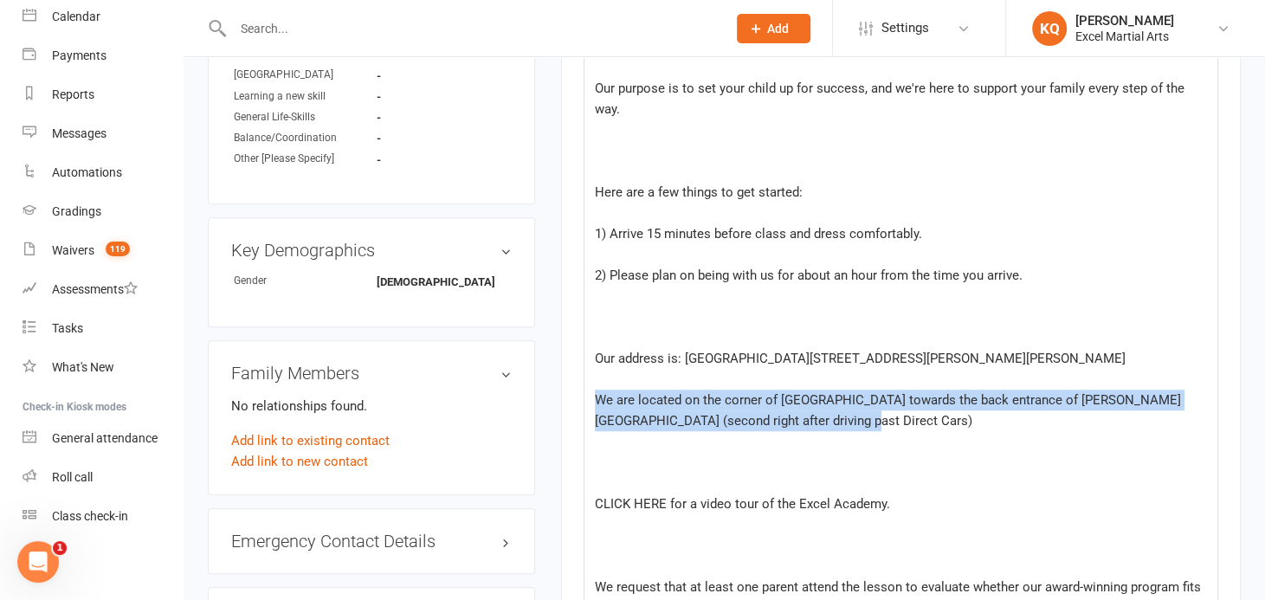
drag, startPoint x: 798, startPoint y: 427, endPoint x: 588, endPoint y: 398, distance: 211.5
click at [588, 398] on div "Hi [PERSON_NAME], Thank you for choosing Excel Martial Arts. You've successfull…" at bounding box center [901, 182] width 633 height 1216
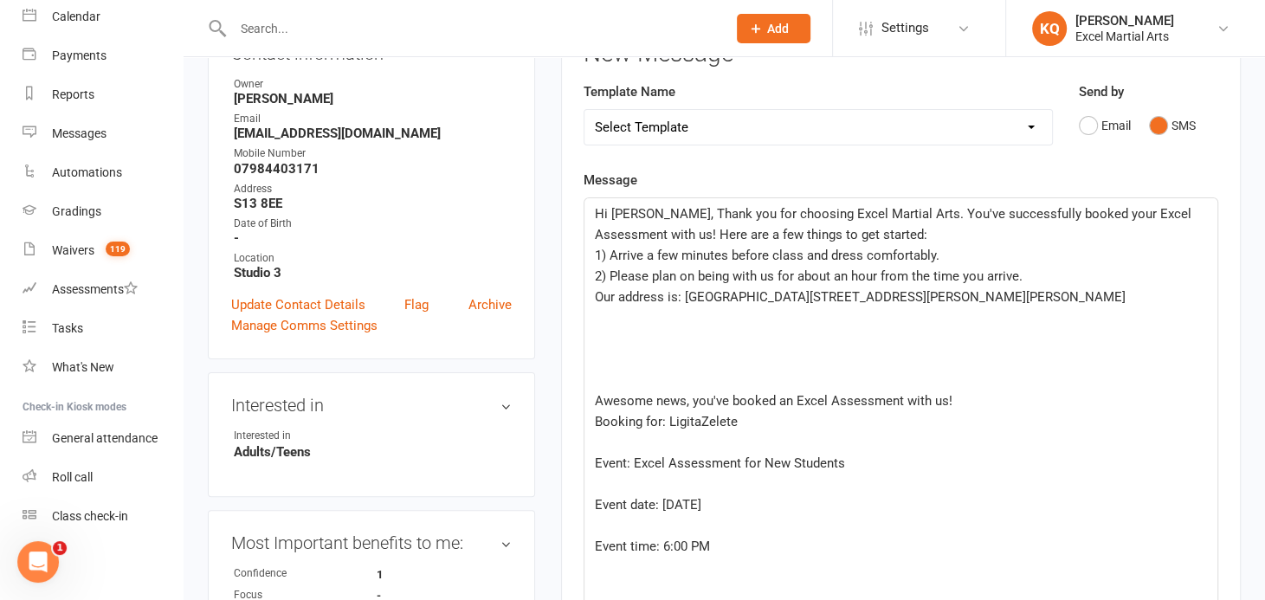
scroll to position [216, 0]
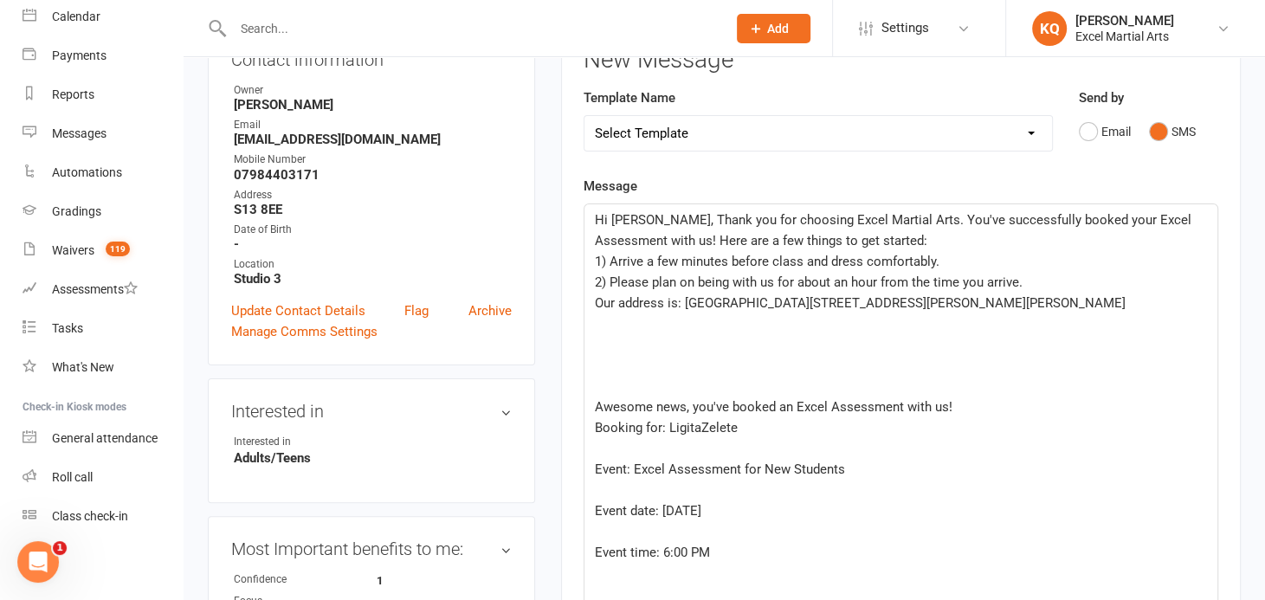
click at [1172, 307] on p "Our address is: [GEOGRAPHIC_DATA][STREET_ADDRESS][PERSON_NAME][PERSON_NAME]" at bounding box center [901, 303] width 612 height 21
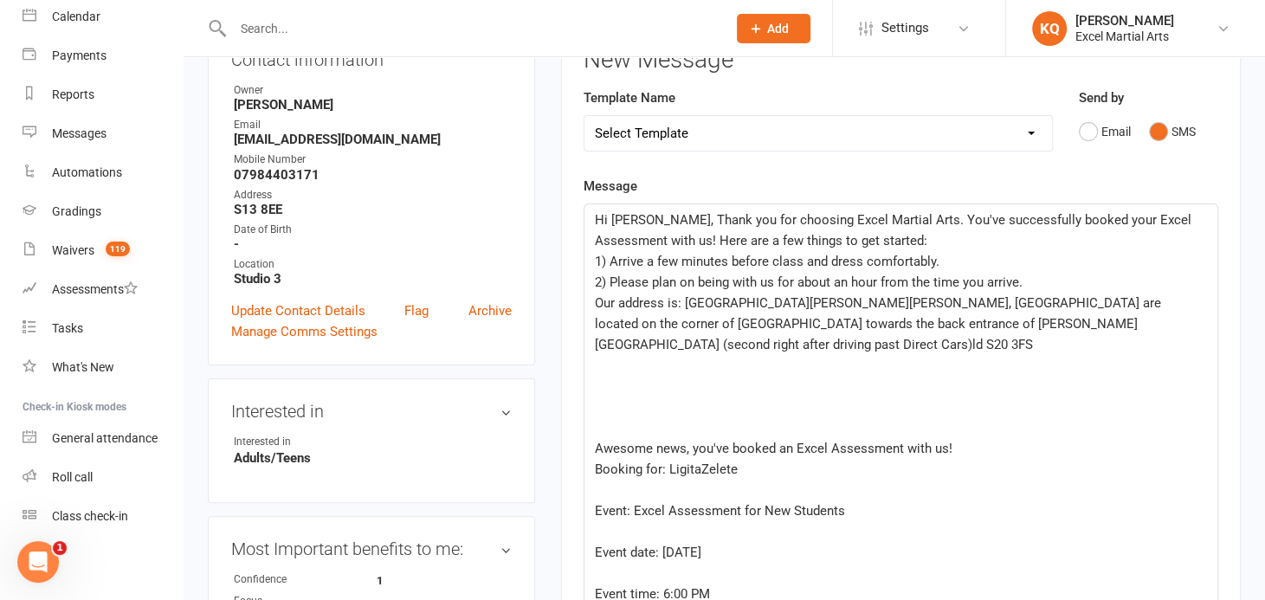
click at [1102, 300] on span "Our address is: [GEOGRAPHIC_DATA][PERSON_NAME][PERSON_NAME], [GEOGRAPHIC_DATA] …" at bounding box center [880, 323] width 570 height 57
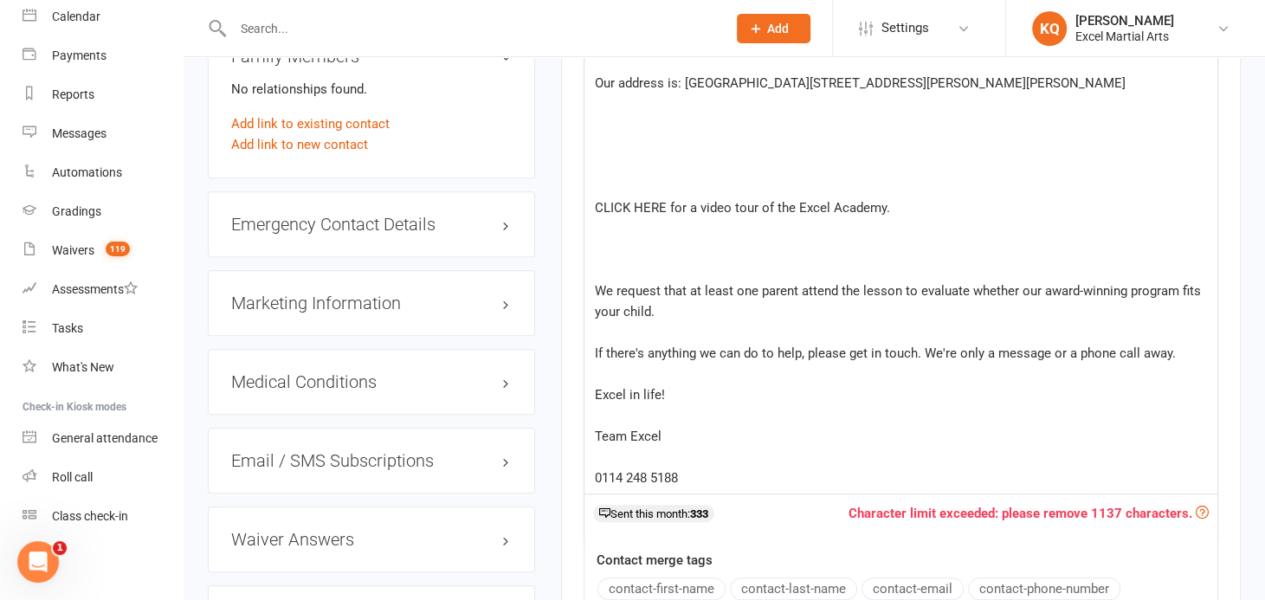
scroll to position [1240, 0]
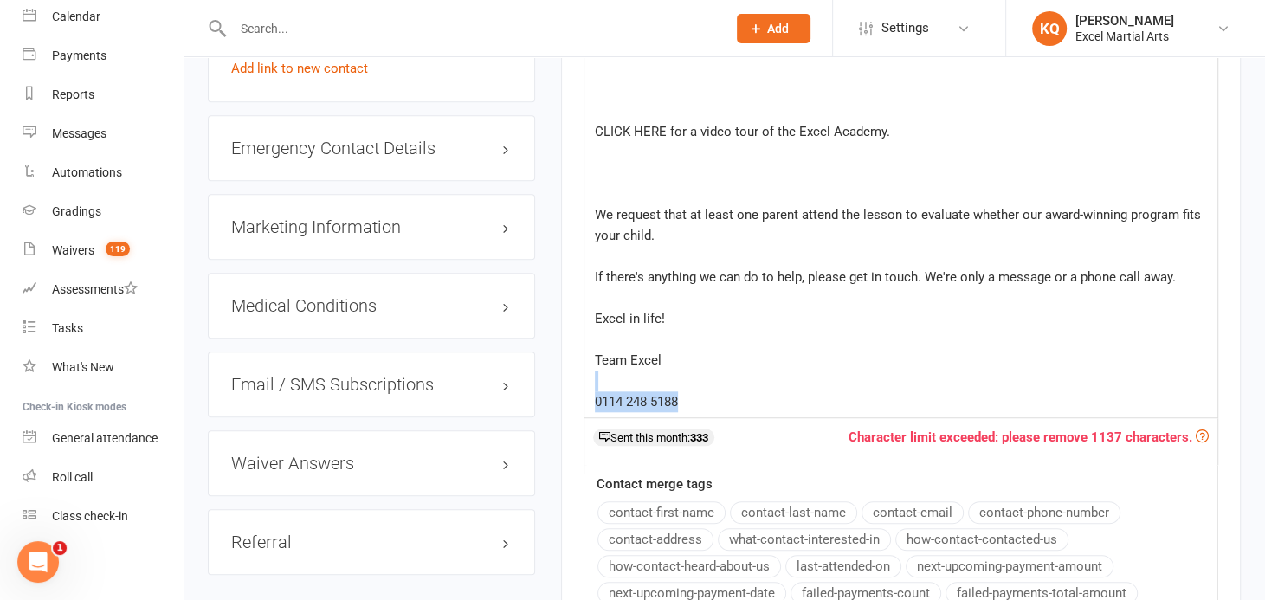
drag, startPoint x: 709, startPoint y: 408, endPoint x: 578, endPoint y: 387, distance: 132.4
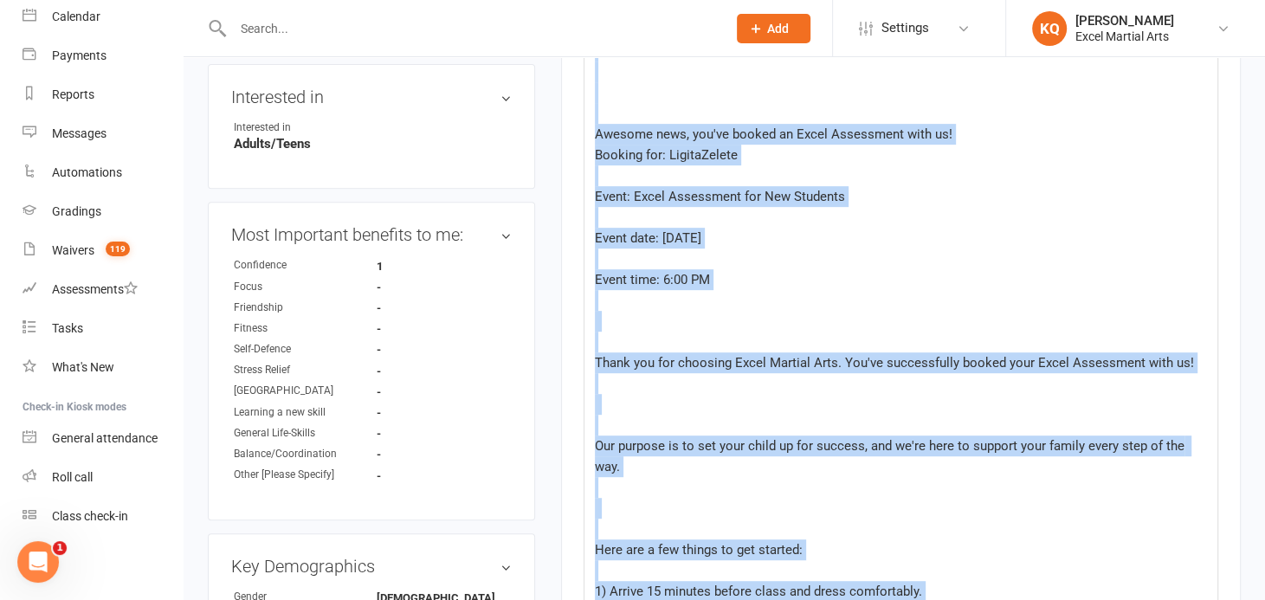
scroll to position [349, 0]
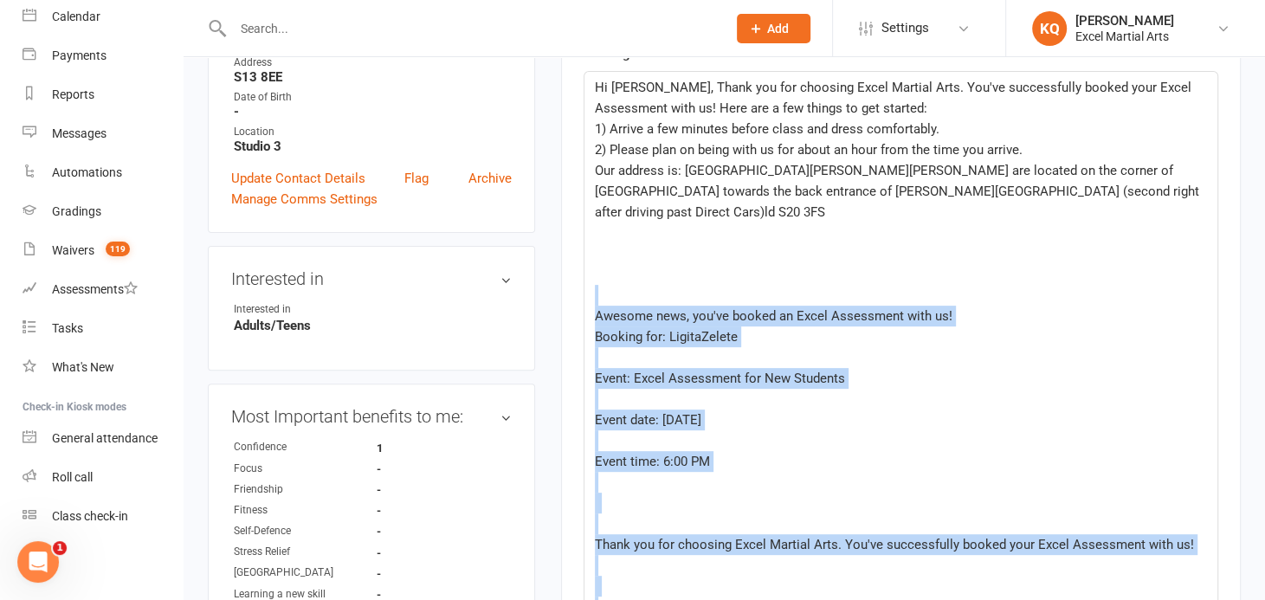
drag, startPoint x: 739, startPoint y: 385, endPoint x: 562, endPoint y: 302, distance: 195.2
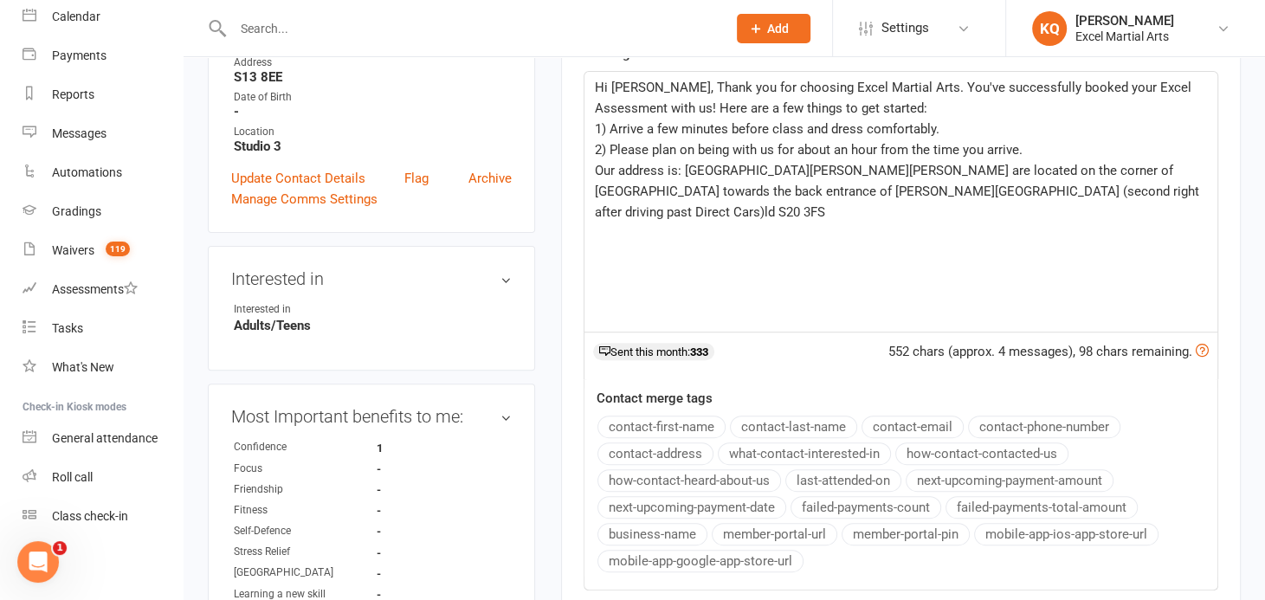
click at [619, 319] on div "Hi [PERSON_NAME], Thank you for choosing Excel Martial Arts. You've successfull…" at bounding box center [901, 202] width 633 height 260
click at [802, 223] on p "﻿" at bounding box center [901, 233] width 612 height 21
click at [744, 210] on span "Our address is: [GEOGRAPHIC_DATA][PERSON_NAME][PERSON_NAME] are located on the …" at bounding box center [899, 191] width 608 height 57
click at [789, 217] on p "Our address is: [GEOGRAPHIC_DATA][PERSON_NAME][PERSON_NAME] are located on the …" at bounding box center [901, 191] width 612 height 62
click at [1107, 165] on span "Our address is: [GEOGRAPHIC_DATA][PERSON_NAME][PERSON_NAME] are located on the …" at bounding box center [899, 191] width 608 height 57
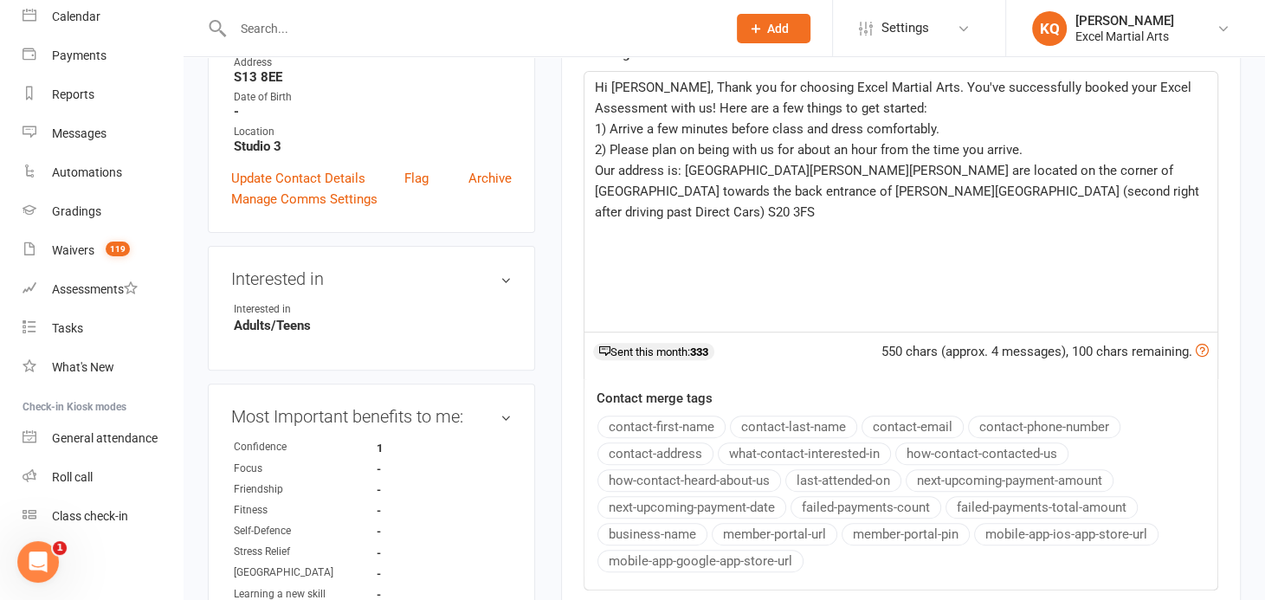
click at [1112, 172] on span "Our address is: [GEOGRAPHIC_DATA][PERSON_NAME][PERSON_NAME] are located on the …" at bounding box center [899, 191] width 608 height 57
drag, startPoint x: 1038, startPoint y: 170, endPoint x: 906, endPoint y: 253, distance: 156.4
click at [906, 253] on p "﻿" at bounding box center [901, 253] width 612 height 21
click at [1125, 277] on div "Hi [PERSON_NAME], Thank you for choosing Excel Martial Arts. You've successfull…" at bounding box center [901, 202] width 633 height 260
click at [791, 223] on p "﻿" at bounding box center [901, 233] width 612 height 21
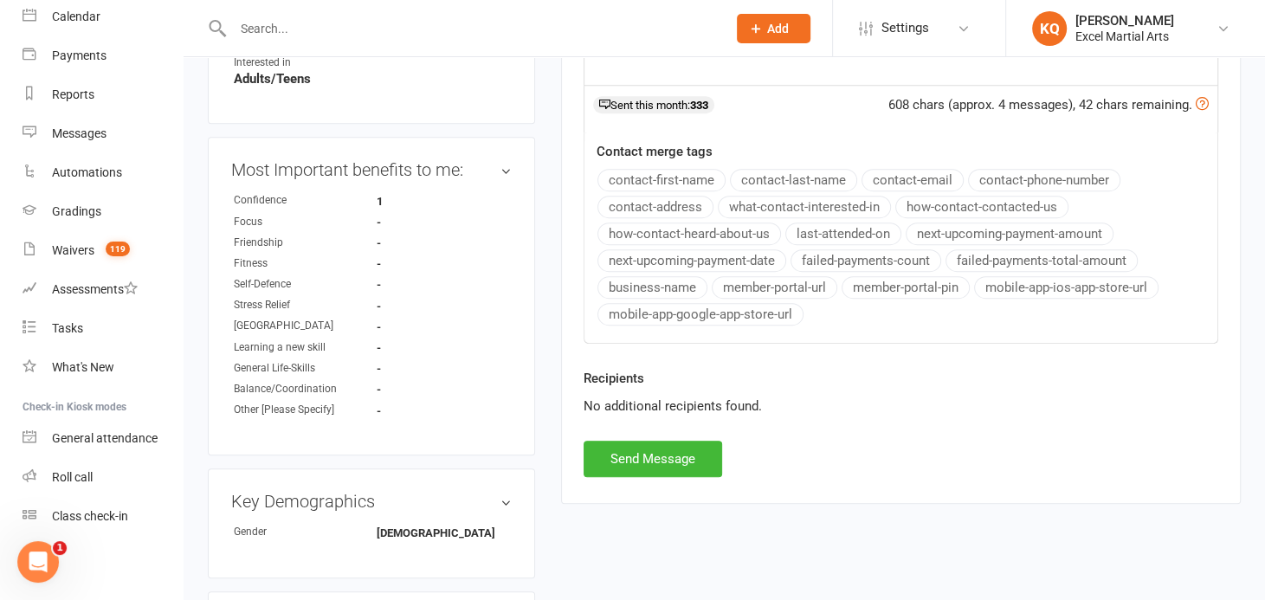
scroll to position [787, 0]
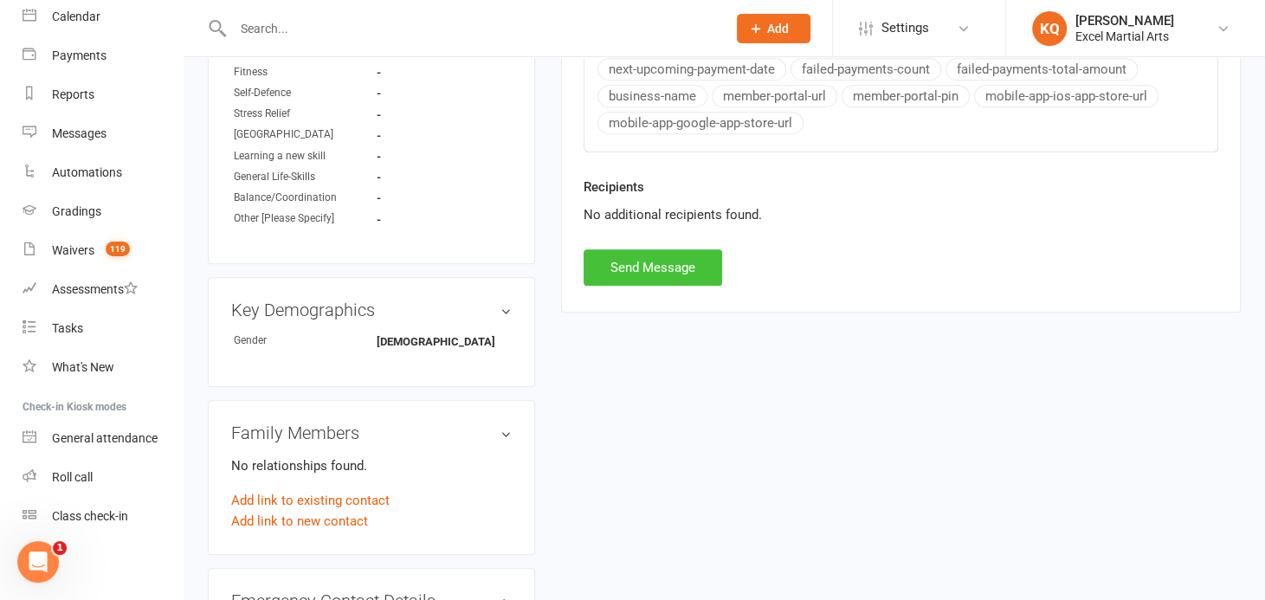
click at [619, 264] on button "Send Message" at bounding box center [653, 267] width 139 height 36
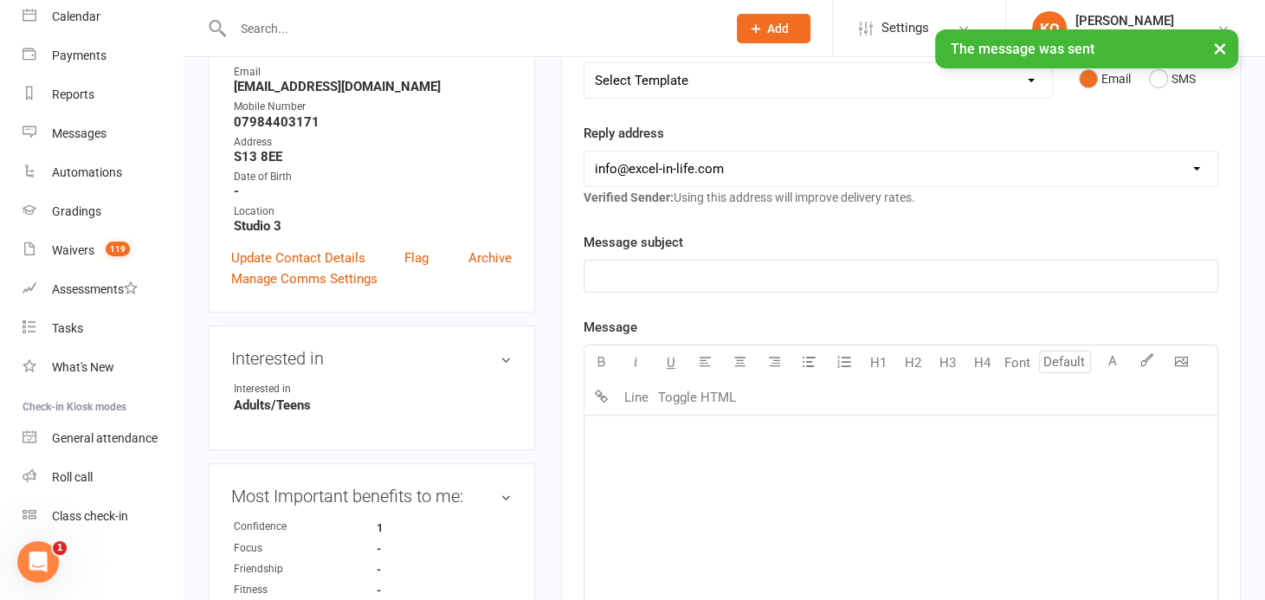
scroll to position [0, 0]
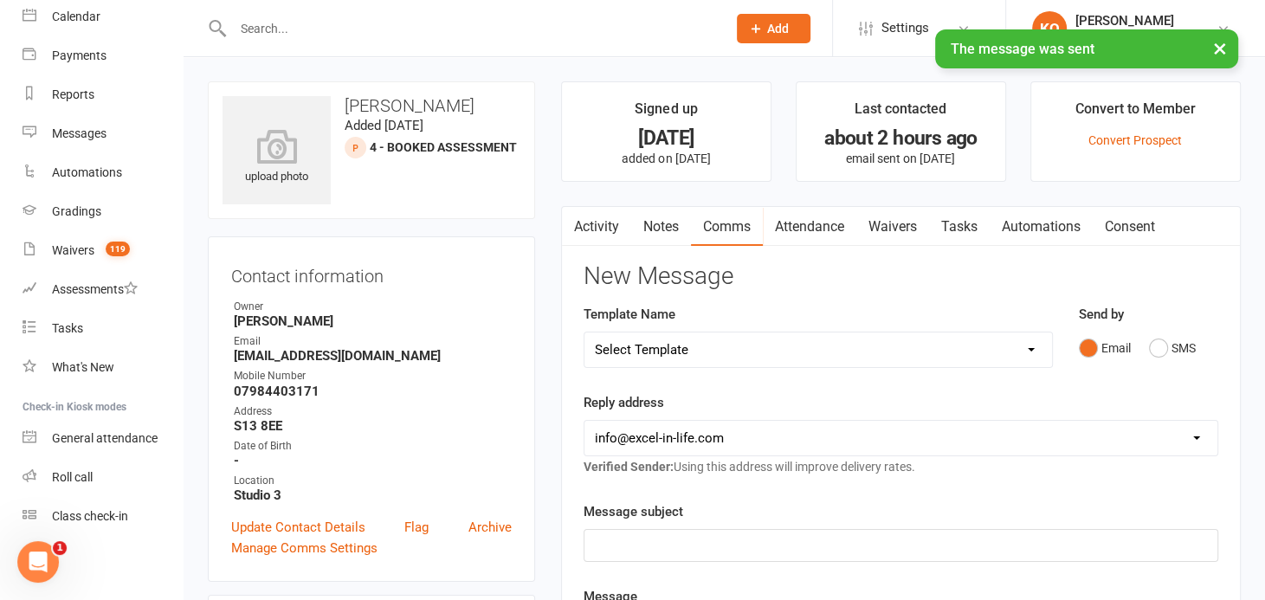
click at [579, 225] on button "button" at bounding box center [573, 226] width 22 height 39
click at [598, 226] on link "Activity" at bounding box center [596, 227] width 69 height 40
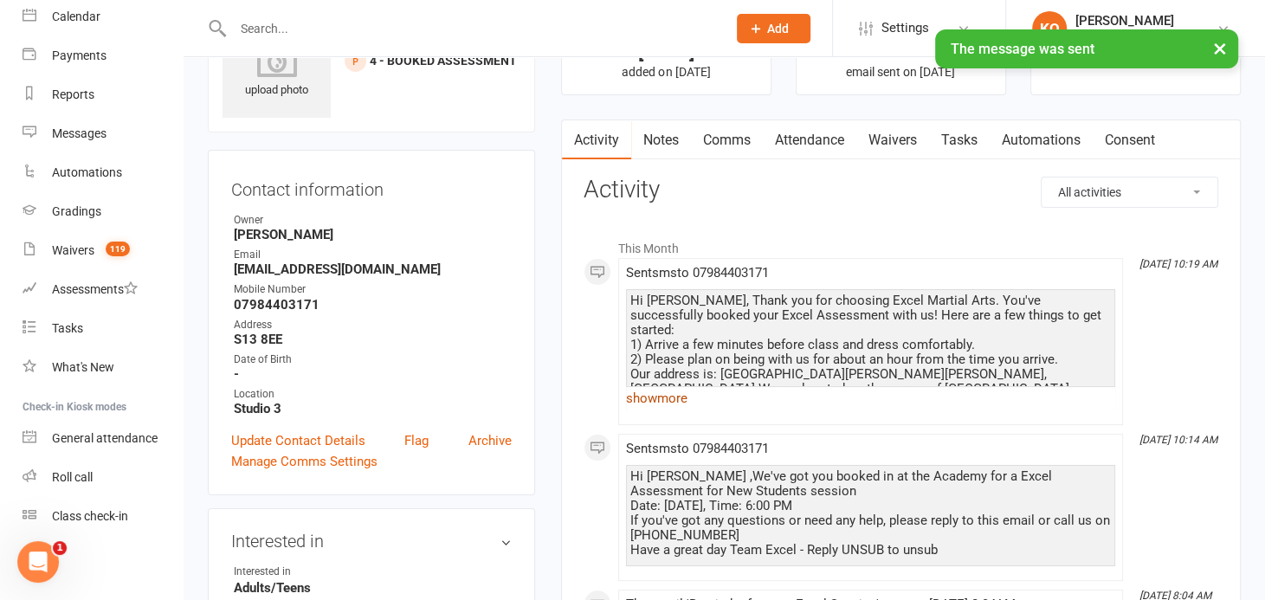
scroll to position [157, 0]
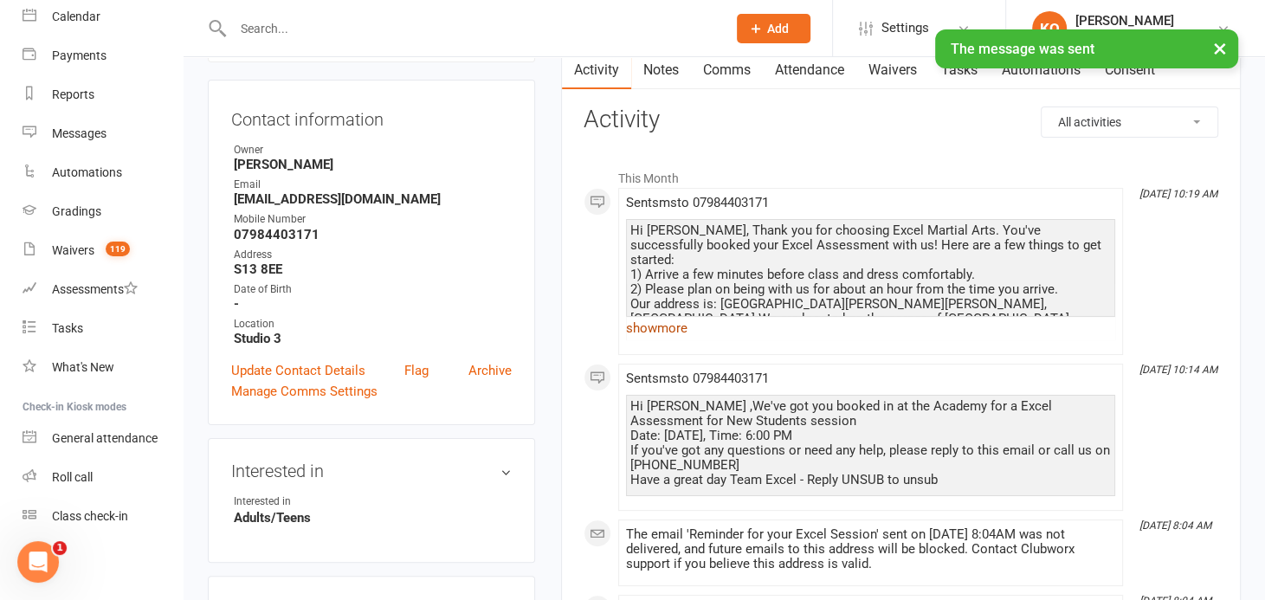
click at [664, 326] on link "show more" at bounding box center [870, 328] width 489 height 24
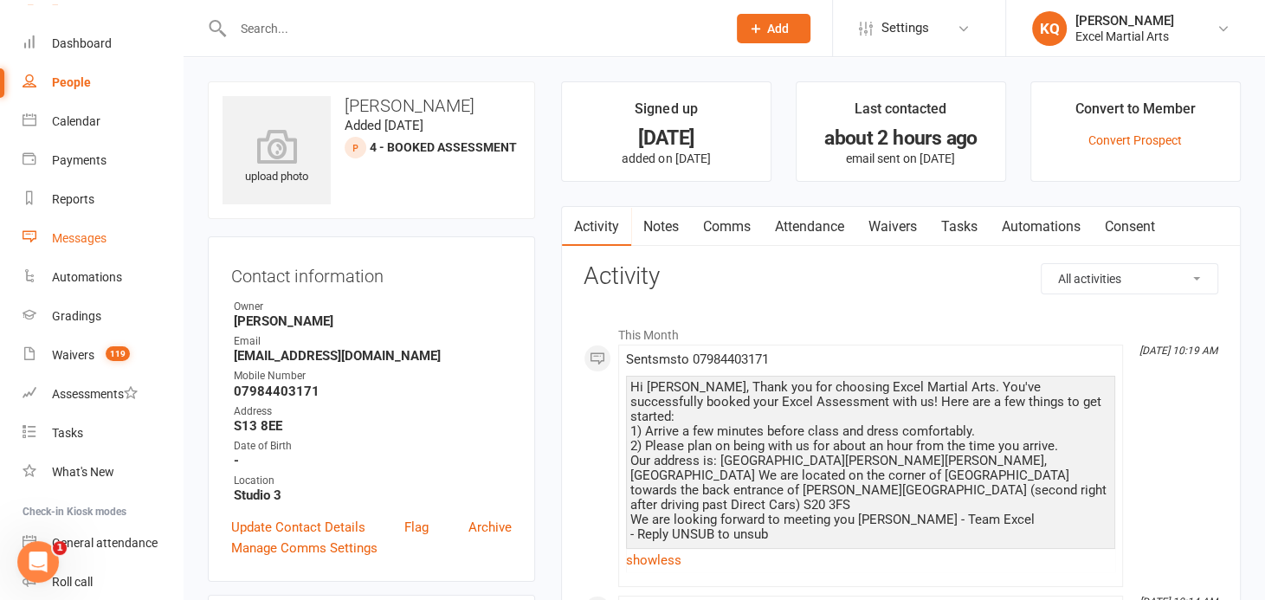
scroll to position [0, 0]
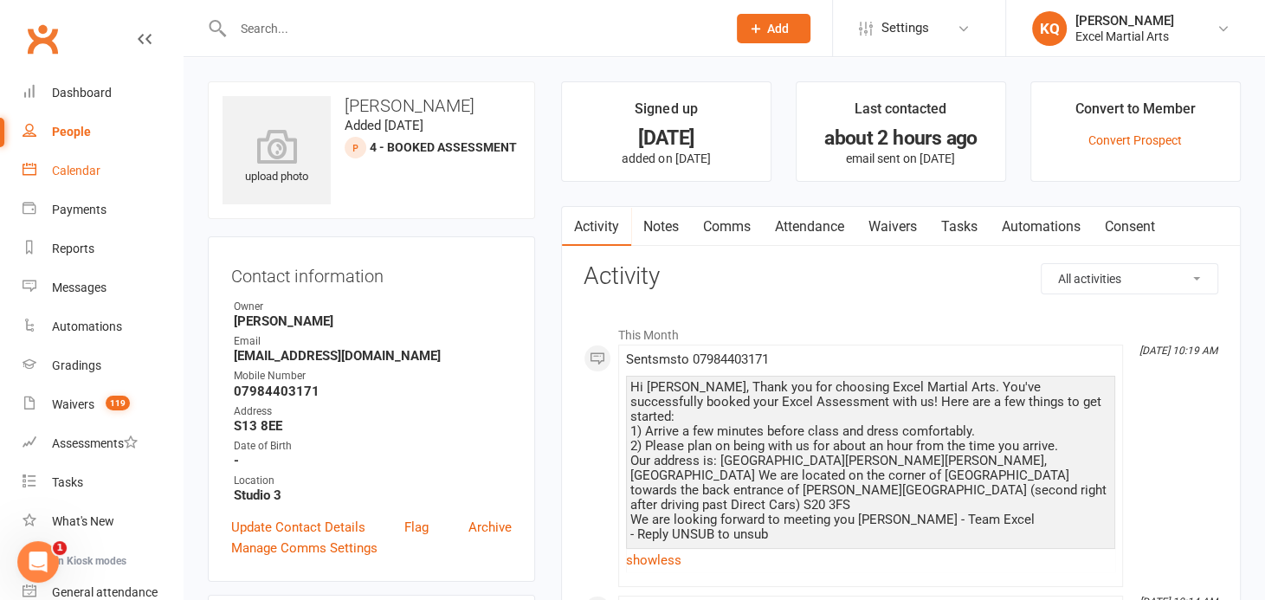
click at [58, 171] on div "Calendar" at bounding box center [76, 171] width 48 height 14
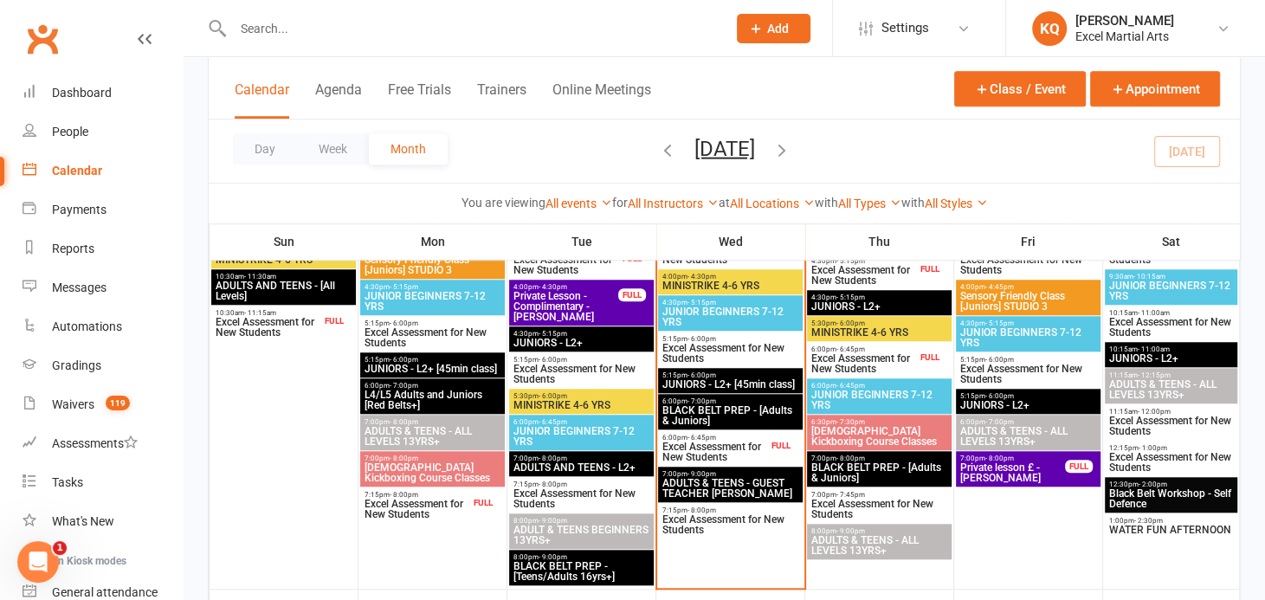
scroll to position [1023, 0]
